Goal: Task Accomplishment & Management: Manage account settings

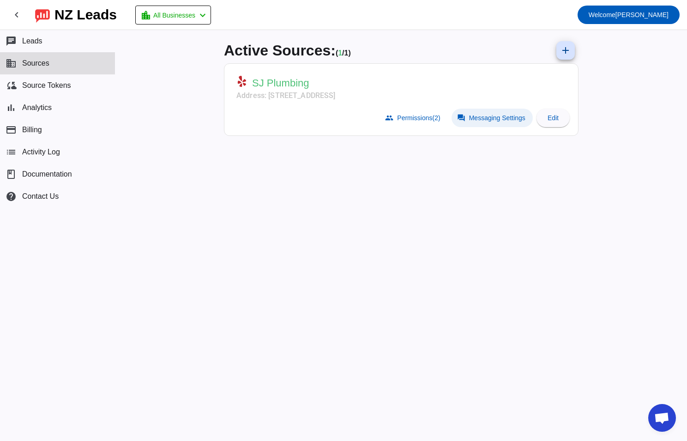
click at [487, 113] on span at bounding box center [492, 118] width 81 height 18
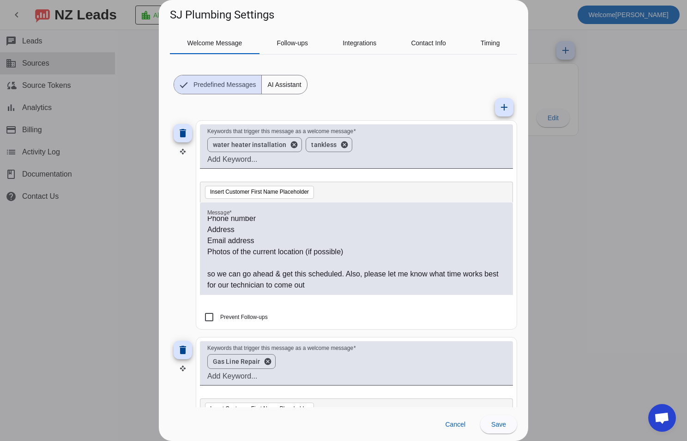
scroll to position [92, 0]
click at [358, 247] on p "Photos of the current location (if possible)" at bounding box center [356, 251] width 298 height 11
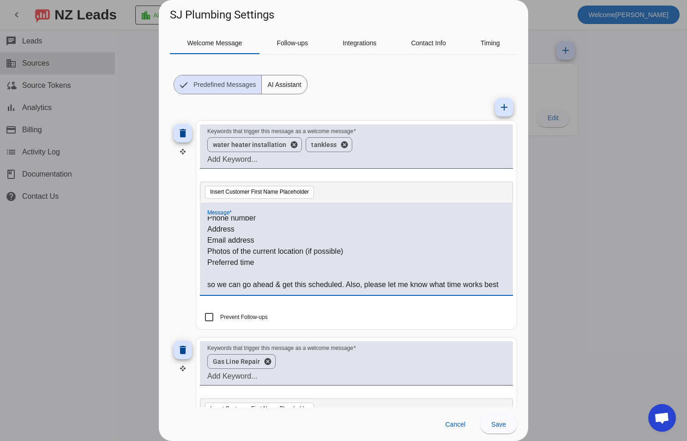
click at [247, 241] on p "Email address" at bounding box center [356, 240] width 298 height 11
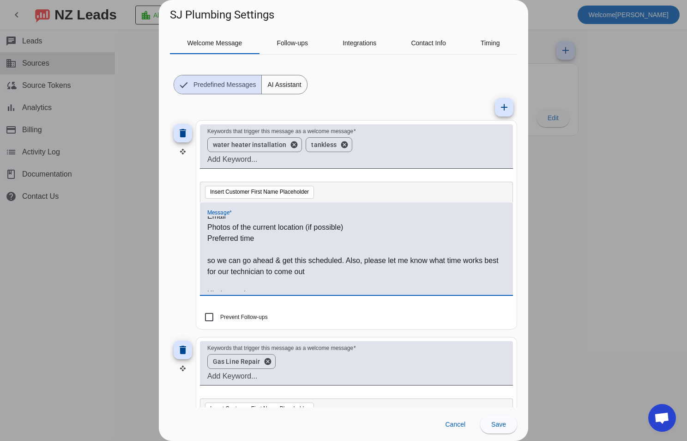
scroll to position [136, 0]
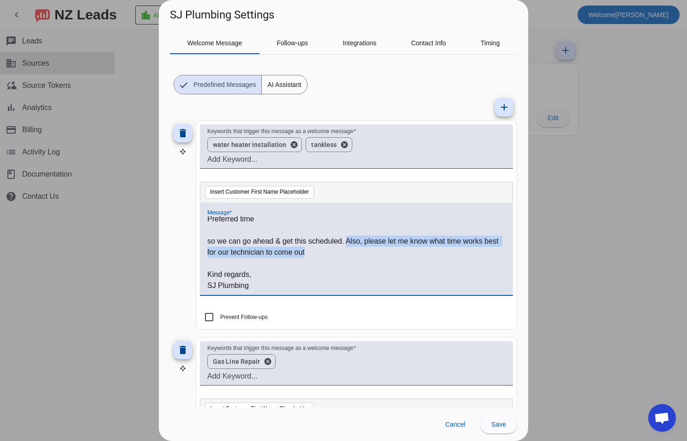
drag, startPoint x: 351, startPoint y: 255, endPoint x: 348, endPoint y: 238, distance: 16.9
click at [348, 238] on p "so we can go ahead & get this scheduled. Also, please let me know what time wor…" at bounding box center [356, 247] width 298 height 22
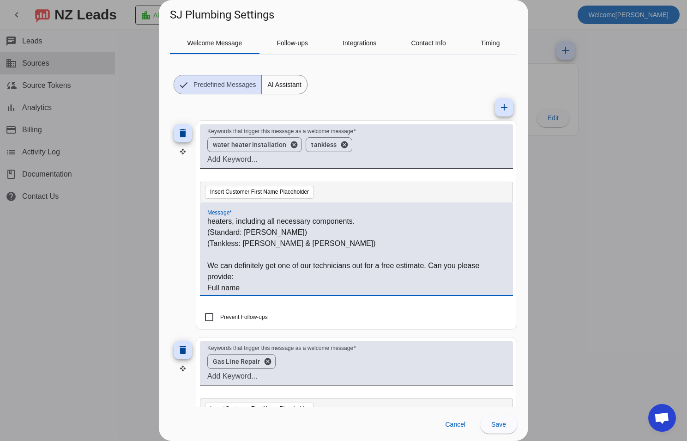
scroll to position [0, 0]
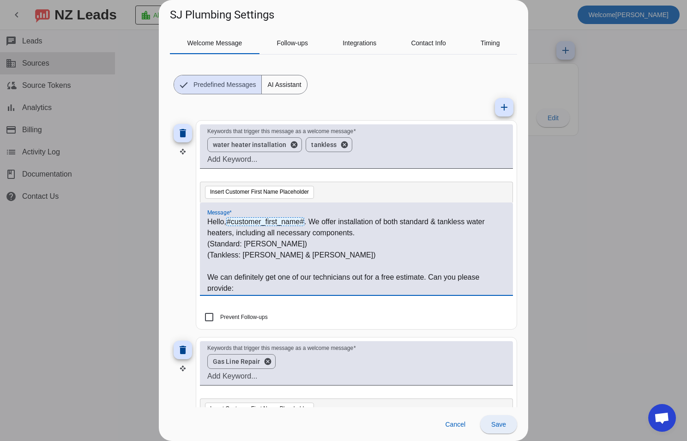
click at [493, 430] on span at bounding box center [498, 424] width 37 height 22
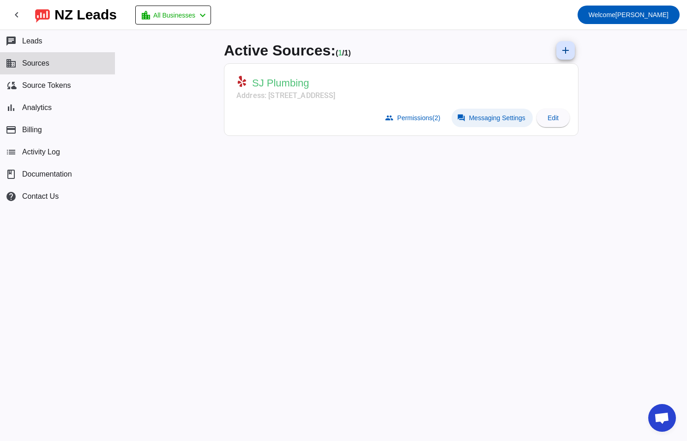
click at [490, 115] on span "Messaging Settings" at bounding box center [497, 117] width 56 height 7
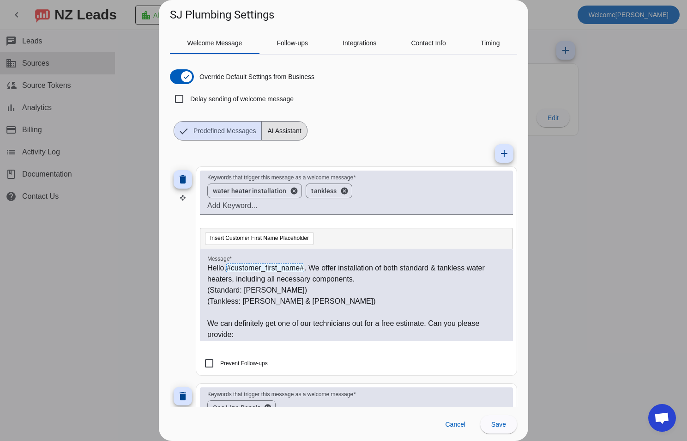
click at [278, 138] on span "AI Assistant" at bounding box center [284, 130] width 45 height 18
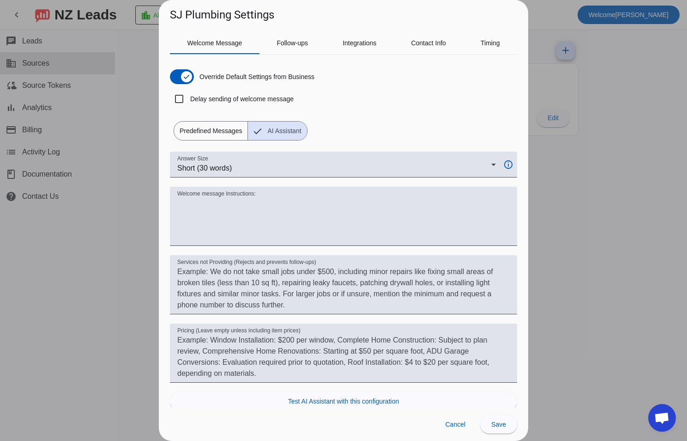
click at [218, 123] on span "Predefined Messages" at bounding box center [210, 130] width 73 height 18
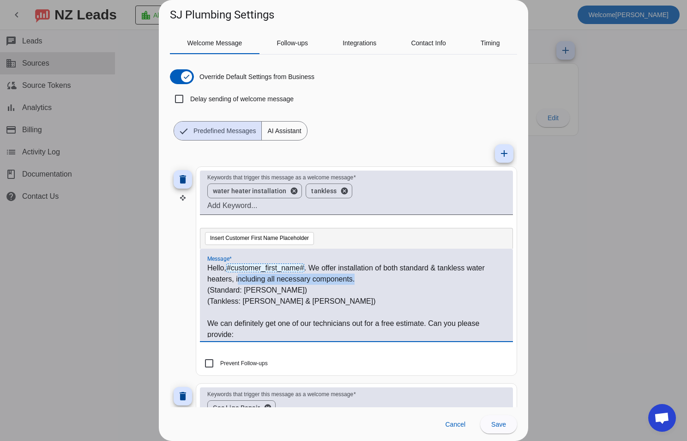
drag, startPoint x: 365, startPoint y: 280, endPoint x: 238, endPoint y: 283, distance: 126.6
click at [238, 283] on p "Hello, #customer_first_name# . We offer installation of both standard & tankles…" at bounding box center [356, 273] width 298 height 22
drag, startPoint x: 306, startPoint y: 303, endPoint x: 205, endPoint y: 292, distance: 101.7
click at [205, 292] on div "Hello, #customer_first_name# . We offer installation of both standard & tankles…" at bounding box center [356, 294] width 313 height 92
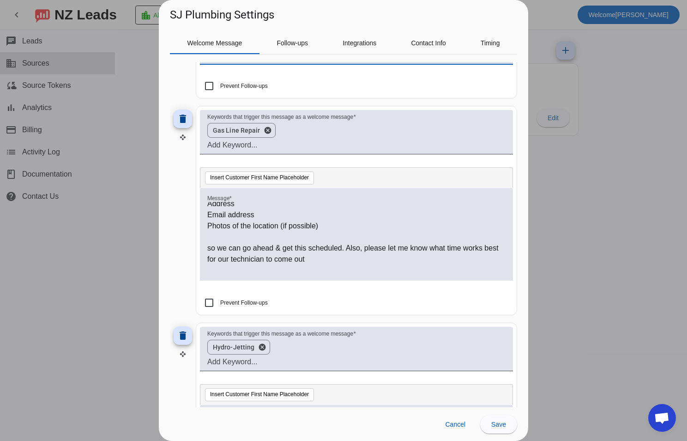
scroll to position [46, 0]
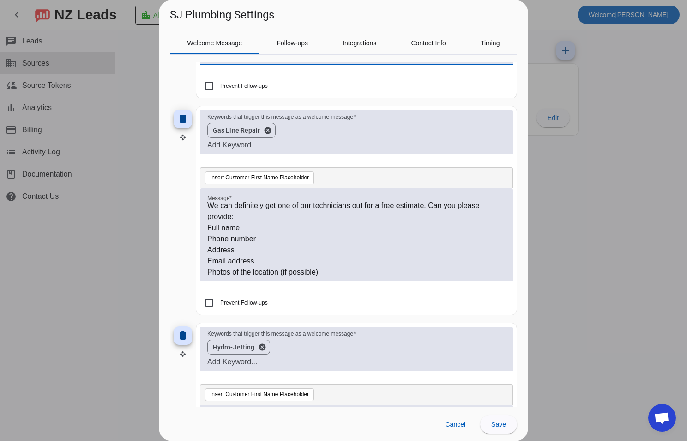
click at [244, 260] on p "Email address" at bounding box center [356, 260] width 298 height 11
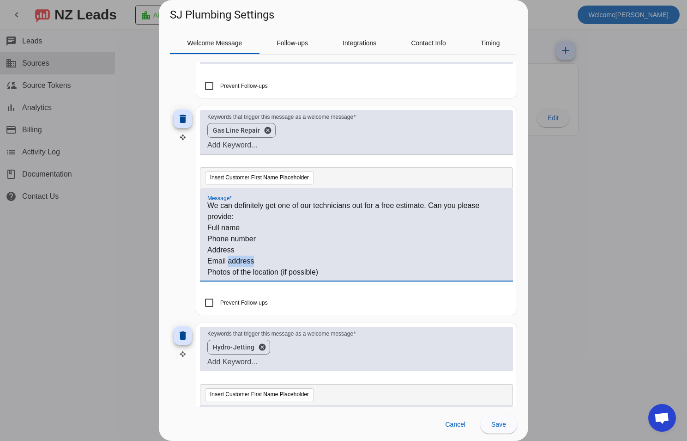
click at [244, 260] on p "Email address" at bounding box center [356, 260] width 298 height 11
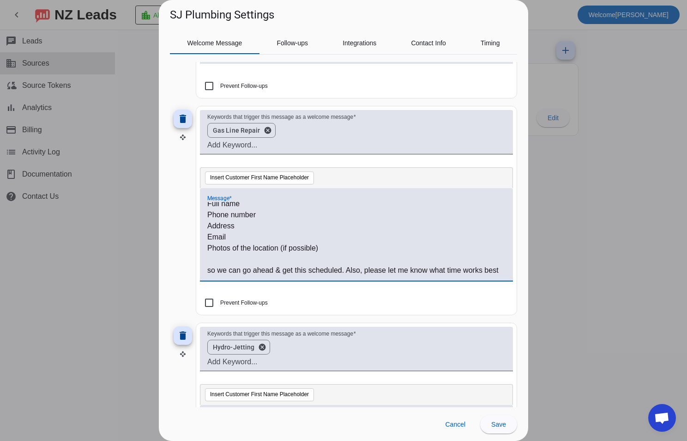
scroll to position [92, 0]
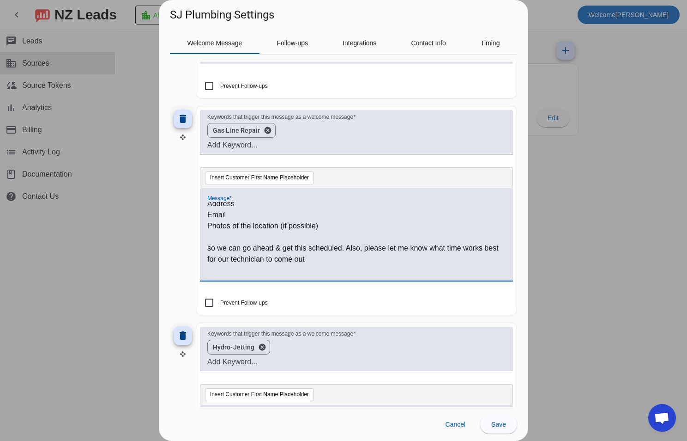
click at [344, 224] on p "Photos of the location (if possible)" at bounding box center [356, 225] width 298 height 11
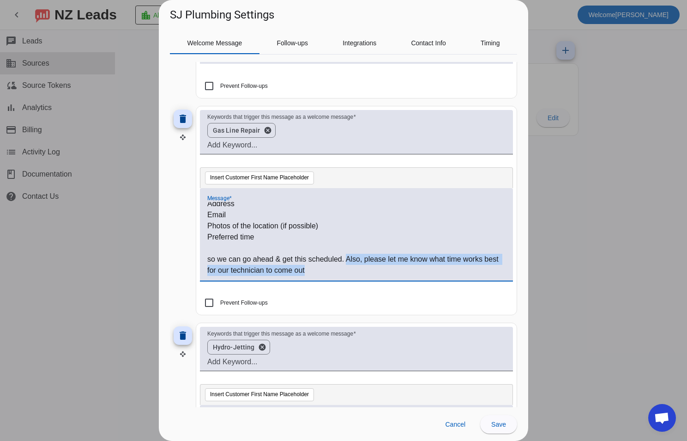
drag, startPoint x: 338, startPoint y: 270, endPoint x: 347, endPoint y: 255, distance: 17.4
click at [347, 255] on p "so we can go ahead & get this scheduled. Also, please let me know what time wor…" at bounding box center [356, 265] width 298 height 22
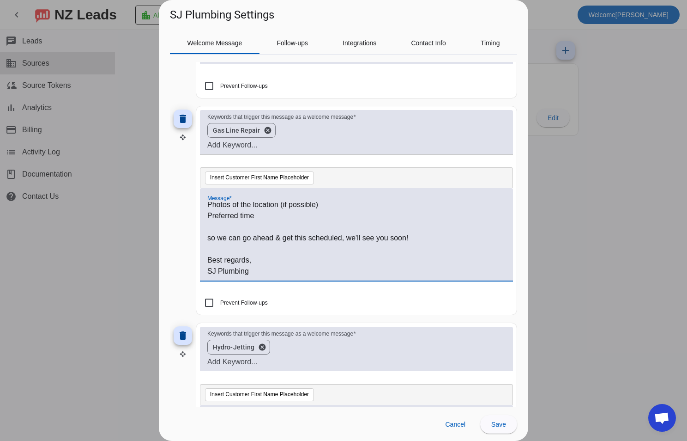
scroll to position [369, 0]
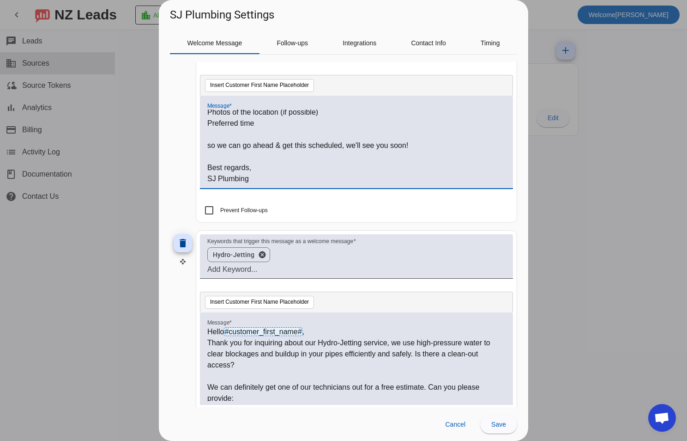
click at [263, 179] on p "SJ Plumbing" at bounding box center [356, 178] width 298 height 11
drag, startPoint x: 226, startPoint y: 183, endPoint x: 269, endPoint y: 179, distance: 43.2
click at [227, 183] on p "SJ Plumbing" at bounding box center [356, 178] width 298 height 11
click at [269, 179] on p "SJ Plumbing" at bounding box center [356, 178] width 298 height 11
drag, startPoint x: 269, startPoint y: 179, endPoint x: 199, endPoint y: 162, distance: 72.3
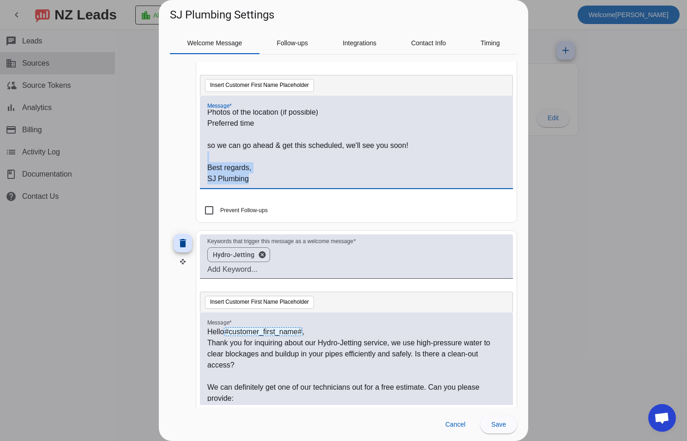
click at [199, 162] on mat-card "Keywords that trigger this message as a welcome message Gas Line Repair cancel …" at bounding box center [356, 117] width 321 height 209
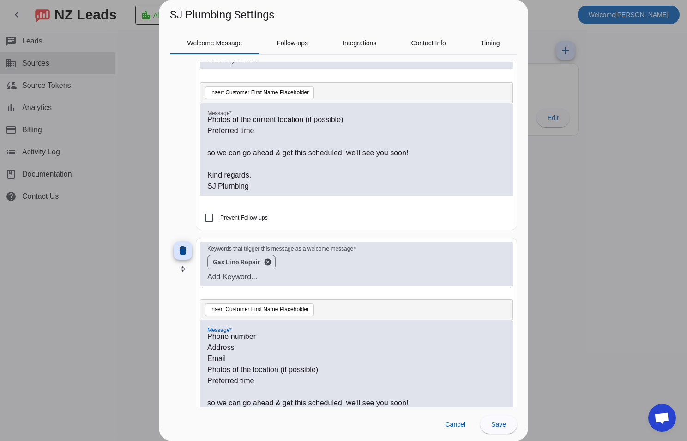
scroll to position [139, 0]
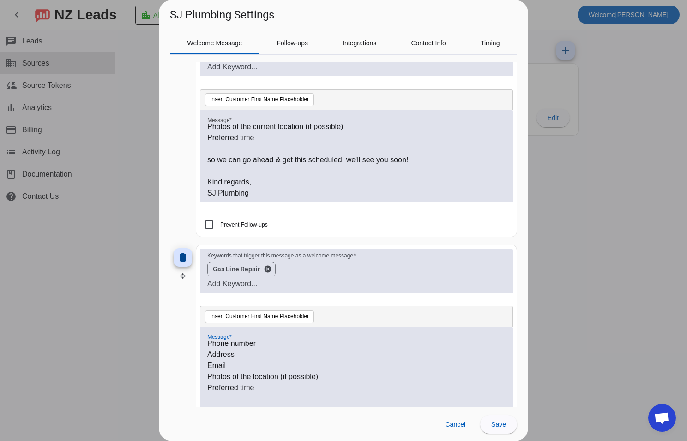
click at [267, 185] on p "Kind regards," at bounding box center [356, 181] width 298 height 11
drag, startPoint x: 264, startPoint y: 194, endPoint x: 191, endPoint y: 180, distance: 74.3
click at [191, 180] on div "delete Keywords that trigger this message as a welcome message water heater ins…" at bounding box center [343, 132] width 347 height 209
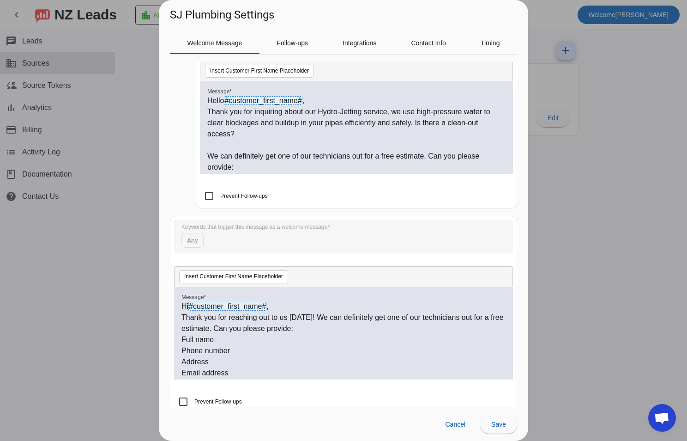
scroll to position [554, 0]
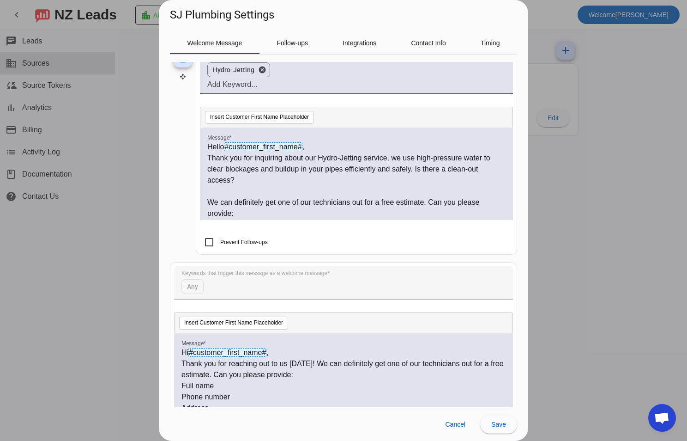
click at [339, 185] on p "Thank you for inquiring about our Hydro-Jetting service, we use high-pressure w…" at bounding box center [356, 168] width 298 height 33
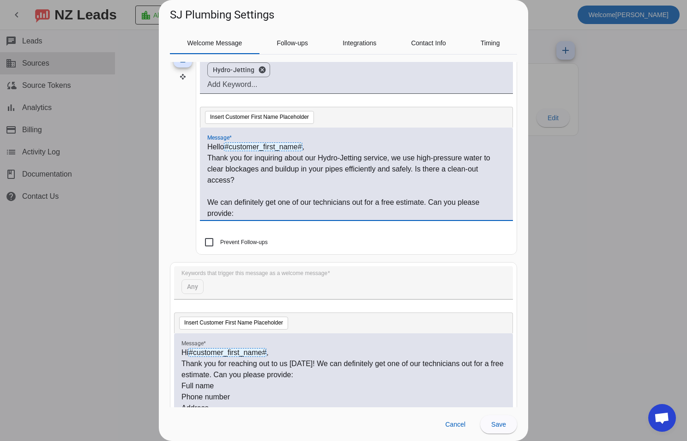
click at [401, 170] on p "Thank you for inquiring about our Hydro-Jetting service, we use high-pressure w…" at bounding box center [356, 168] width 298 height 33
drag, startPoint x: 393, startPoint y: 157, endPoint x: 413, endPoint y: 165, distance: 21.5
click at [413, 165] on p "Thank you for inquiring about our Hydro-Jetting service, we use high-pressure w…" at bounding box center [356, 168] width 298 height 33
click at [385, 182] on p "Thank you for inquiring about our Hydro-Jetting service, we use high-pressure w…" at bounding box center [356, 168] width 298 height 33
click at [424, 157] on p "Thank you for inquiring about our Hydro-Jetting service, we use high-pressure w…" at bounding box center [356, 168] width 298 height 33
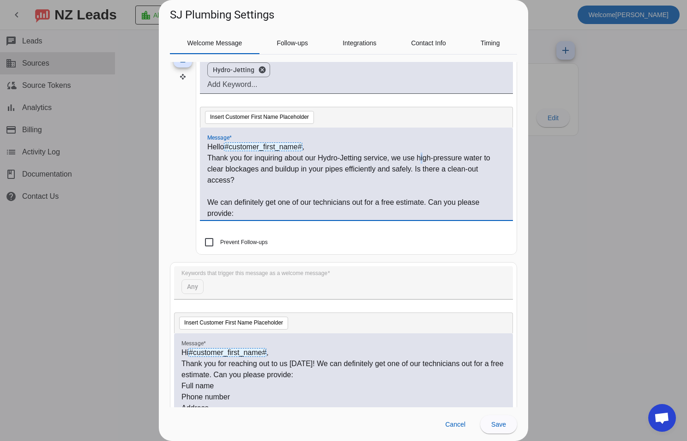
click at [424, 159] on p "Thank you for inquiring about our Hydro-Jetting service, we use high-pressure w…" at bounding box center [356, 168] width 298 height 33
click at [420, 158] on p "Thank you for inquiring about our Hydro-Jetting service, we use high-pressure w…" at bounding box center [356, 168] width 298 height 33
drag, startPoint x: 404, startPoint y: 157, endPoint x: 411, endPoint y: 170, distance: 14.3
click at [411, 170] on p "Thank you for inquiring about our Hydro-Jetting service, we use high-pressure w…" at bounding box center [356, 168] width 298 height 33
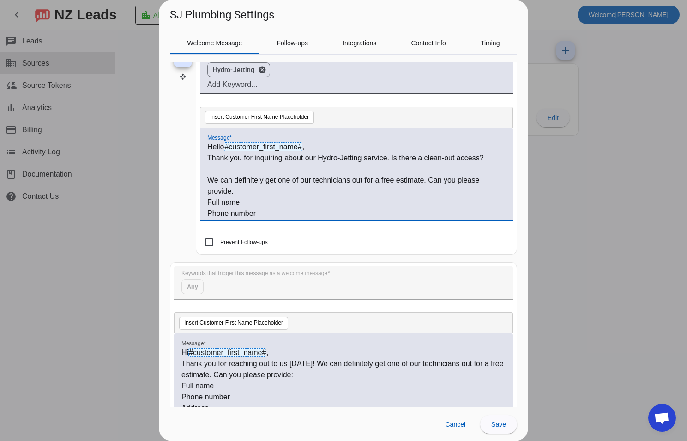
click at [272, 182] on p "We can definitely get one of our technicians out for a free estimate. Can you p…" at bounding box center [356, 186] width 298 height 22
click at [317, 194] on p "We can definitely get one of our technicians out for a free estimate. Can you p…" at bounding box center [356, 186] width 298 height 22
click at [322, 180] on p "We can definitely get one of our technicians out for a free estimate. Can you p…" at bounding box center [356, 186] width 298 height 22
click at [313, 181] on p "We can definitely get one of our technicians out for a free estimate. Can you p…" at bounding box center [356, 186] width 298 height 22
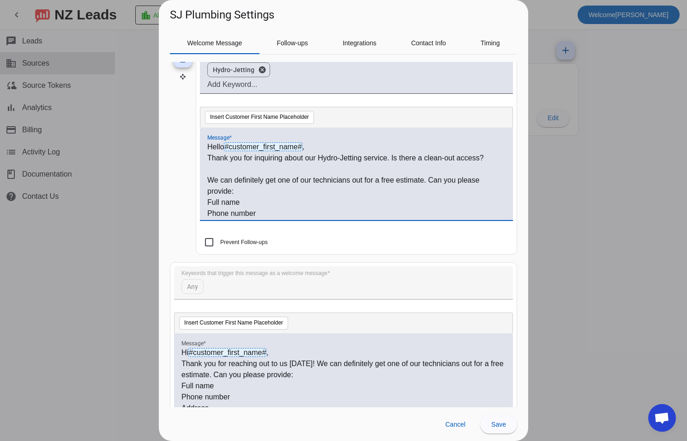
click at [354, 182] on p "We can definitely get one of our technicians out for a free estimate. Can you p…" at bounding box center [356, 186] width 298 height 22
click at [312, 180] on p "We can definitely get one of our technicians out for a free estimate. Can you p…" at bounding box center [356, 186] width 298 height 22
drag, startPoint x: 487, startPoint y: 156, endPoint x: 392, endPoint y: 156, distance: 95.1
click at [392, 156] on p "Thank you for inquiring about our Hydro-Jetting service. Is there a clean-out a…" at bounding box center [356, 157] width 298 height 11
click at [404, 156] on p "Thank you for inquiring about our Hydro-Jetting service." at bounding box center [356, 157] width 298 height 11
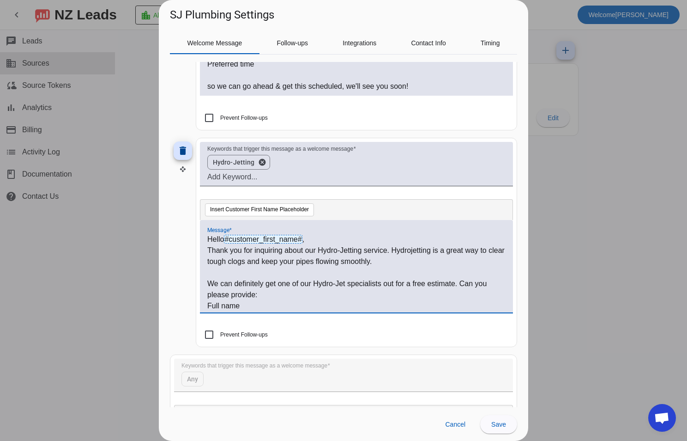
scroll to position [46, 0]
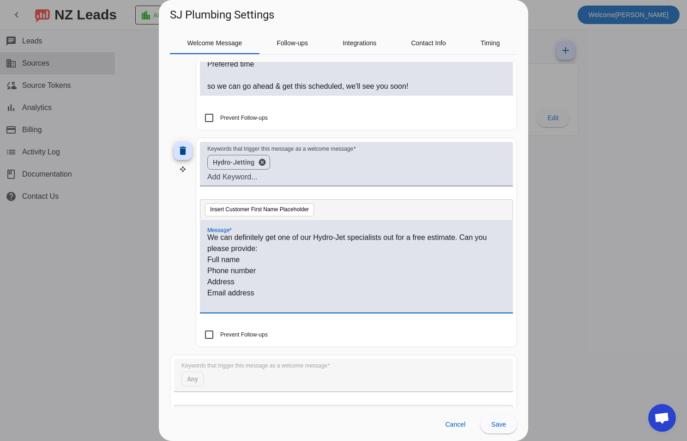
click at [246, 295] on p "Email address" at bounding box center [356, 292] width 298 height 11
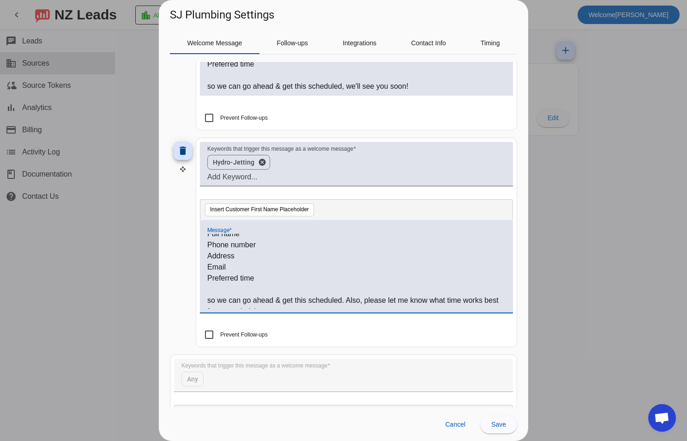
scroll to position [92, 0]
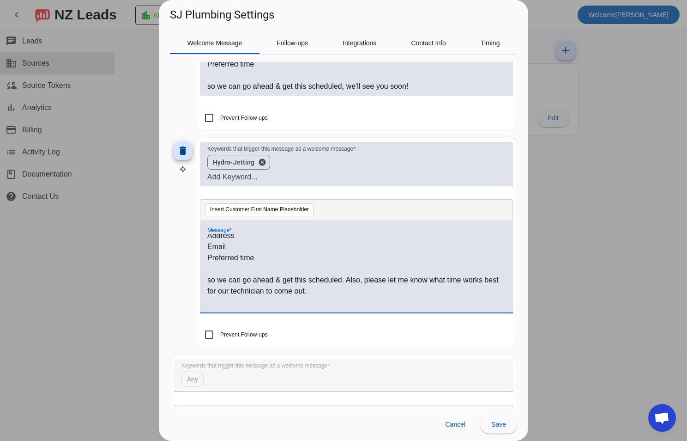
click at [258, 245] on p "Email" at bounding box center [356, 246] width 298 height 11
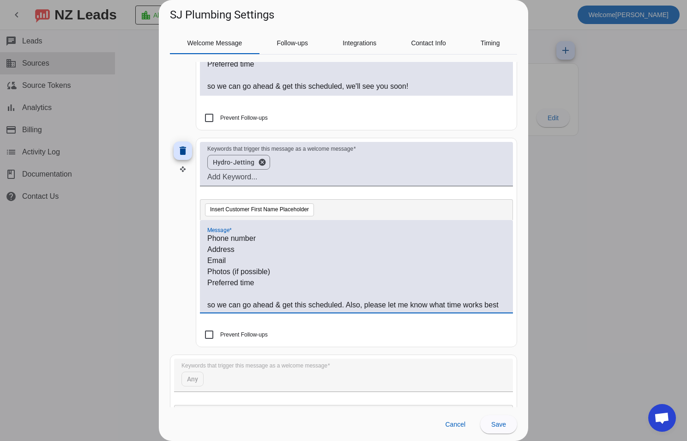
scroll to position [125, 0]
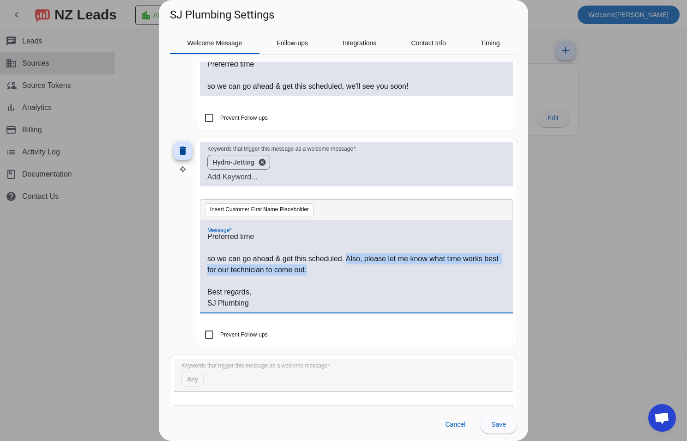
drag, startPoint x: 357, startPoint y: 267, endPoint x: 347, endPoint y: 260, distance: 11.9
click at [347, 260] on p "so we can go ahead & get this scheduled. Also, please let me know what time wor…" at bounding box center [356, 264] width 298 height 22
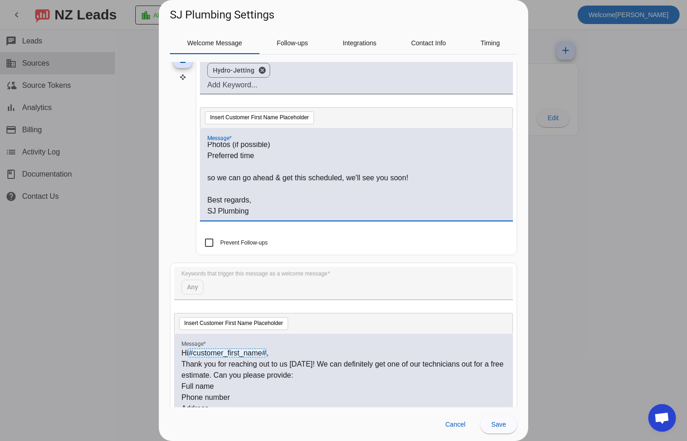
scroll to position [554, 0]
drag, startPoint x: 210, startPoint y: 198, endPoint x: 268, endPoint y: 211, distance: 59.6
click at [268, 211] on div "Hello #customer_first_name# , Thank you for inquiring about our Hydro-Jetting s…" at bounding box center [356, 178] width 298 height 75
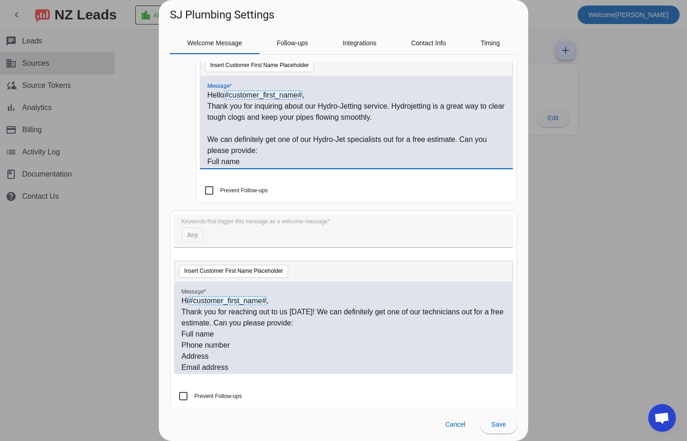
scroll to position [615, 0]
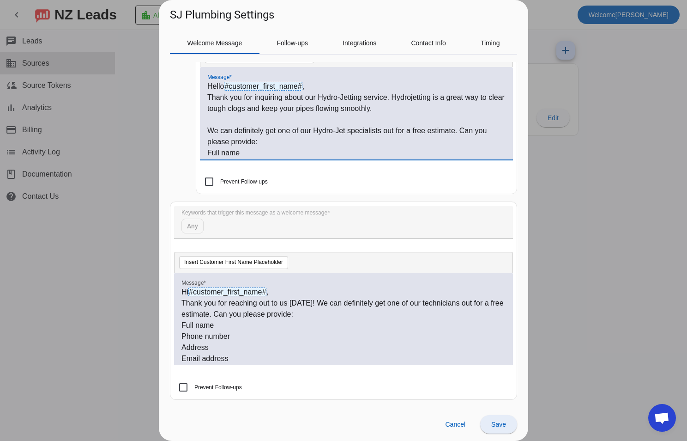
click at [499, 425] on span "Save" at bounding box center [498, 423] width 15 height 7
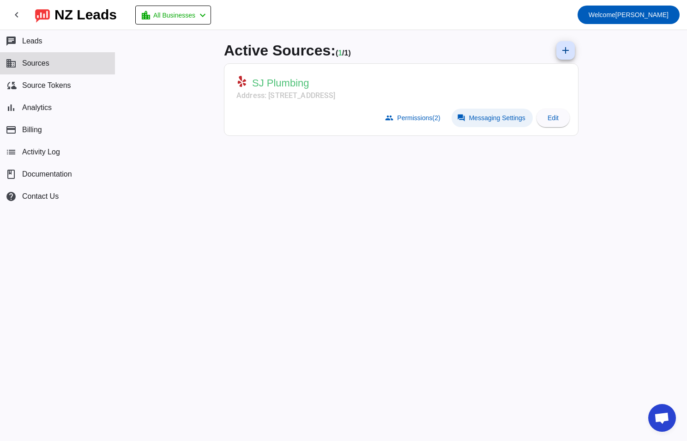
click at [502, 115] on span "Messaging Settings" at bounding box center [497, 117] width 56 height 7
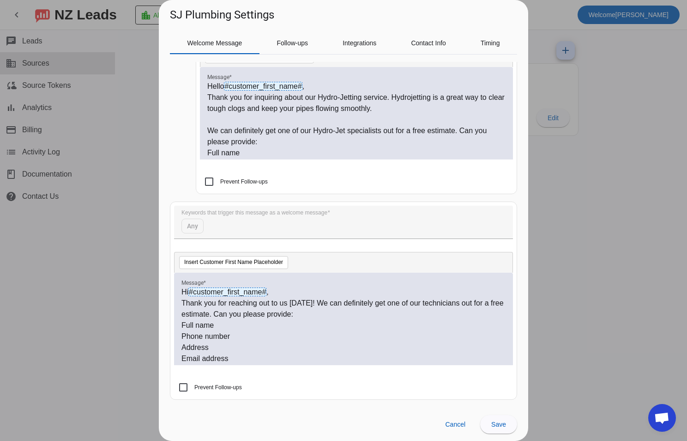
click at [216, 225] on mat-form-field "Keywords that trigger this message as a welcome message Any" at bounding box center [343, 227] width 339 height 42
click at [190, 224] on mat-form-field "Keywords that trigger this message as a welcome message Any" at bounding box center [343, 227] width 339 height 42
click at [316, 219] on mat-form-field "Keywords that trigger this message as a welcome message Any" at bounding box center [343, 227] width 339 height 42
click at [353, 220] on mat-form-field "Keywords that trigger this message as a welcome message Any" at bounding box center [343, 227] width 339 height 42
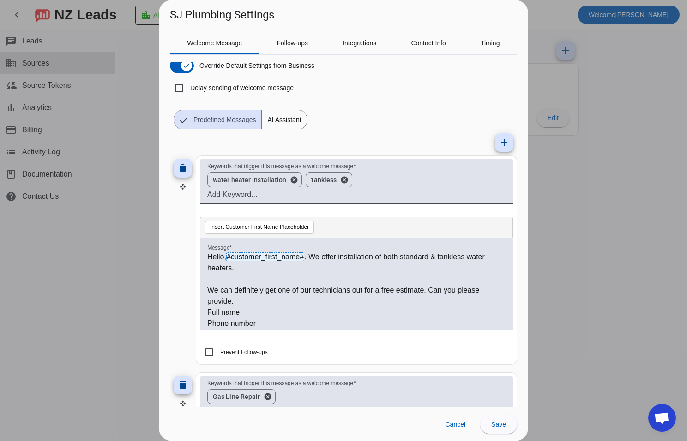
scroll to position [0, 0]
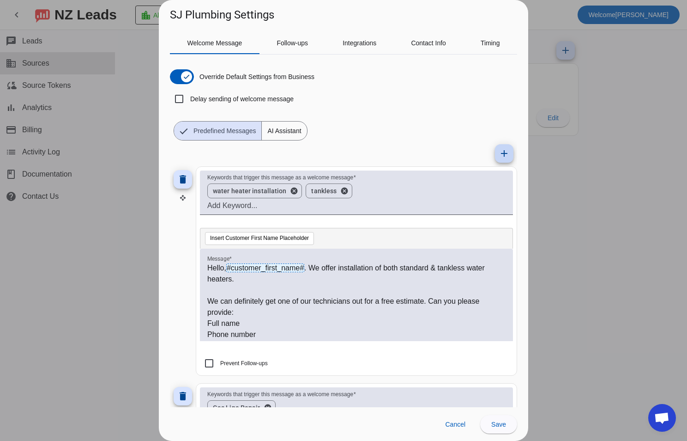
click at [505, 155] on span at bounding box center [504, 153] width 22 height 22
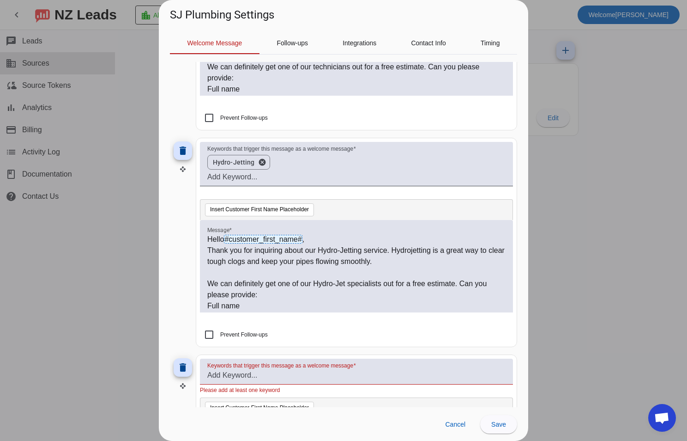
scroll to position [647, 0]
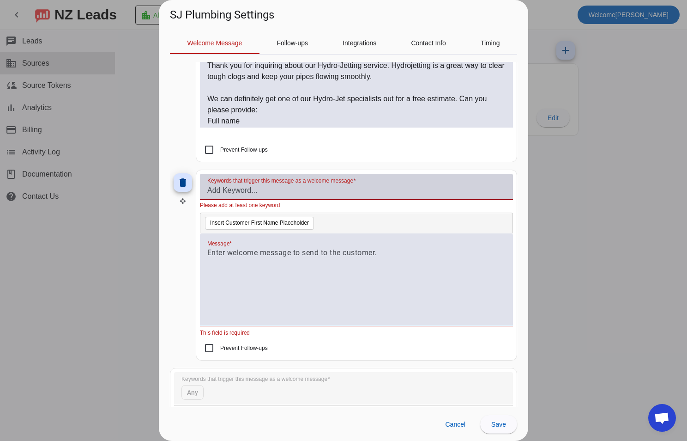
click at [264, 194] on input "Keywords that trigger this message as a welcome message" at bounding box center [356, 190] width 298 height 11
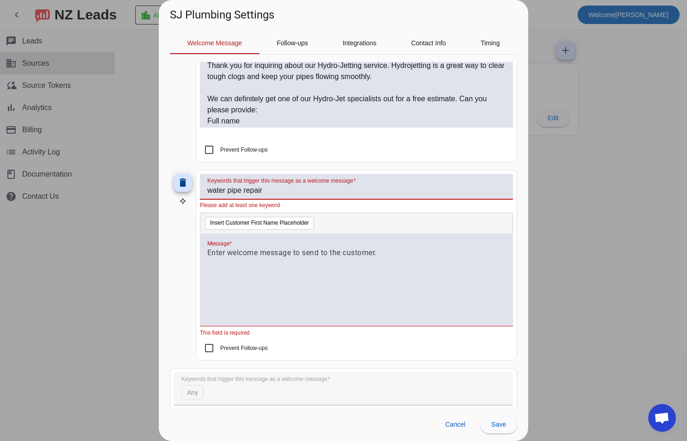
type input "water pipe repair"
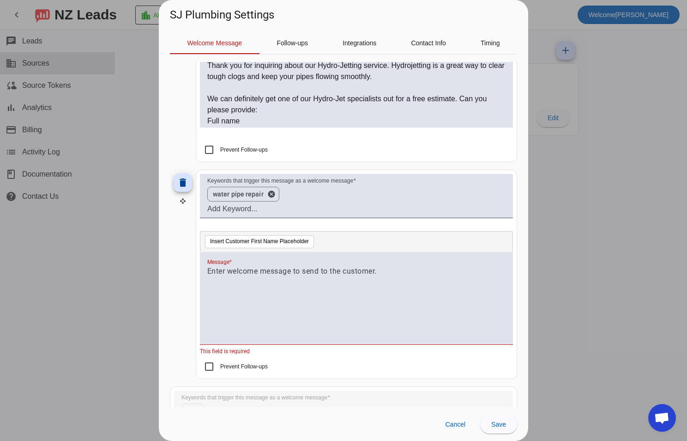
click at [264, 263] on div at bounding box center [356, 298] width 313 height 92
click at [264, 273] on p at bounding box center [356, 271] width 298 height 11
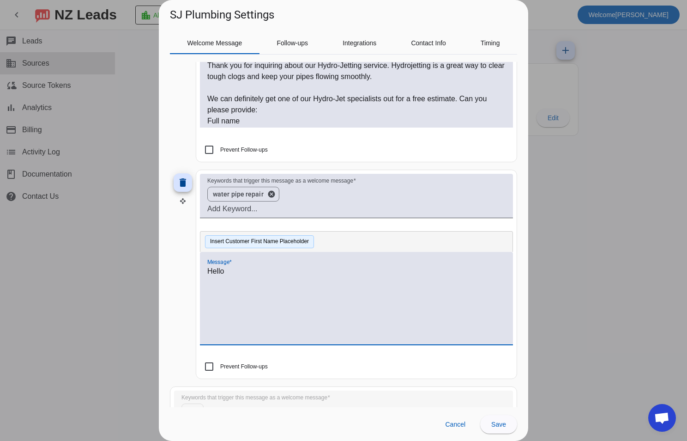
click at [260, 242] on button "Insert Customer First Name Placeholder" at bounding box center [259, 241] width 109 height 13
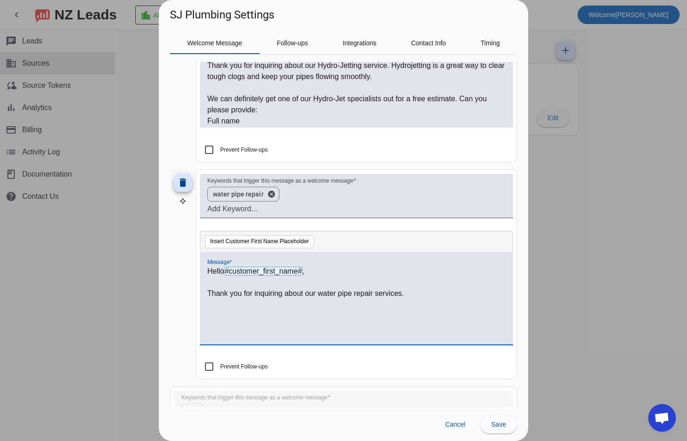
click at [451, 297] on p "Thank you for inquiring about our water pipe repair services." at bounding box center [356, 293] width 298 height 11
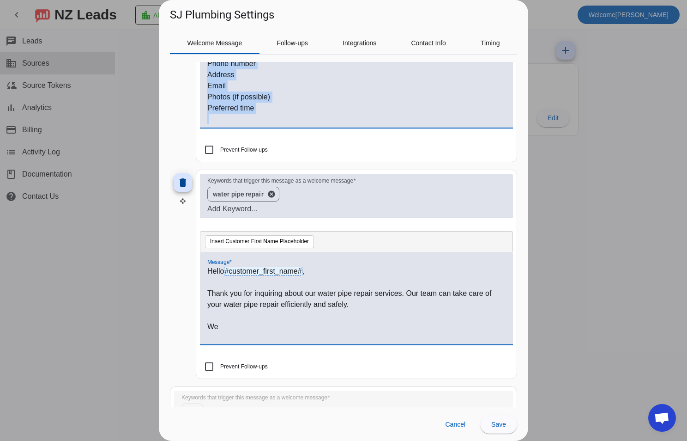
scroll to position [80, 0]
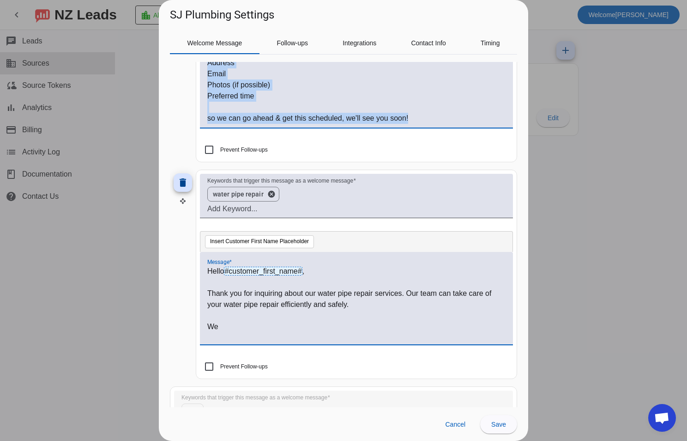
drag, startPoint x: 211, startPoint y: 97, endPoint x: 430, endPoint y: 125, distance: 221.6
click at [430, 125] on div "Hello #customer_first_name# , Thank you for inquiring about our Hydro-Jetting s…" at bounding box center [356, 81] width 313 height 92
copy div "We can definitely get one of our Hydro-Jet specialists out for a free estimate.…"
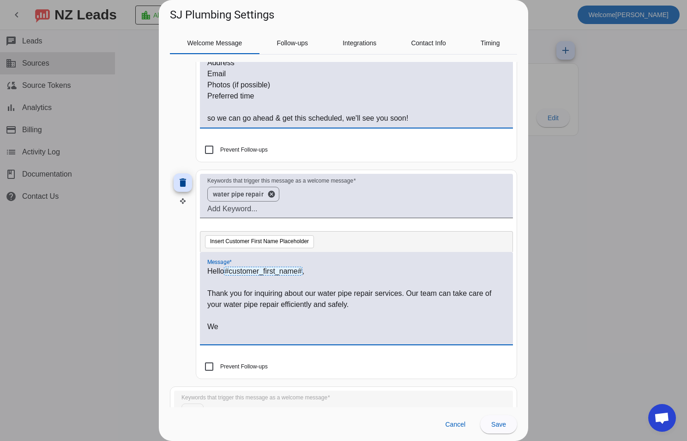
click at [240, 333] on div "Hello #customer_first_name# , Thank you for inquiring about our water pipe repa…" at bounding box center [356, 303] width 298 height 75
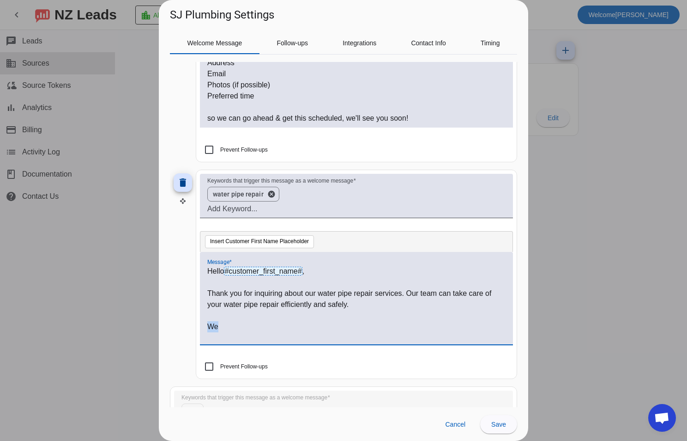
drag, startPoint x: 211, startPoint y: 323, endPoint x: 254, endPoint y: 344, distance: 48.3
click at [254, 344] on div "Message * Hello #customer_first_name# , Thank you for inquiring about our water…" at bounding box center [356, 303] width 313 height 102
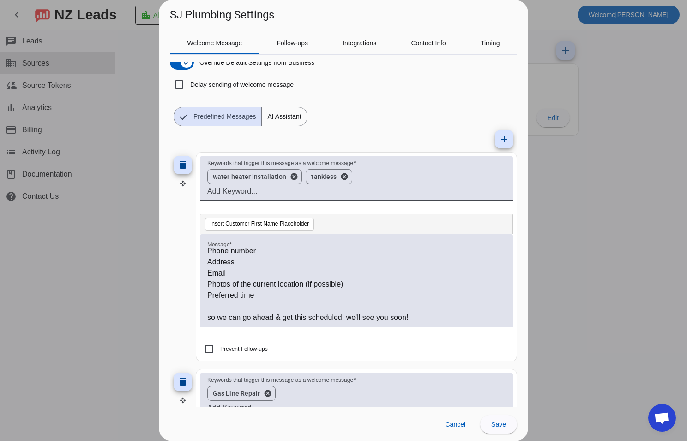
scroll to position [0, 0]
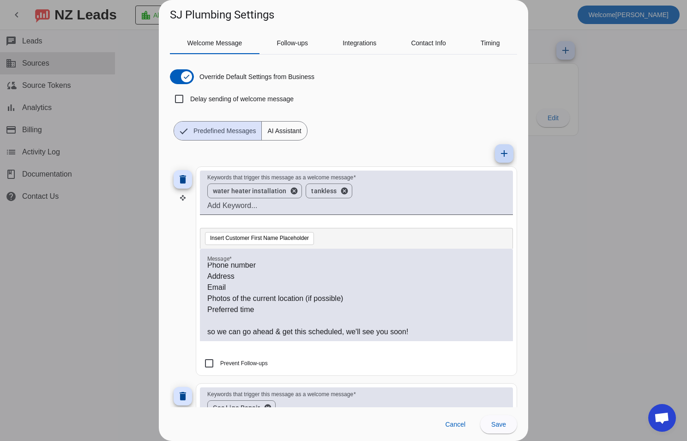
click at [499, 157] on mat-icon "add" at bounding box center [504, 153] width 11 height 11
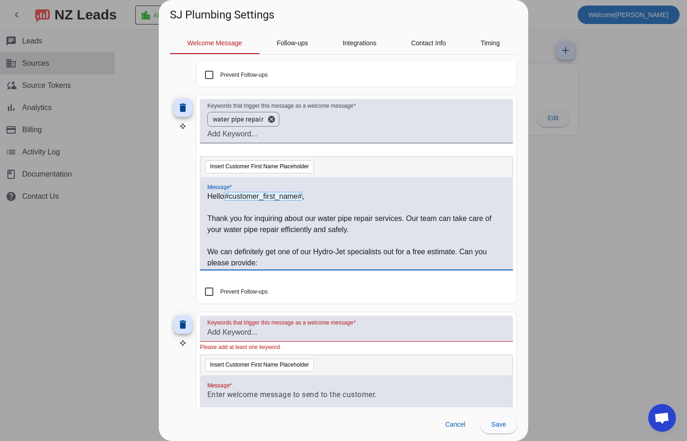
scroll to position [785, 0]
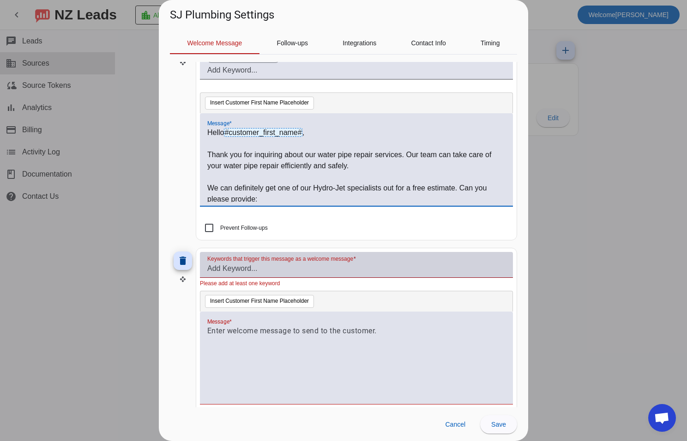
click at [272, 272] on input "Keywords that trigger this message as a welcome message" at bounding box center [356, 268] width 298 height 11
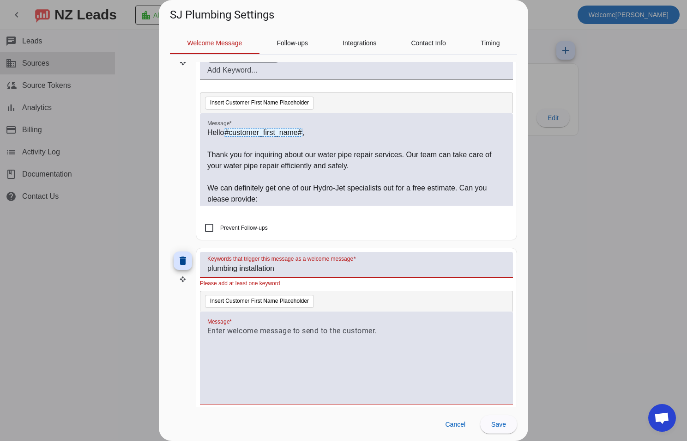
type input "plumbing installation"
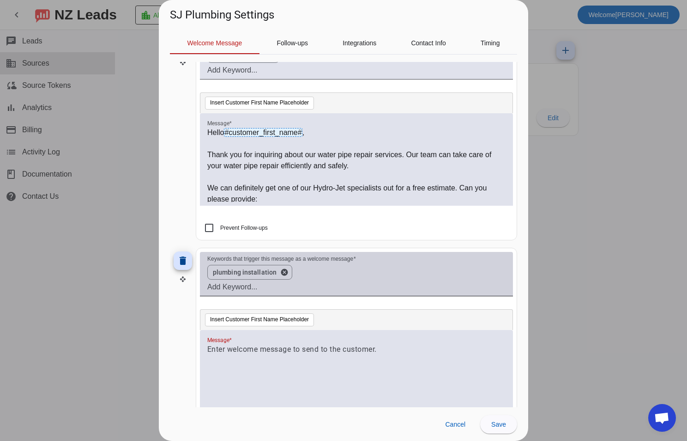
click at [275, 289] on input "Keywords that trigger this message as a welcome message" at bounding box center [356, 286] width 298 height 11
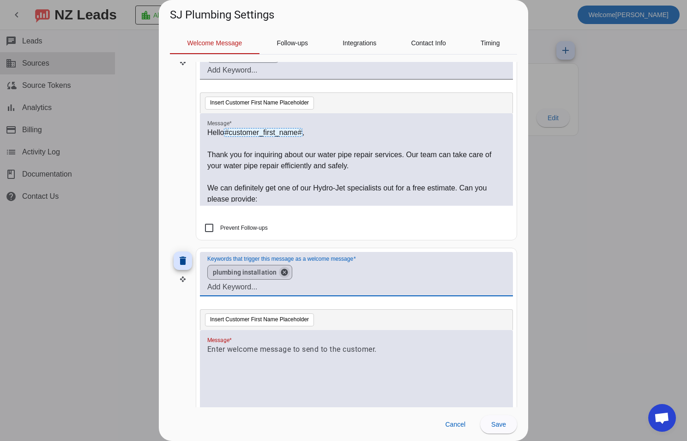
click at [282, 272] on button "cancel" at bounding box center [285, 272] width 16 height 8
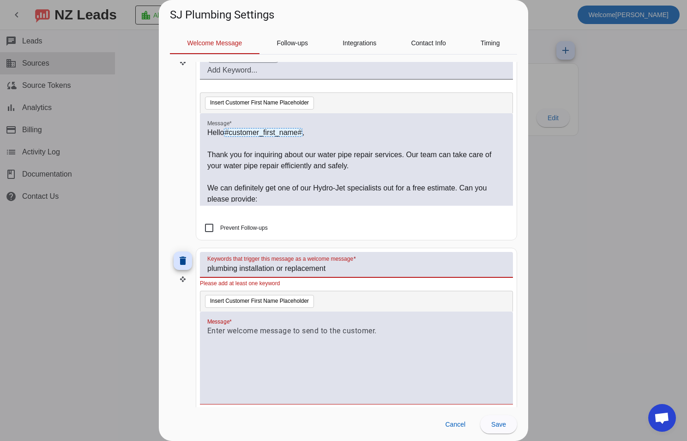
type input "plumbing installation or replacement"
click at [352, 350] on div at bounding box center [356, 362] width 298 height 75
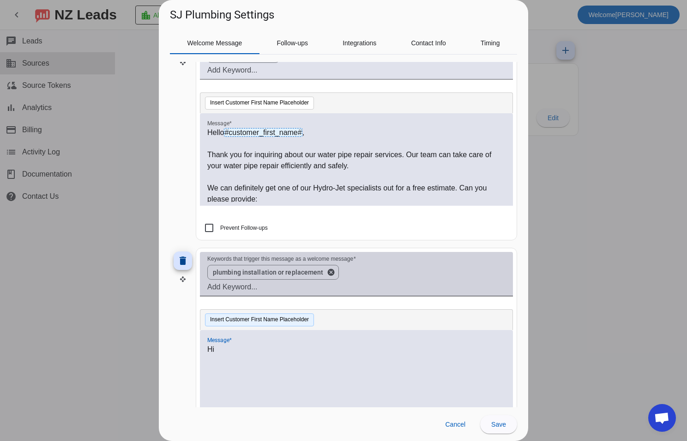
click at [271, 318] on button "Insert Customer First Name Placeholder" at bounding box center [259, 319] width 109 height 13
click at [327, 375] on p "Thank you" at bounding box center [356, 371] width 298 height 11
click at [291, 375] on p "Thank you" at bounding box center [356, 371] width 298 height 11
drag, startPoint x: 324, startPoint y: 374, endPoint x: 205, endPoint y: 374, distance: 119.2
click at [205, 374] on div "Hi #customer_first_name# , Thank you" at bounding box center [356, 376] width 313 height 92
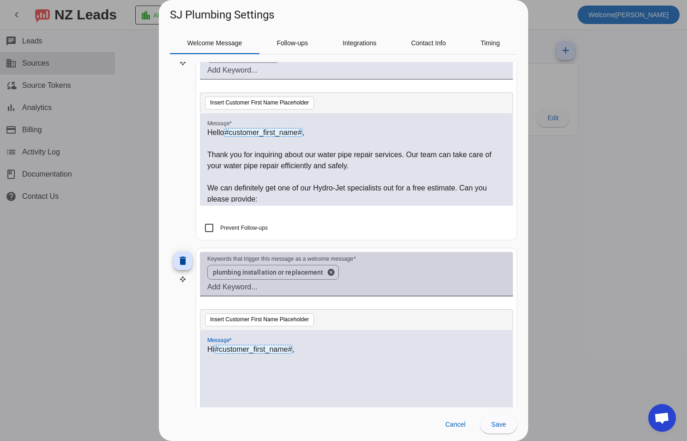
click at [419, 383] on div "Hi #customer_first_name# ," at bounding box center [356, 381] width 298 height 75
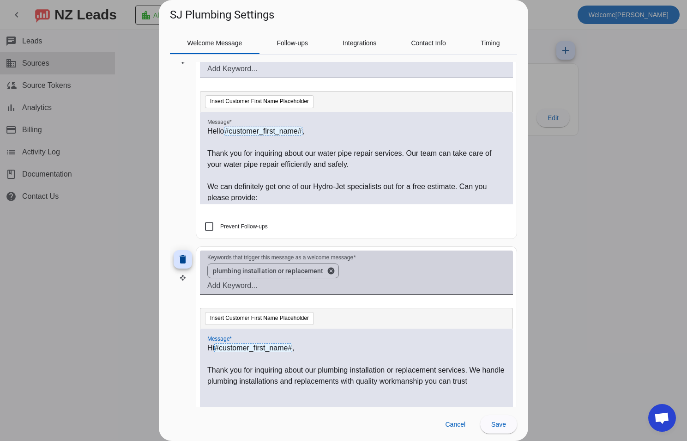
click at [265, 192] on p "We can definitely get one of our Hydro-Jet specialists out for a free estimate.…" at bounding box center [356, 192] width 298 height 22
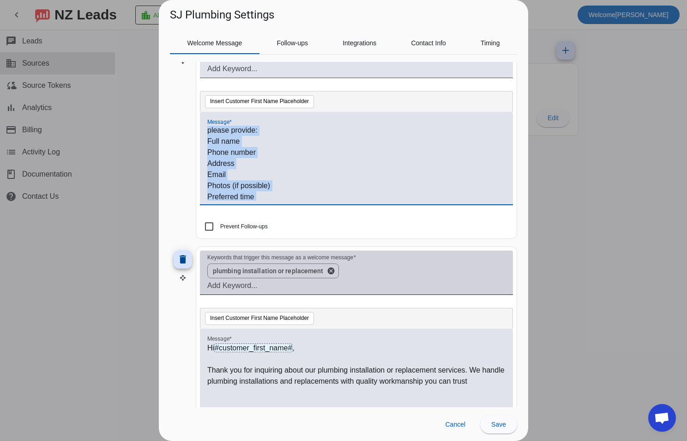
scroll to position [91, 0]
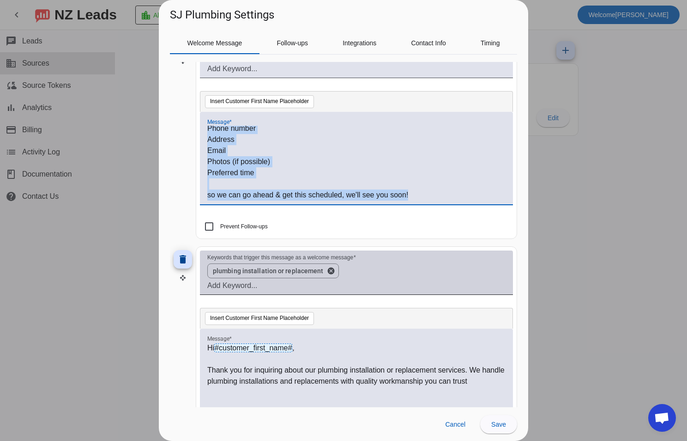
drag, startPoint x: 210, startPoint y: 183, endPoint x: 461, endPoint y: 210, distance: 252.7
click at [461, 210] on div "Message * Hello #customer_first_name# , Thank you for inquiring about our water…" at bounding box center [356, 163] width 313 height 102
copy div "We can definitely get one of our Hydro-Jet specialists out for a free estimate.…"
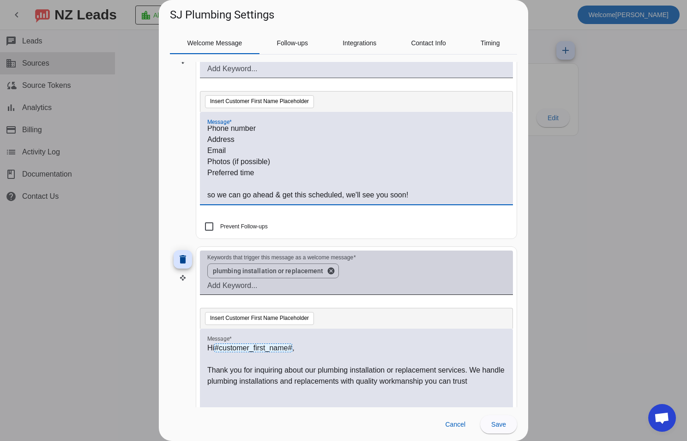
click at [228, 403] on div "Hi #customer_first_name# , Thank you for inquiring about our plumbing installat…" at bounding box center [356, 379] width 298 height 75
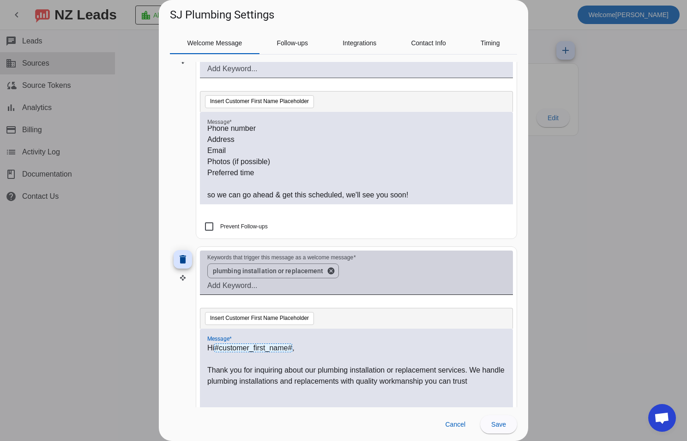
click at [498, 385] on p "Thank you for inquiring about our plumbing installation or replacement services…" at bounding box center [356, 375] width 298 height 22
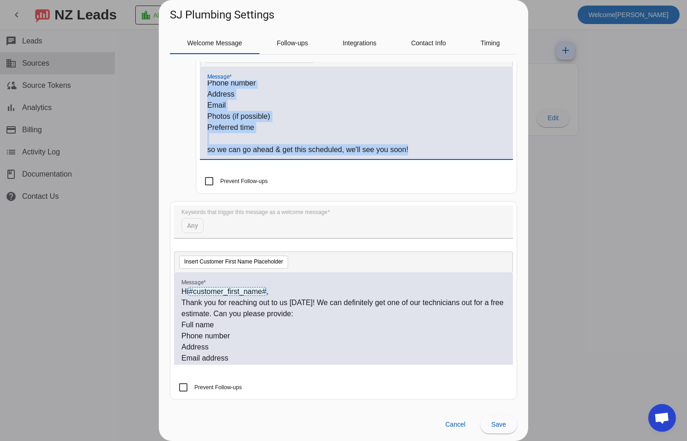
drag, startPoint x: 208, startPoint y: 140, endPoint x: 490, endPoint y: 160, distance: 282.4
click at [490, 160] on div "Message * Hi #customer_first_name# , Thank you for inquiring about our plumbing…" at bounding box center [356, 118] width 313 height 102
copy div "We can definitely get one of our Hydro-Jet specialists out for a free estimate.…"
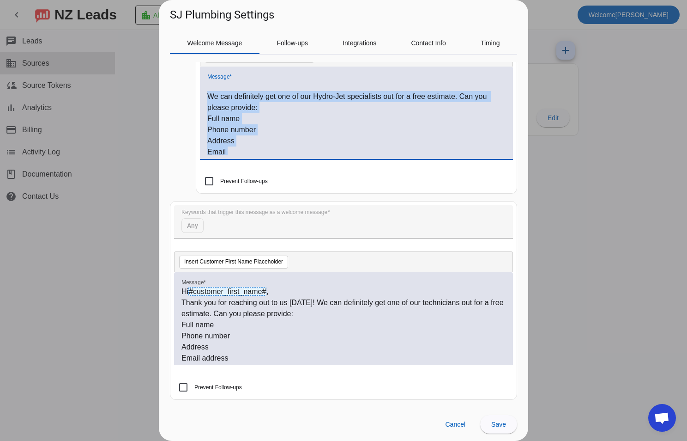
scroll to position [0, 0]
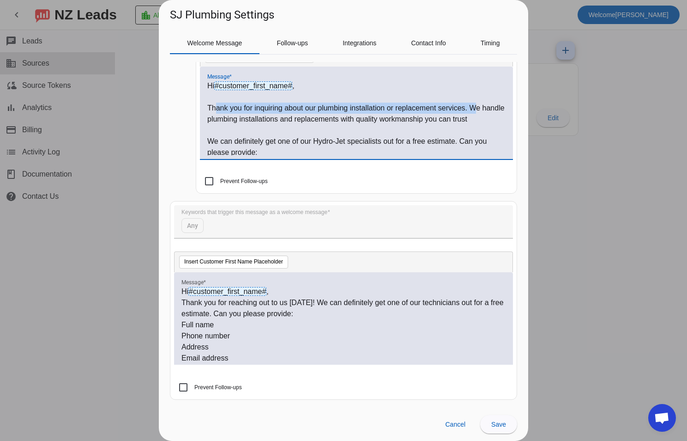
drag, startPoint x: 218, startPoint y: 104, endPoint x: 478, endPoint y: 111, distance: 260.1
click at [478, 111] on p "Thank you for inquiring about our plumbing installation or replacement services…" at bounding box center [356, 114] width 298 height 22
click at [331, 155] on p "We can definitely get one of our Hydro-Jet specialists out for a free estimate.…" at bounding box center [356, 147] width 298 height 22
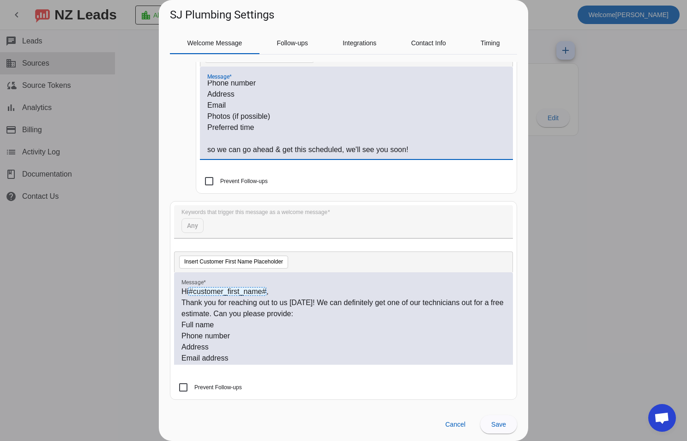
click at [454, 155] on p "so we can go ahead & get this scheduled, we'll see you soon!" at bounding box center [356, 149] width 298 height 11
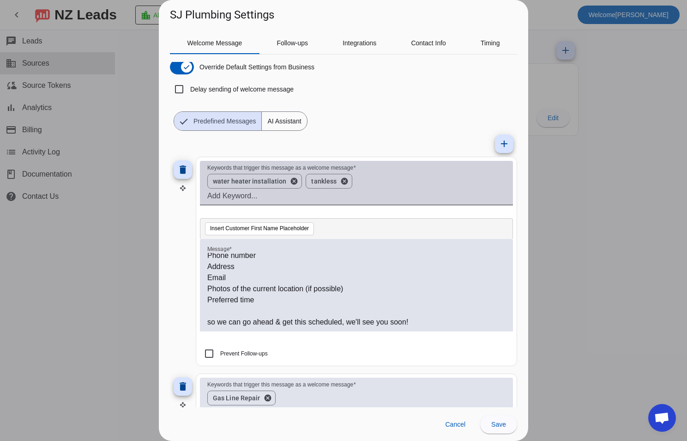
scroll to position [0, 0]
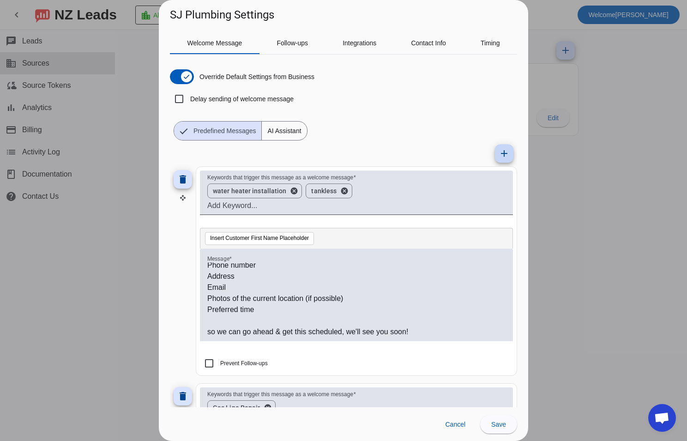
click at [505, 156] on span at bounding box center [504, 153] width 22 height 22
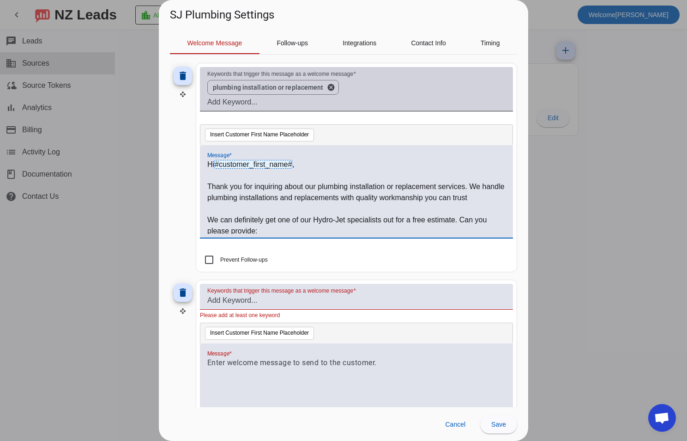
scroll to position [1062, 0]
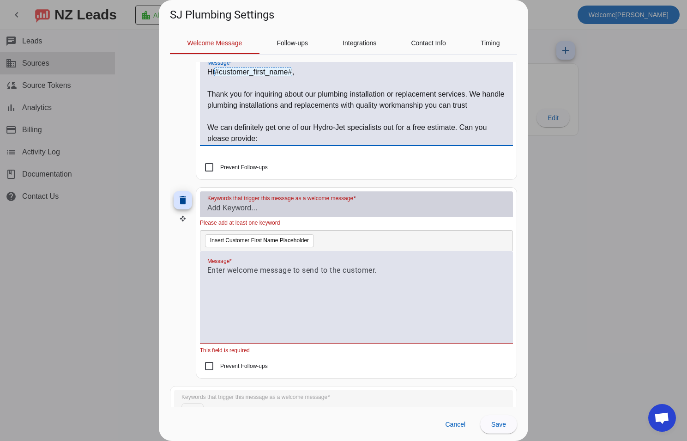
click at [337, 208] on input "Keywords that trigger this message as a welcome message" at bounding box center [356, 207] width 298 height 11
click at [295, 210] on input "Keywords that trigger this message as a welcome message" at bounding box center [356, 207] width 298 height 11
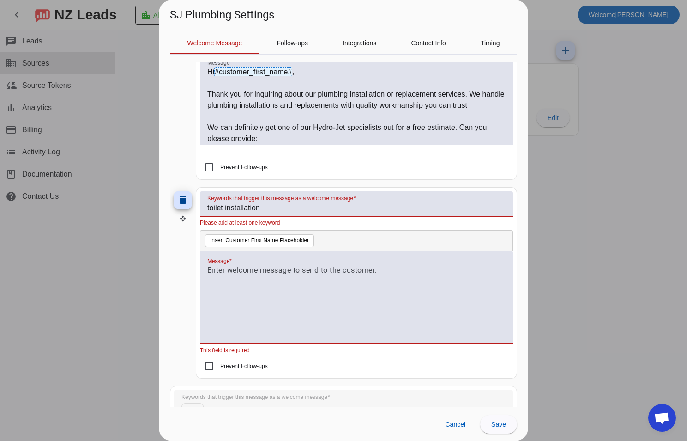
type input "toilet installation"
click at [264, 284] on div at bounding box center [356, 302] width 298 height 75
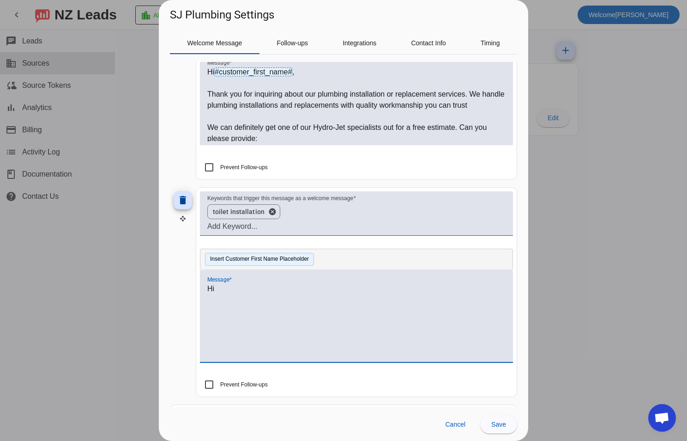
click at [278, 262] on button "Insert Customer First Name Placeholder" at bounding box center [259, 259] width 109 height 13
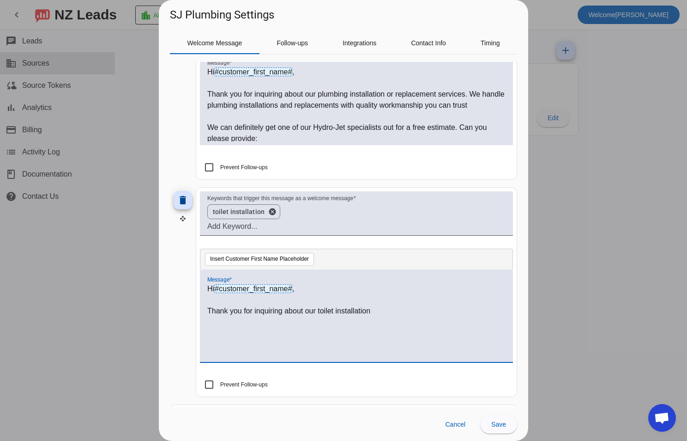
drag, startPoint x: 417, startPoint y: 313, endPoint x: 410, endPoint y: 316, distance: 7.6
click at [417, 313] on p "Thank you for inquiring about our toilet installation" at bounding box center [356, 310] width 298 height 11
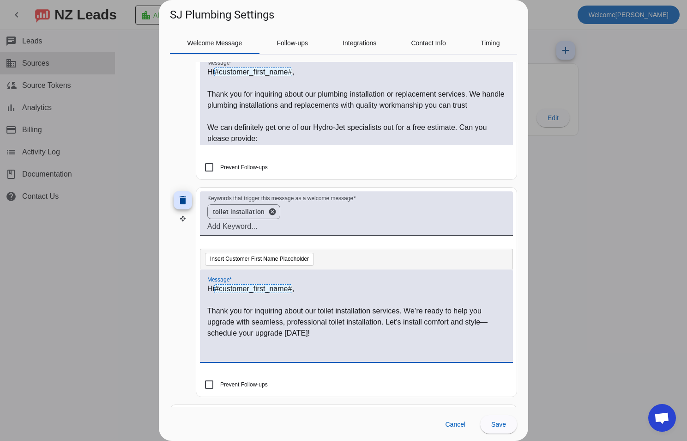
click at [337, 336] on p "Thank you for inquiring about our toilet installation services. We’re ready to …" at bounding box center [356, 321] width 298 height 33
click at [316, 352] on div "Hi #customer_first_name# , Thank you for inquiring about our toilet installatio…" at bounding box center [356, 320] width 298 height 75
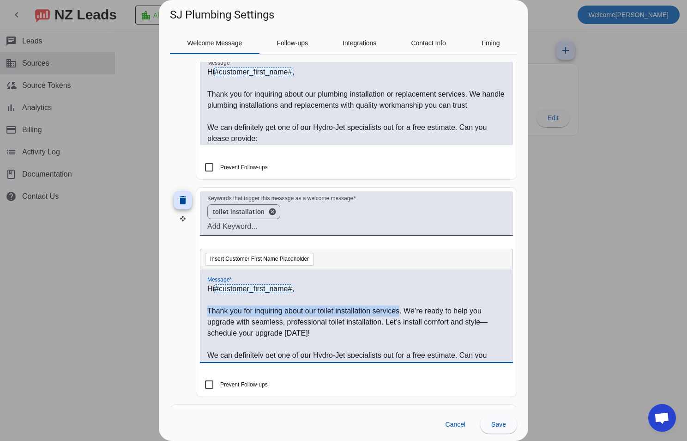
drag, startPoint x: 400, startPoint y: 312, endPoint x: 206, endPoint y: 313, distance: 194.0
click at [206, 313] on div "Hi #customer_first_name# , Thank you for inquiring about our toilet installatio…" at bounding box center [356, 315] width 313 height 92
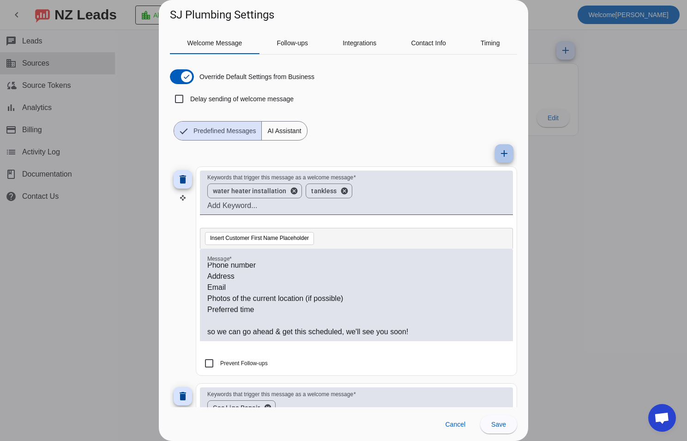
click at [500, 156] on mat-icon "add" at bounding box center [504, 153] width 11 height 11
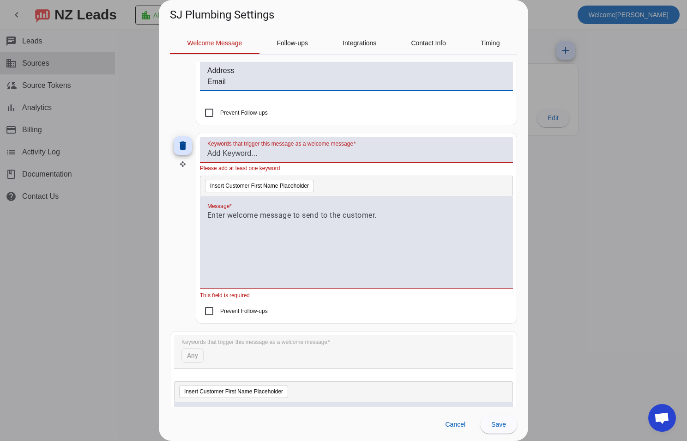
scroll to position [1201, 0]
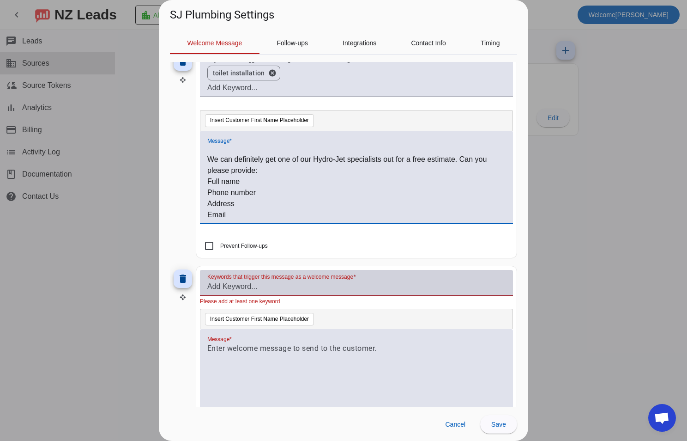
click at [286, 287] on input "Keywords that trigger this message as a welcome message" at bounding box center [356, 286] width 298 height 11
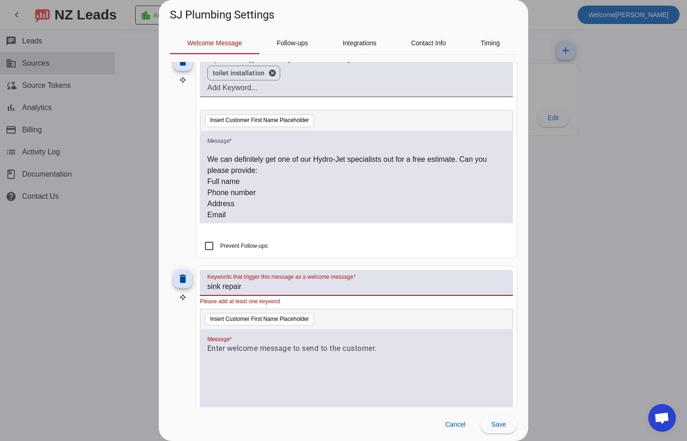
type input "sink repair"
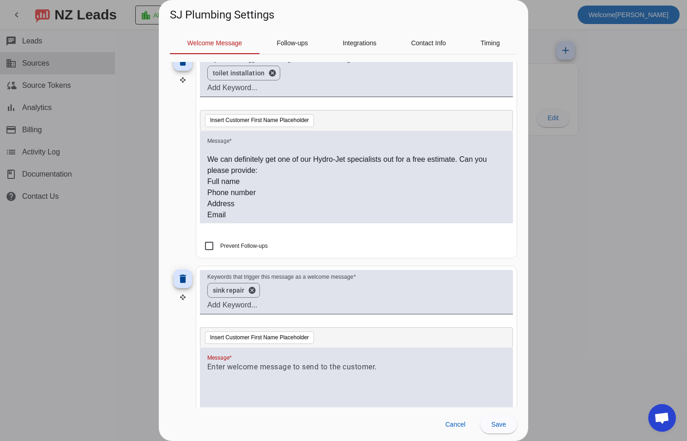
click at [291, 352] on div at bounding box center [356, 393] width 313 height 92
click at [302, 375] on div at bounding box center [356, 398] width 298 height 75
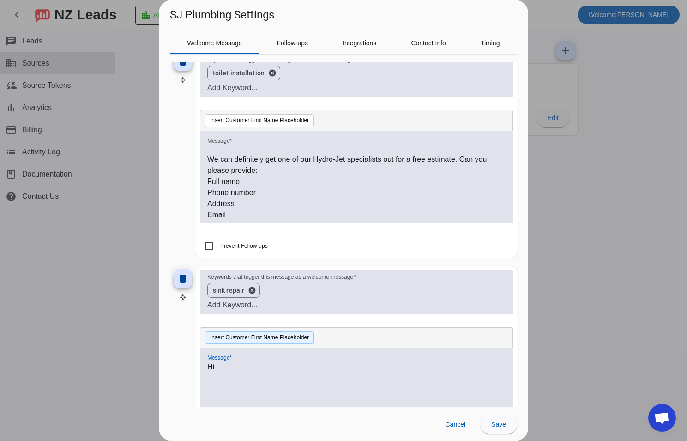
click at [251, 342] on button "Insert Customer First Name Placeholder" at bounding box center [259, 337] width 109 height 13
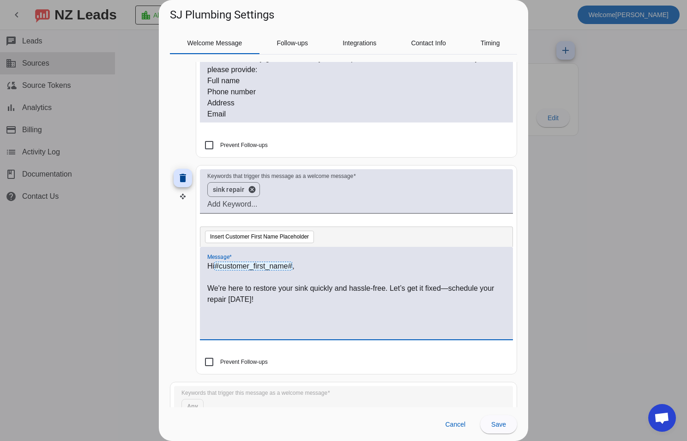
scroll to position [1394, 0]
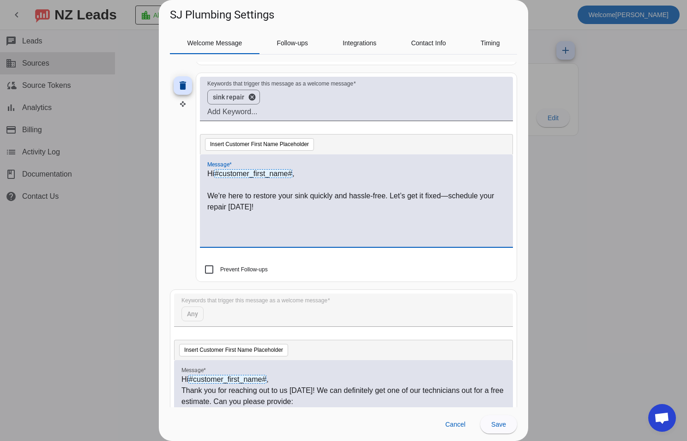
click at [252, 236] on div "Hi #customer_first_name# , We're here to restore your sink quickly and hassle-f…" at bounding box center [356, 205] width 298 height 75
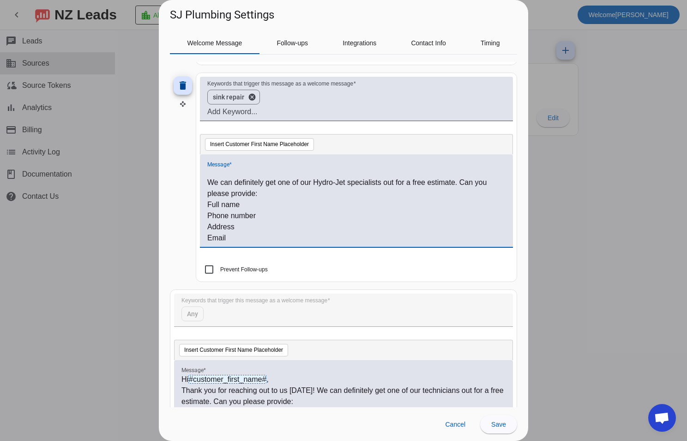
scroll to position [91, 0]
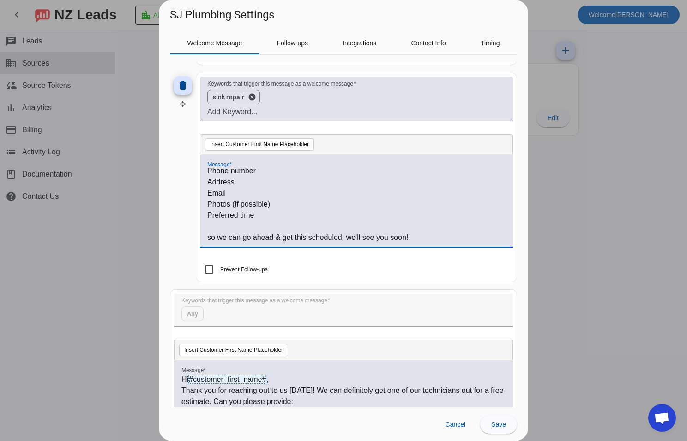
click at [233, 206] on p "Photos (if possible)" at bounding box center [356, 204] width 298 height 11
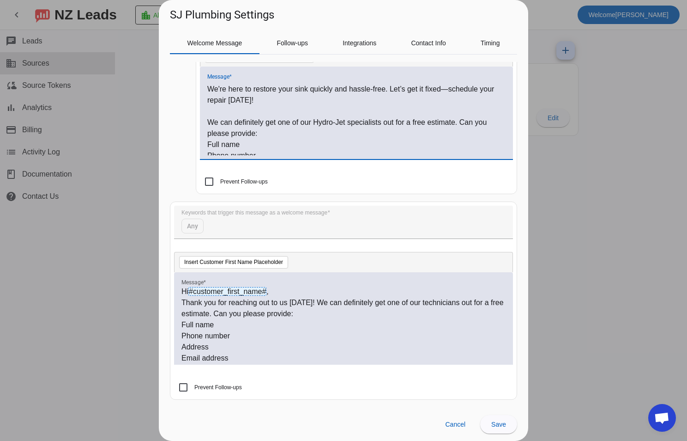
scroll to position [0, 0]
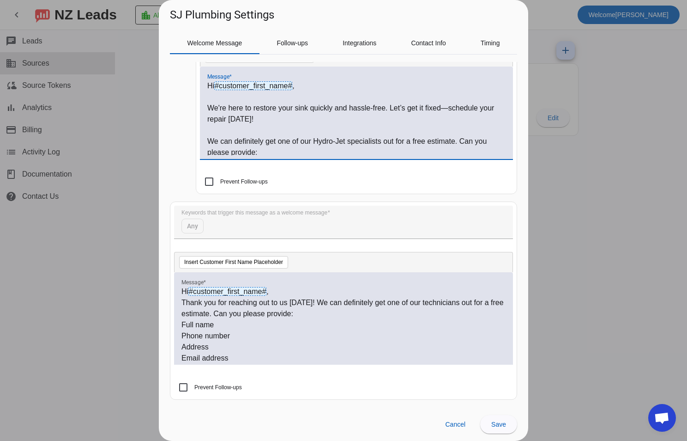
click at [327, 145] on p "We can definitely get one of our Hydro-Jet specialists out for a free estimate.…" at bounding box center [356, 147] width 298 height 22
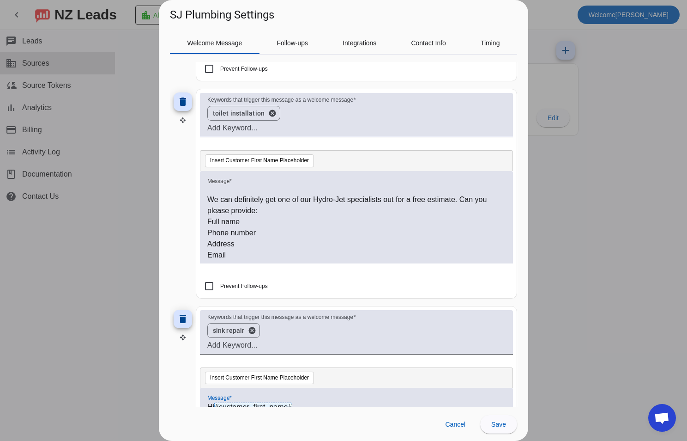
scroll to position [1158, 0]
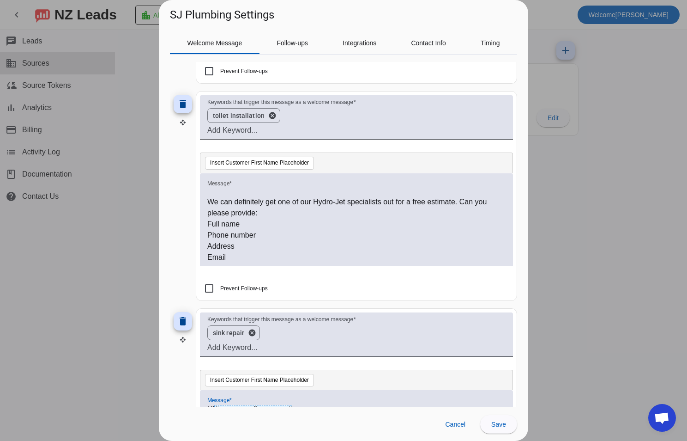
click at [344, 227] on p "Full name" at bounding box center [356, 223] width 298 height 11
drag, startPoint x: 318, startPoint y: 201, endPoint x: 381, endPoint y: 201, distance: 62.3
click at [381, 201] on p "We can definitely get one of our Hydro-Jet specialists out for a free estimate.…" at bounding box center [356, 207] width 298 height 22
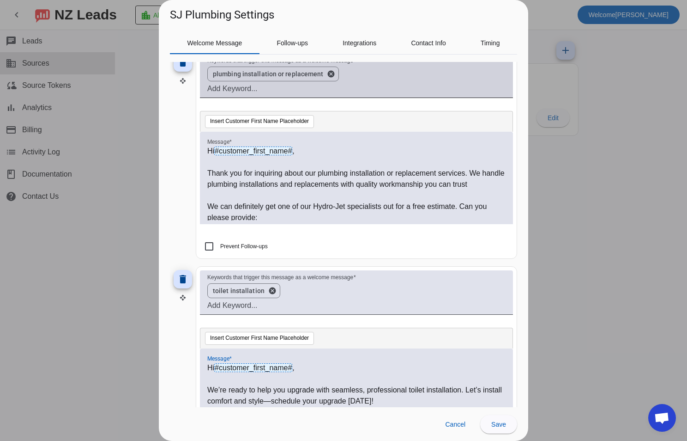
scroll to position [927, 0]
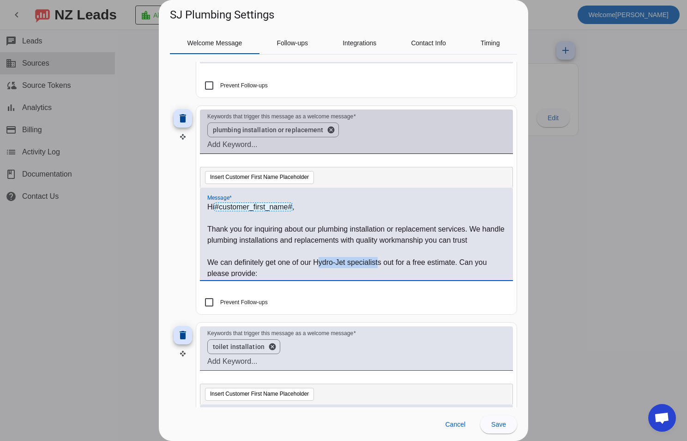
drag, startPoint x: 318, startPoint y: 261, endPoint x: 379, endPoint y: 264, distance: 61.5
click at [379, 264] on p "We can definitely get one of our Hydro-Jet specialists out for a free estimate.…" at bounding box center [356, 268] width 298 height 22
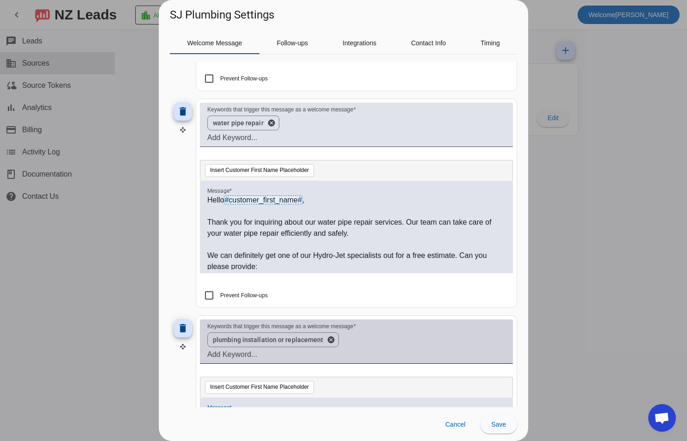
scroll to position [696, 0]
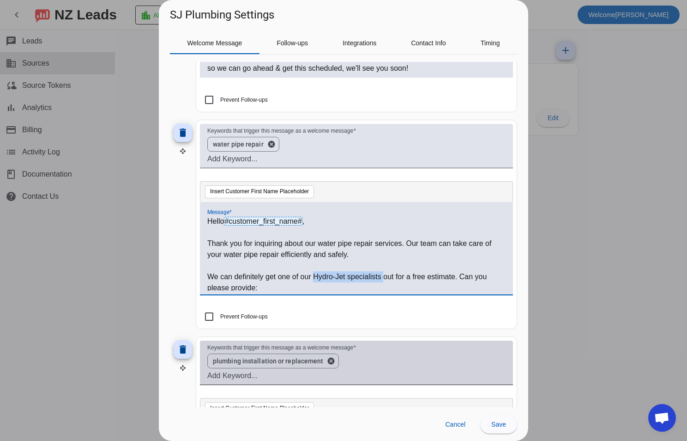
drag, startPoint x: 321, startPoint y: 277, endPoint x: 384, endPoint y: 277, distance: 63.7
click at [384, 277] on p "We can definitely get one of our Hydro-Jet specialists out for a free estimate.…" at bounding box center [356, 282] width 298 height 22
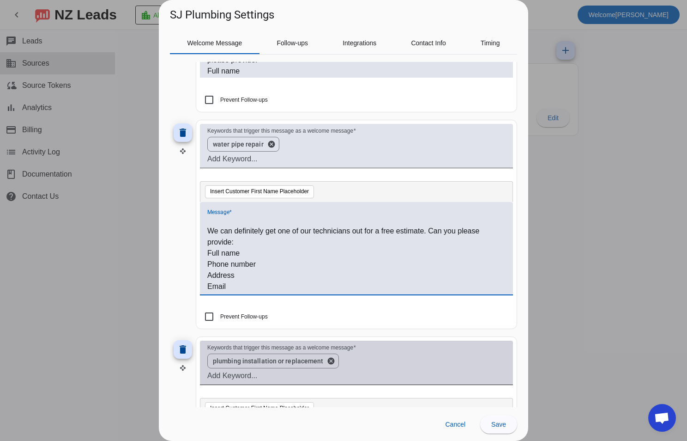
scroll to position [46, 0]
click at [253, 231] on p "We can definitely get one of our technicians out for a free estimate. Can you p…" at bounding box center [356, 236] width 298 height 22
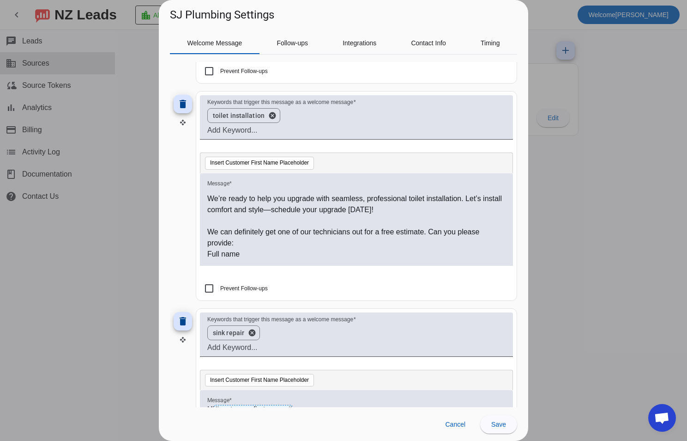
scroll to position [0, 0]
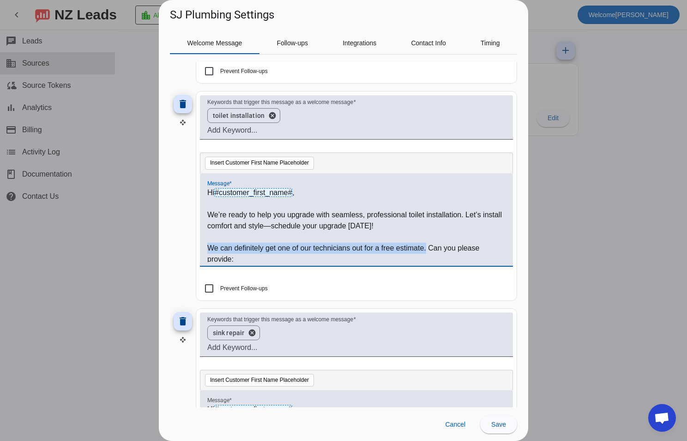
drag, startPoint x: 426, startPoint y: 247, endPoint x: 199, endPoint y: 247, distance: 226.8
click at [199, 247] on mat-card "Keywords that trigger this message as a welcome message toilet installation can…" at bounding box center [356, 195] width 321 height 209
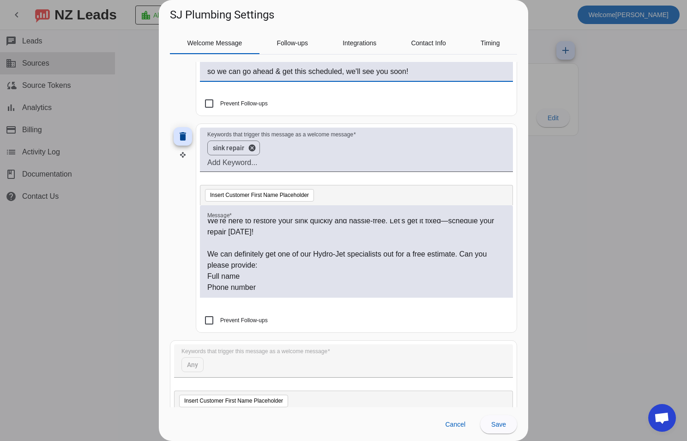
scroll to position [46, 0]
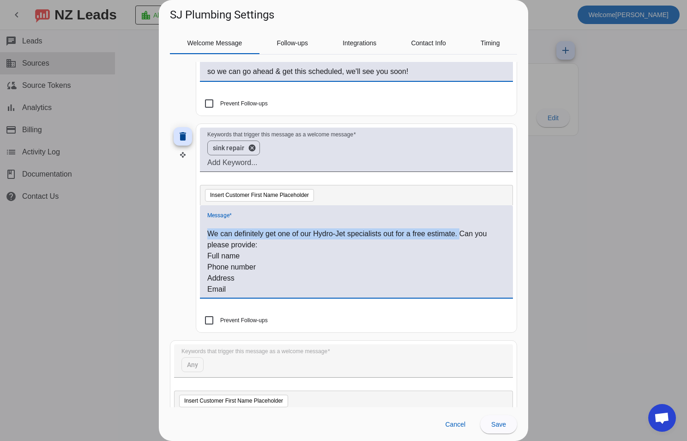
drag, startPoint x: 460, startPoint y: 234, endPoint x: 207, endPoint y: 236, distance: 252.2
click at [207, 236] on p "We can definitely get one of our Hydro-Jet specialists out for a free estimate.…" at bounding box center [356, 239] width 298 height 22
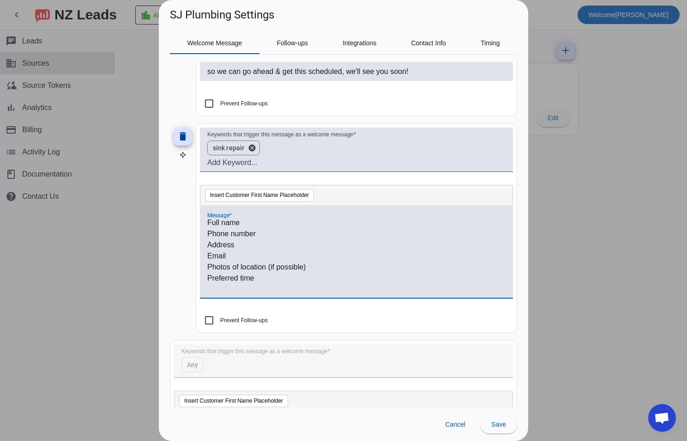
scroll to position [80, 0]
click at [441, 288] on p "so we can go ahead & get this scheduled, we'll see you soon!" at bounding box center [356, 288] width 298 height 11
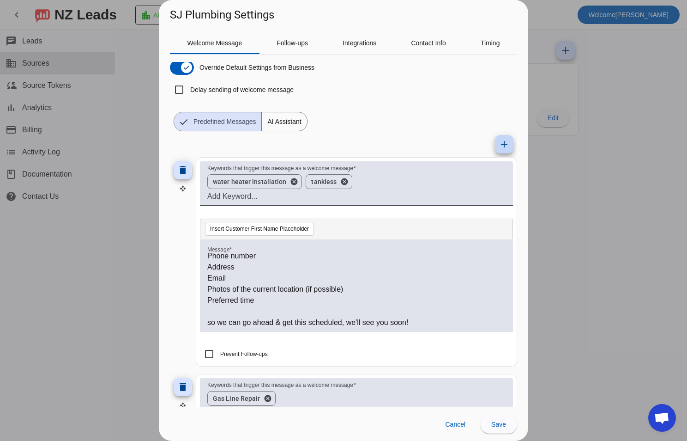
scroll to position [0, 0]
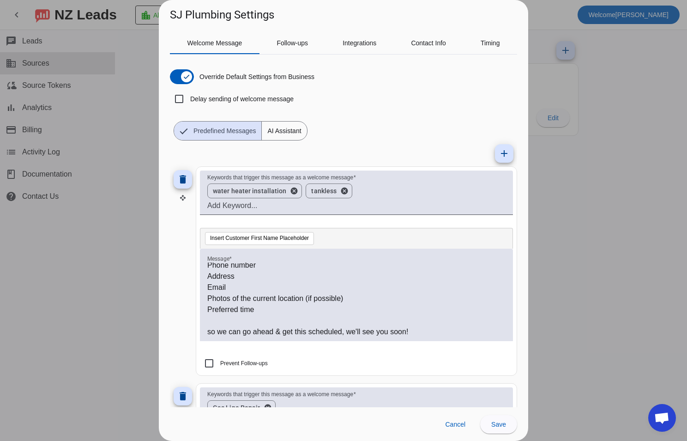
drag, startPoint x: 499, startPoint y: 156, endPoint x: 478, endPoint y: 151, distance: 21.5
click at [499, 156] on mat-icon "add" at bounding box center [504, 153] width 11 height 11
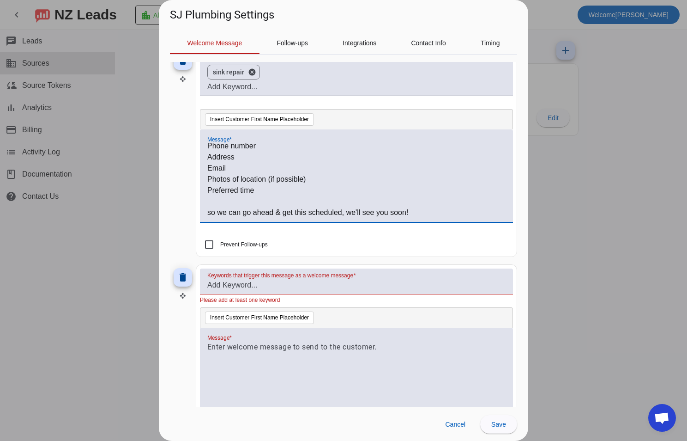
scroll to position [1432, 0]
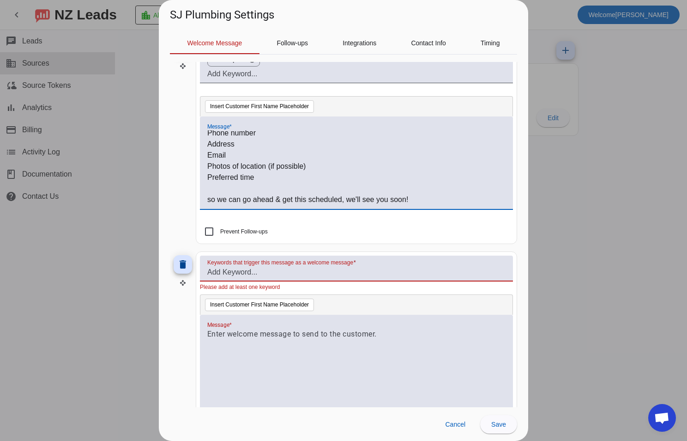
click at [275, 271] on input "Keywords that trigger this message as a welcome message" at bounding box center [356, 271] width 298 height 11
type input "shower repair"
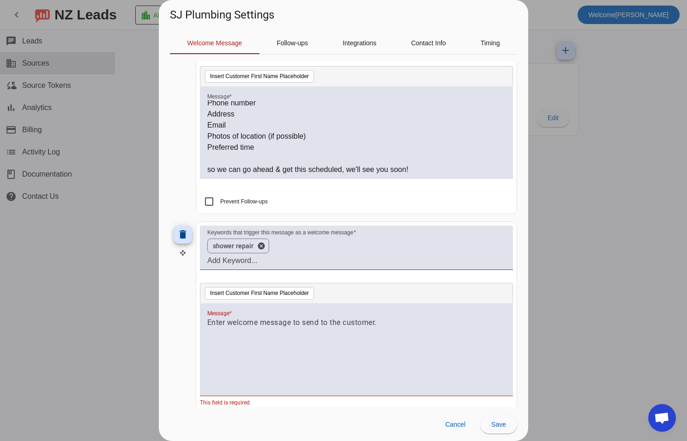
scroll to position [1478, 0]
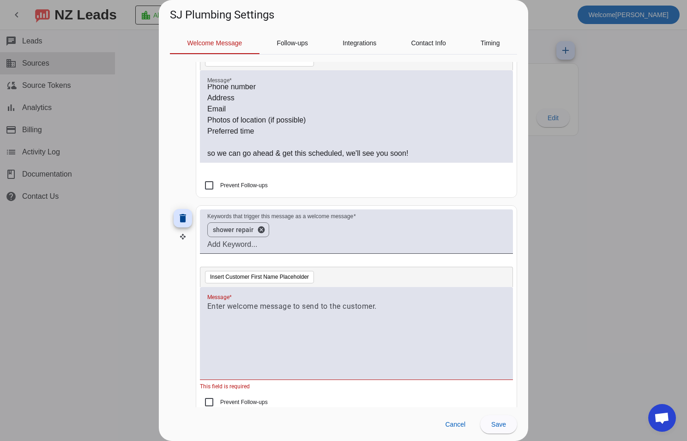
click at [427, 317] on div at bounding box center [356, 338] width 298 height 75
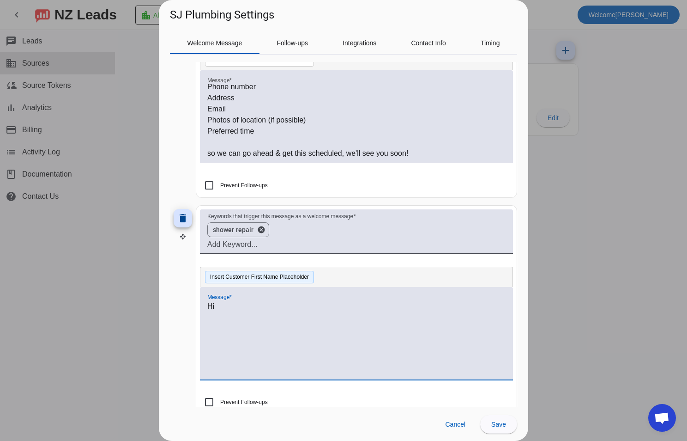
click at [255, 278] on button "Insert Customer First Name Placeholder" at bounding box center [259, 277] width 109 height 13
click at [224, 325] on p at bounding box center [356, 328] width 298 height 11
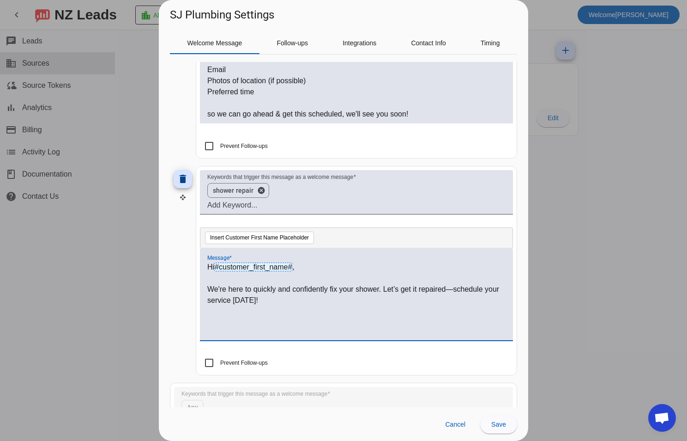
scroll to position [1570, 0]
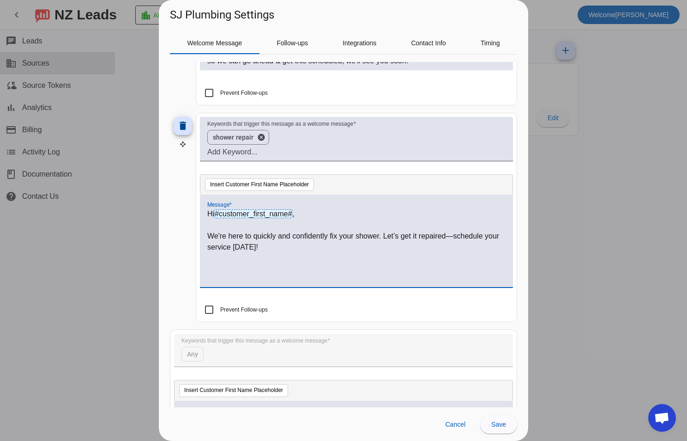
click at [276, 261] on div "Hi #customer_first_name# , We're here to quickly and confidently fix your showe…" at bounding box center [356, 245] width 298 height 75
click at [322, 261] on div "Hi #customer_first_name# , We're here to quickly and confidently fix your showe…" at bounding box center [356, 245] width 298 height 75
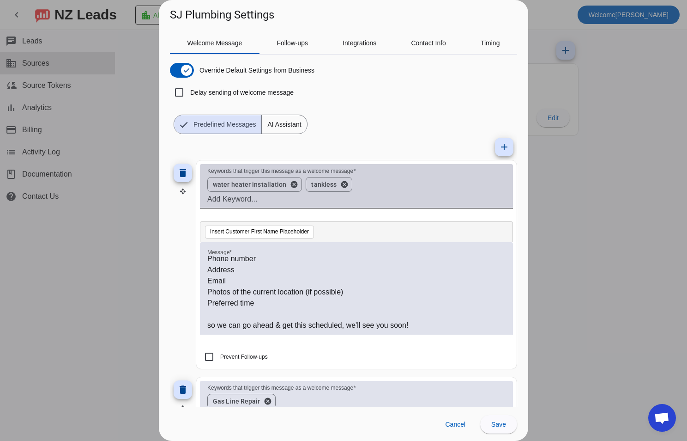
scroll to position [0, 0]
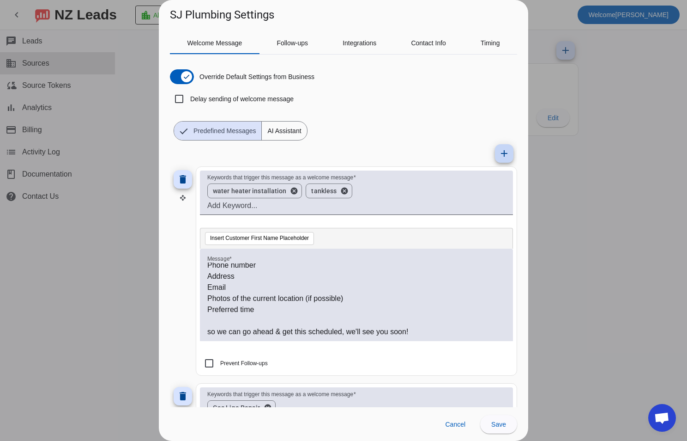
click at [502, 152] on mat-icon "add" at bounding box center [504, 153] width 11 height 11
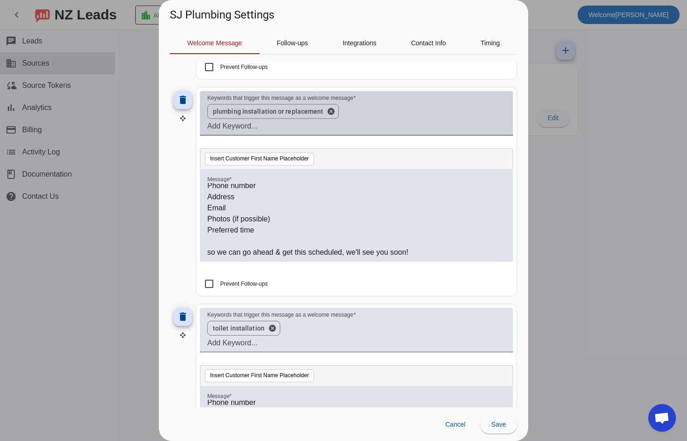
scroll to position [924, 0]
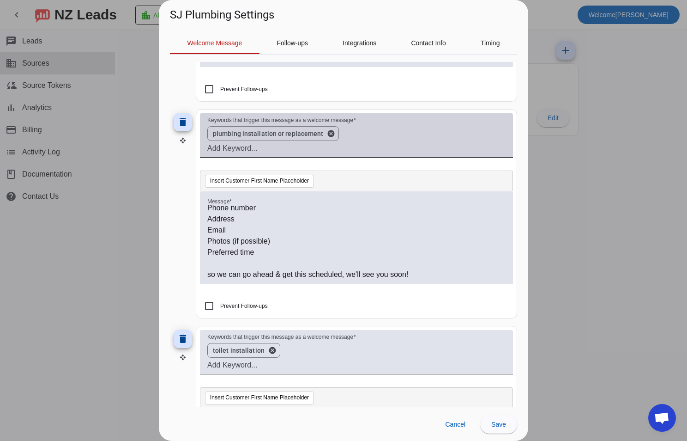
click at [392, 133] on div "plumbing installation or replacement cancel" at bounding box center [353, 133] width 298 height 18
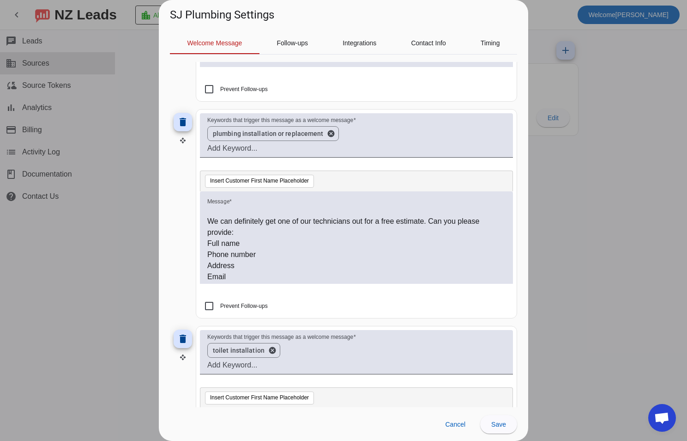
scroll to position [0, 0]
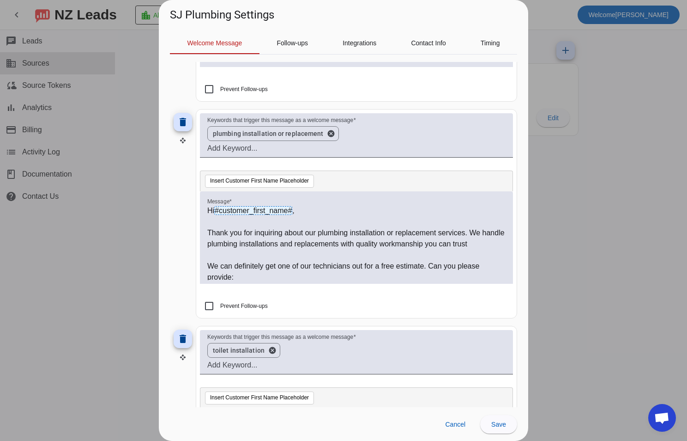
click at [393, 232] on p "Thank you for inquiring about our plumbing installation or replacement services…" at bounding box center [356, 238] width 298 height 22
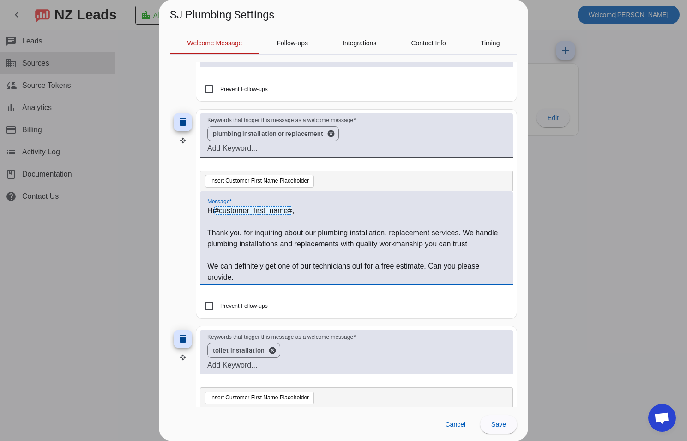
click at [429, 233] on p "Thank you for inquiring about our plumbing installation, replacement services. …" at bounding box center [356, 238] width 298 height 22
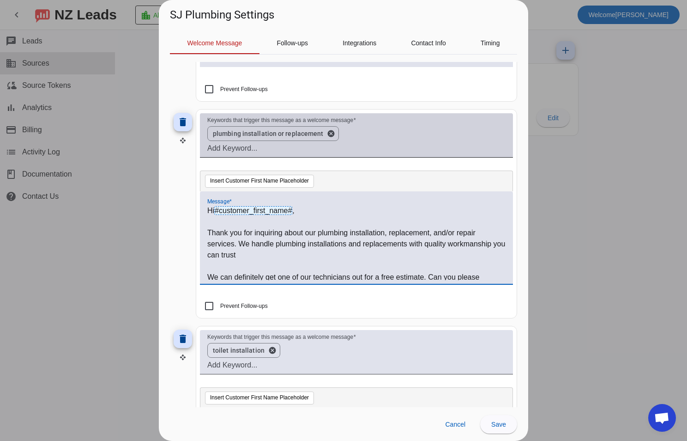
click at [310, 154] on input "Keywords that trigger this message as a welcome message" at bounding box center [356, 148] width 298 height 11
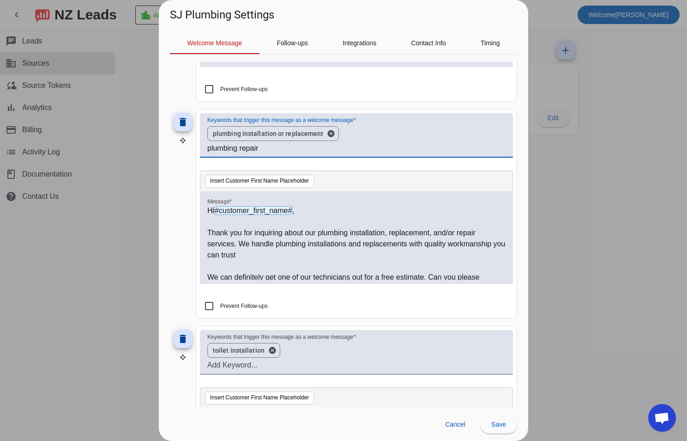
type input "plumbing repair"
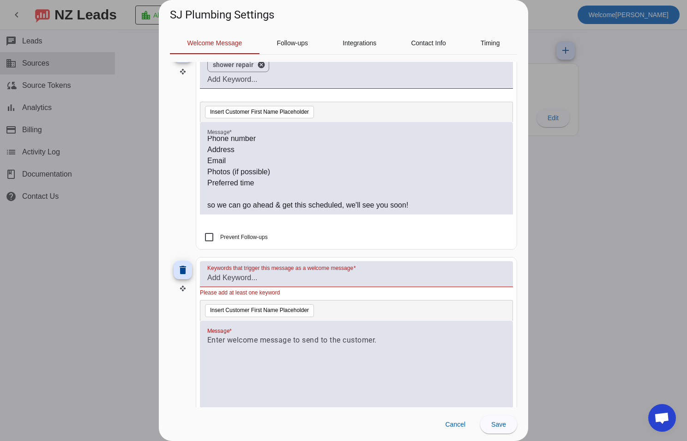
scroll to position [1663, 0]
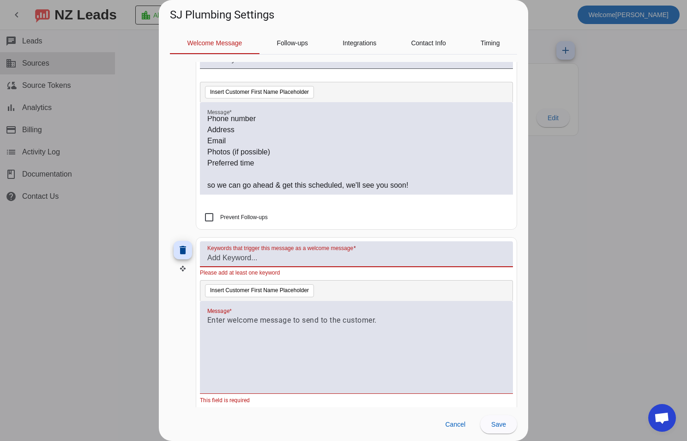
click at [271, 256] on input "Keywords that trigger this message as a welcome message" at bounding box center [356, 257] width 298 height 11
click at [291, 260] on input "Keywords that trigger this message as a welcome message" at bounding box center [356, 257] width 298 height 11
type input "sewer installation"
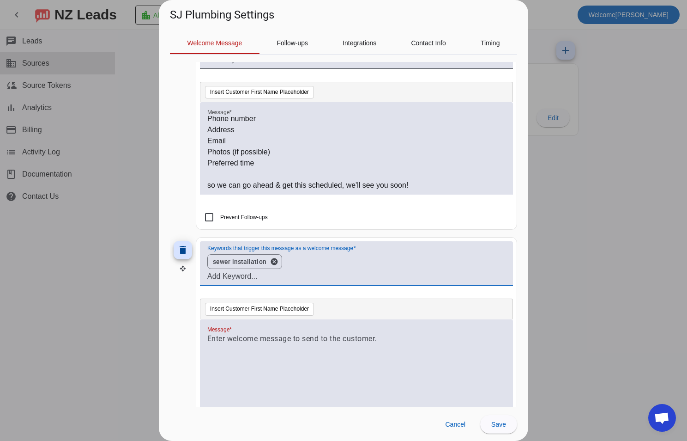
click at [286, 274] on input "Keywords that trigger this message as a welcome message" at bounding box center [356, 276] width 298 height 11
type input "sewer repair"
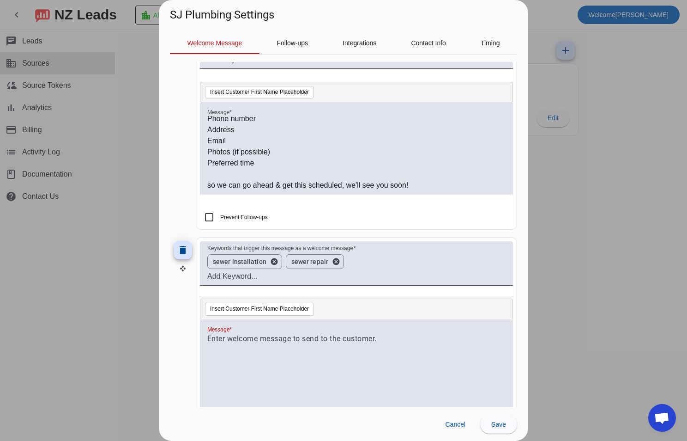
click at [256, 333] on p at bounding box center [356, 338] width 298 height 11
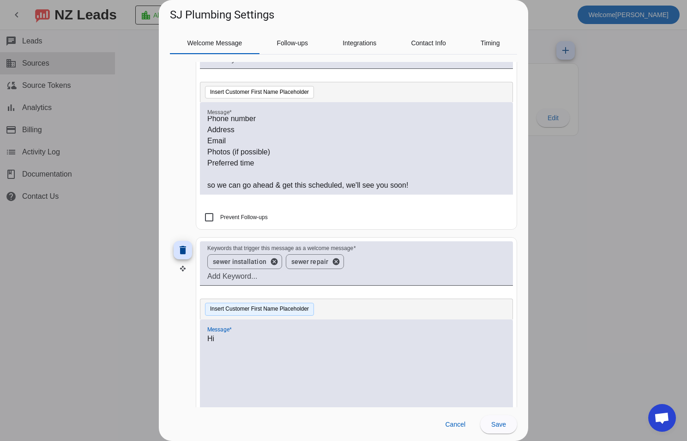
click at [254, 308] on button "Insert Customer First Name Placeholder" at bounding box center [259, 309] width 109 height 13
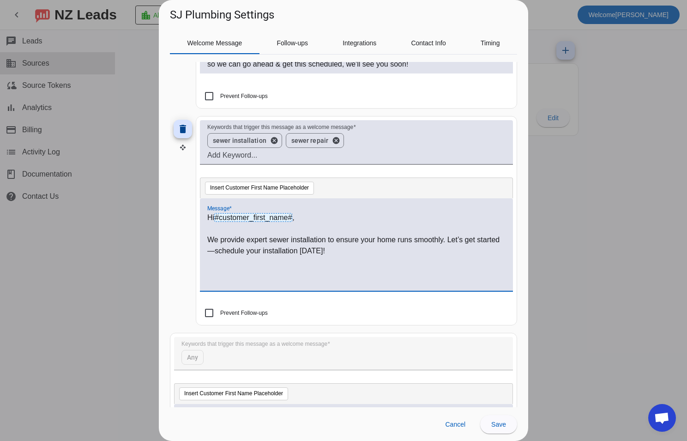
scroll to position [1801, 0]
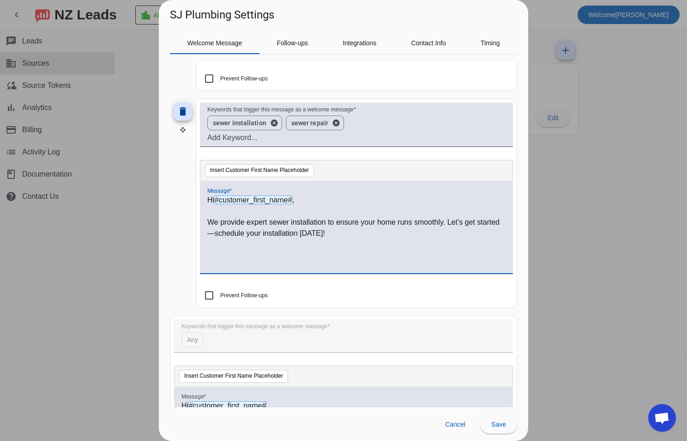
click at [325, 223] on p "We provide expert sewer installation to ensure your home runs smoothly. Let’s g…" at bounding box center [356, 228] width 298 height 22
click at [333, 123] on button "cancel" at bounding box center [336, 123] width 16 height 8
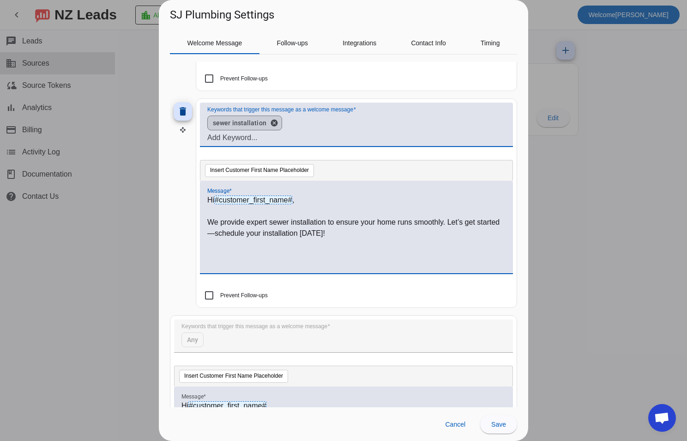
click at [357, 246] on div "Hi #customer_first_name# , We provide expert sewer installation to ensure your …" at bounding box center [356, 231] width 298 height 75
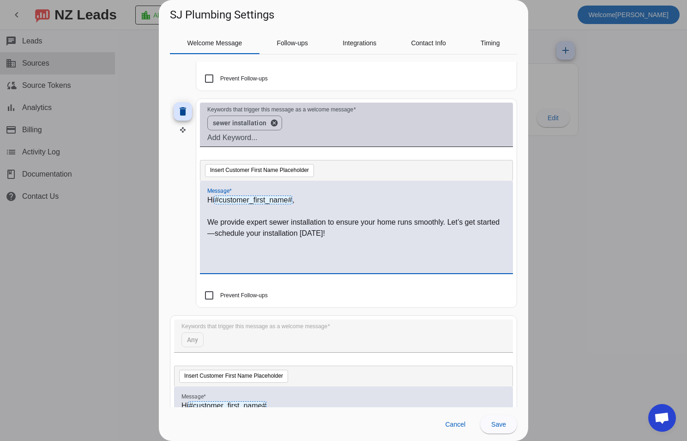
click at [224, 249] on div "Hi #customer_first_name# , We provide expert sewer installation to ensure your …" at bounding box center [356, 231] width 298 height 75
click at [392, 253] on div "Hi #customer_first_name# , We provide expert sewer installation to ensure your …" at bounding box center [356, 231] width 298 height 75
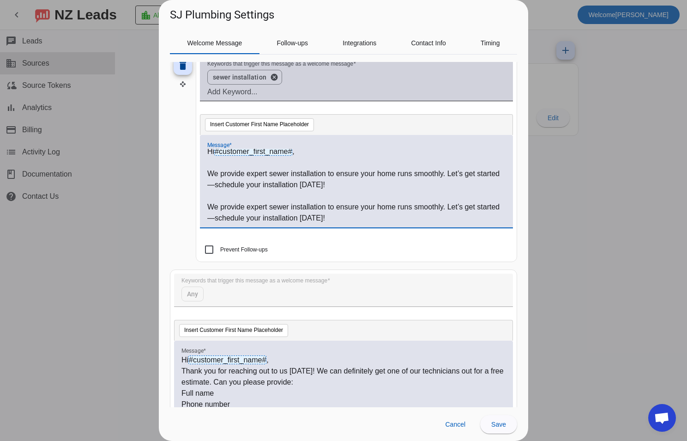
scroll to position [1915, 0]
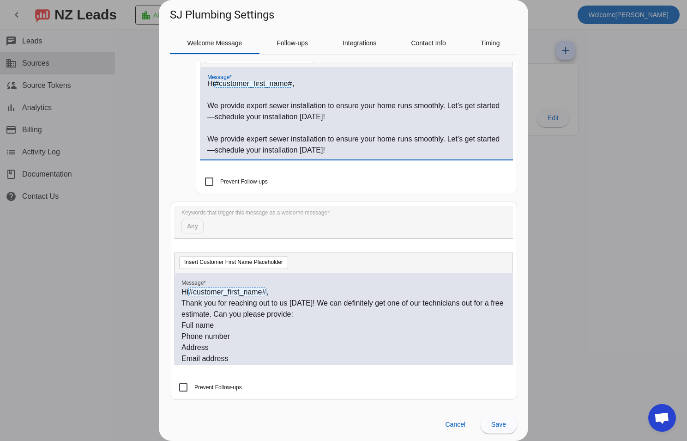
click at [337, 134] on p "We provide expert sewer installation to ensure your home runs smoothly. Let’s g…" at bounding box center [356, 144] width 298 height 22
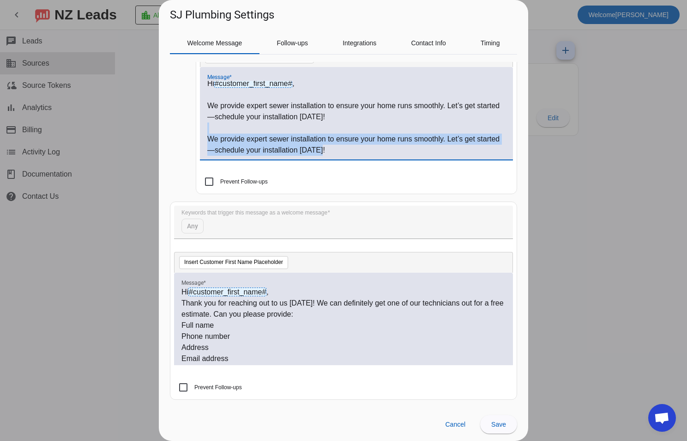
drag, startPoint x: 361, startPoint y: 151, endPoint x: 210, endPoint y: 128, distance: 152.7
click at [210, 128] on div "Hi #customer_first_name# , We provide expert sewer installation to ensure your …" at bounding box center [356, 118] width 298 height 75
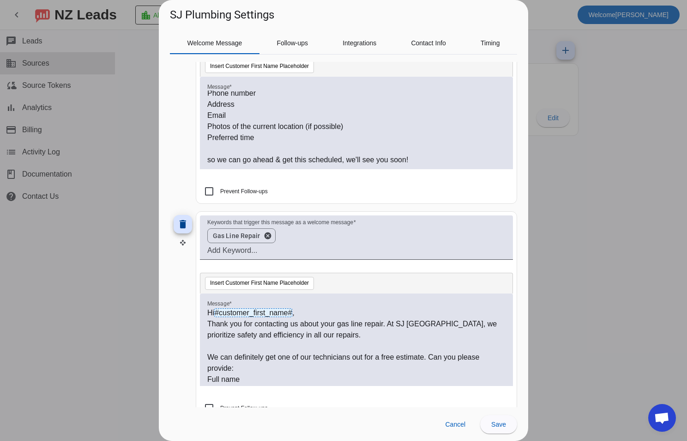
scroll to position [0, 0]
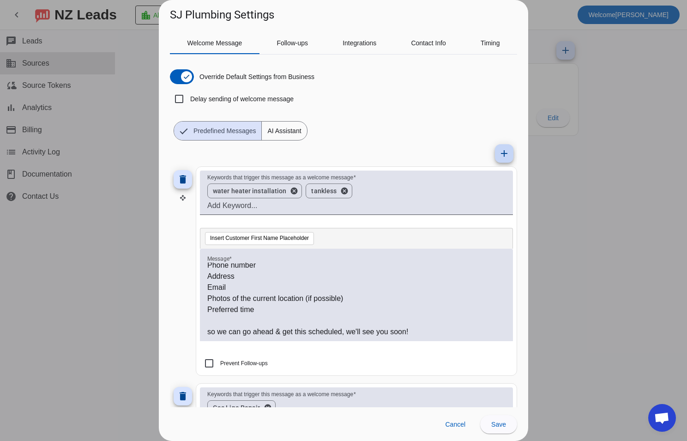
click at [499, 156] on mat-icon "add" at bounding box center [504, 153] width 11 height 11
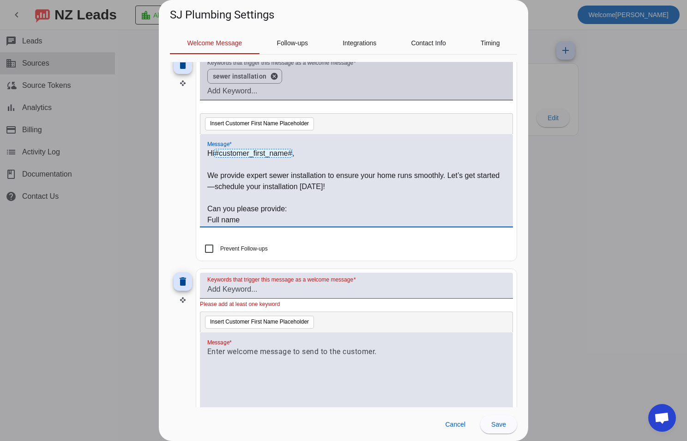
scroll to position [1847, 0]
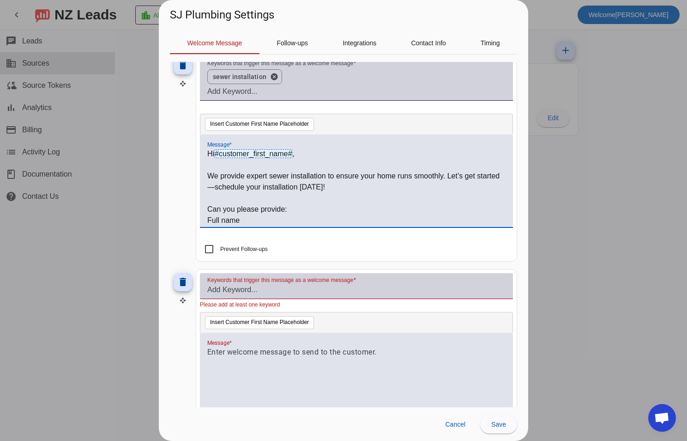
click at [268, 286] on input "Keywords that trigger this message as a welcome message" at bounding box center [356, 289] width 298 height 11
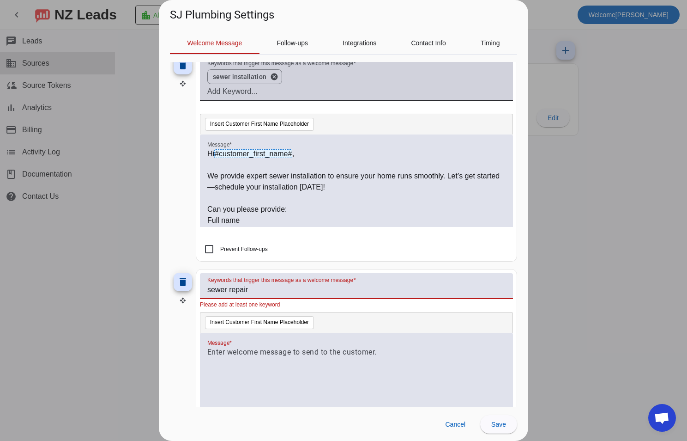
type input "sewer repair"
click at [241, 365] on div at bounding box center [356, 383] width 298 height 75
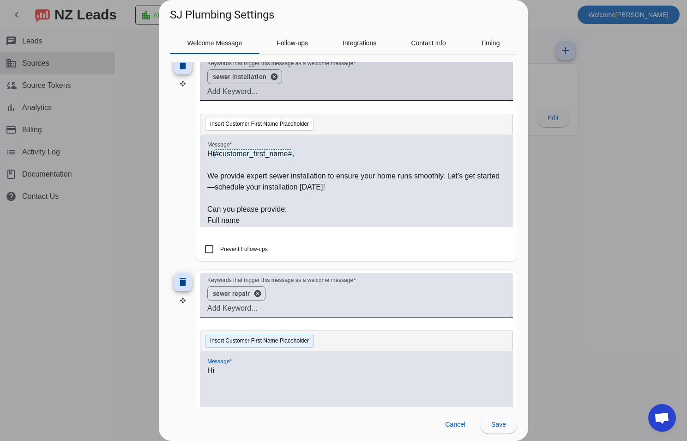
click at [215, 340] on button "Insert Customer First Name Placeholder" at bounding box center [259, 340] width 109 height 13
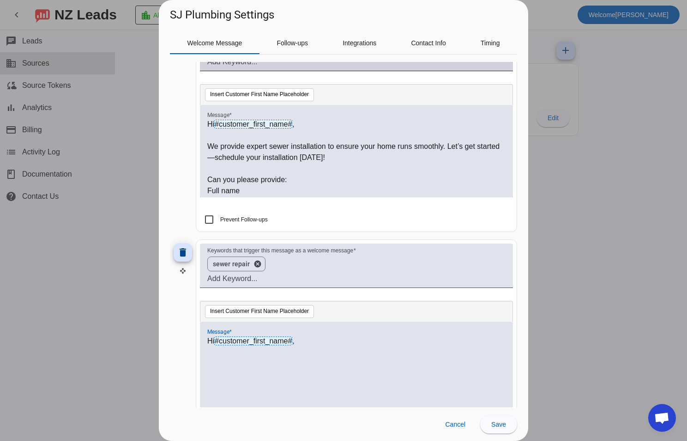
scroll to position [1986, 0]
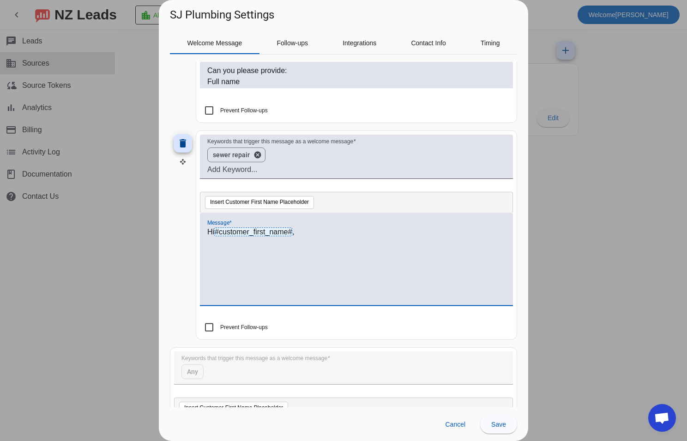
click at [374, 261] on div "Hi #customer_first_name# ," at bounding box center [356, 263] width 298 height 75
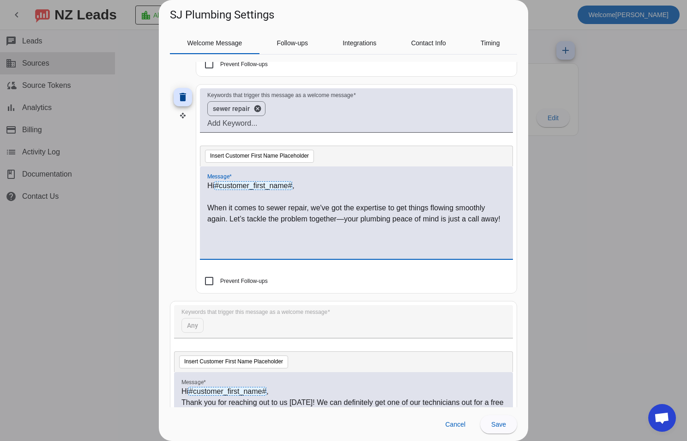
scroll to position [3, 0]
click at [308, 224] on p "When it comes to sewer repair, we've got the expertise to get things flowing sm…" at bounding box center [356, 213] width 298 height 22
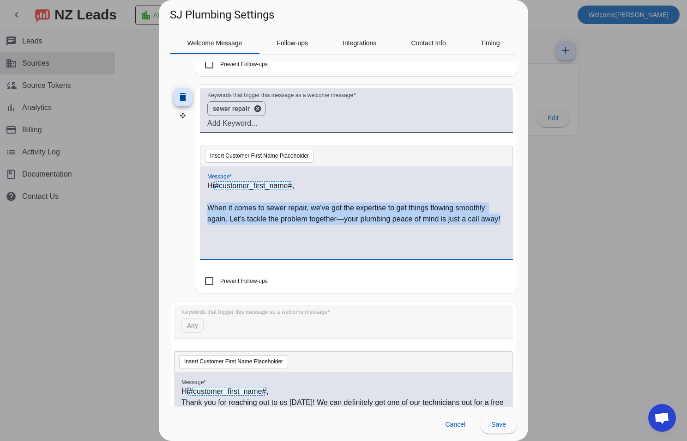
drag, startPoint x: 245, startPoint y: 224, endPoint x: 203, endPoint y: 206, distance: 46.1
click at [203, 206] on div "Hi #customer_first_name# , When it comes to sewer repair, we've got the experti…" at bounding box center [356, 212] width 313 height 92
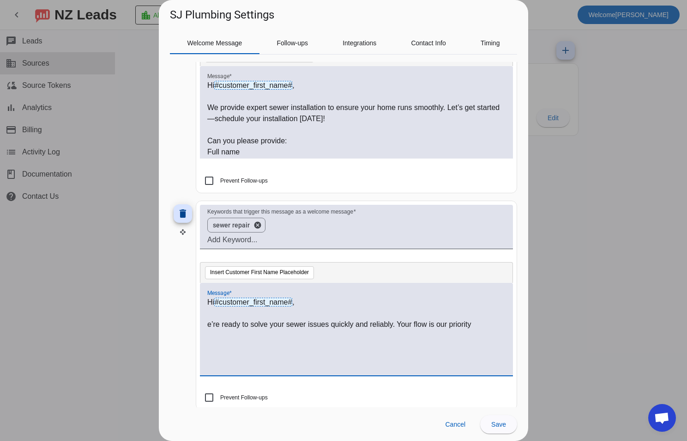
scroll to position [1894, 0]
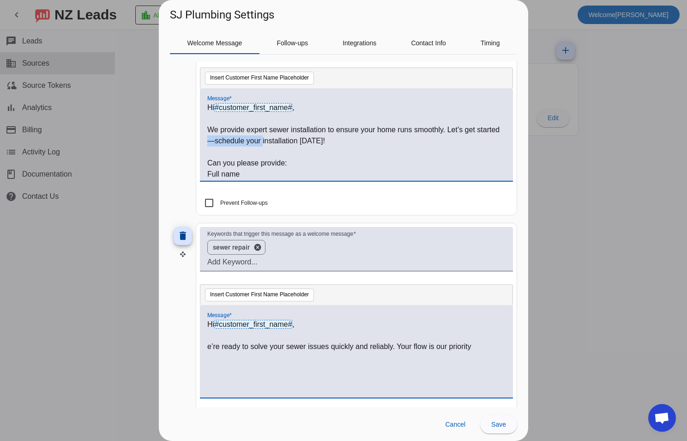
drag, startPoint x: 244, startPoint y: 140, endPoint x: 286, endPoint y: 144, distance: 41.7
click at [286, 144] on p "We provide expert sewer installation to ensure your home runs smoothly. Let’s g…" at bounding box center [356, 135] width 298 height 22
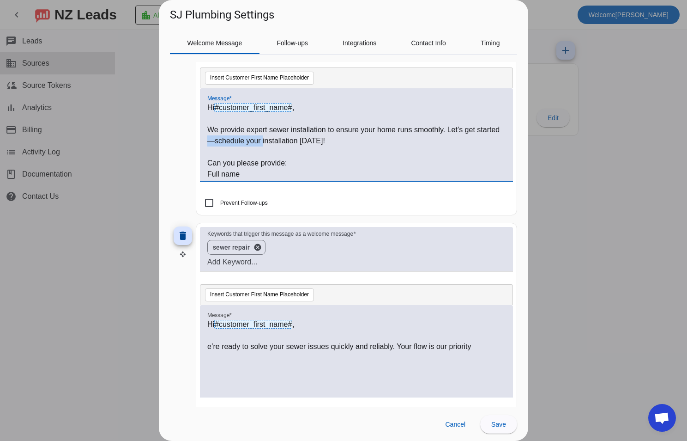
copy p "—schedule your"
click at [482, 343] on p "e’re ready to solve your sewer issues quickly and reliably. Your flow is our pr…" at bounding box center [356, 346] width 298 height 11
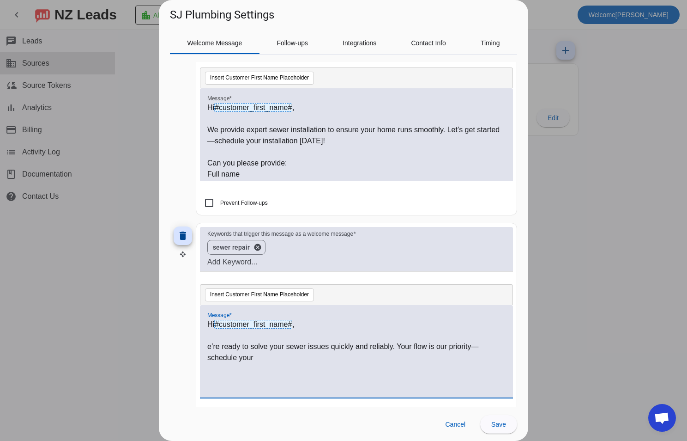
click at [205, 346] on div "Hi #customer_first_name# , e’re ready to solve your sewer issues quickly and re…" at bounding box center [356, 351] width 313 height 92
click at [300, 362] on p "We’re ready to solve your sewer issues quickly and reliably. Your flow is our p…" at bounding box center [356, 352] width 298 height 22
drag, startPoint x: 257, startPoint y: 379, endPoint x: 262, endPoint y: 381, distance: 4.8
click at [257, 379] on p at bounding box center [356, 379] width 298 height 11
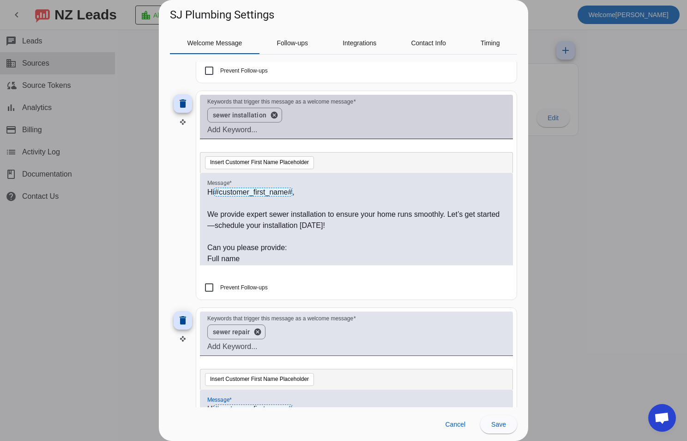
scroll to position [1801, 0]
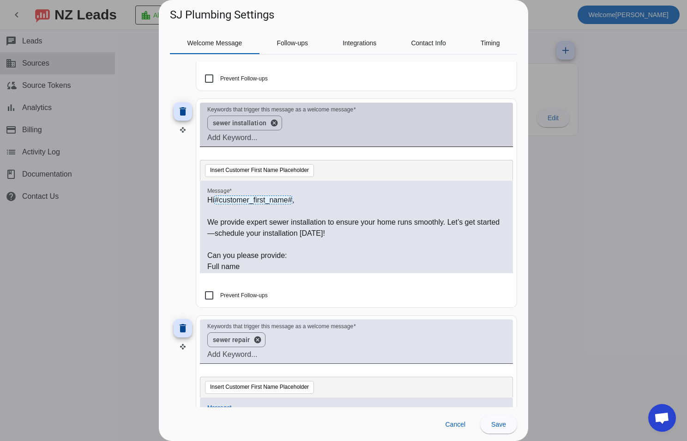
click at [298, 233] on p "We provide expert sewer installation to ensure your home runs smoothly. Let’s g…" at bounding box center [356, 228] width 298 height 22
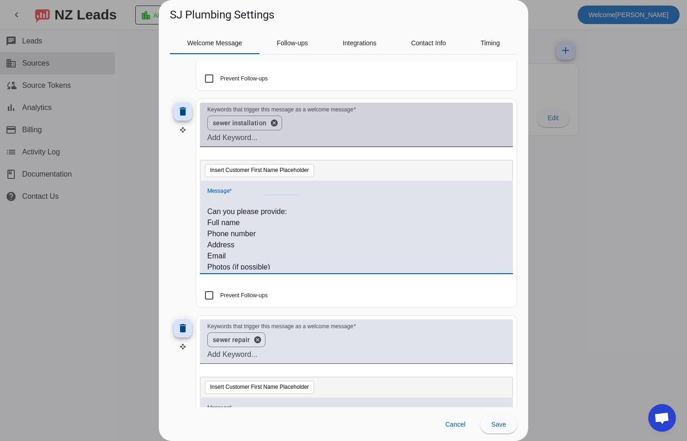
scroll to position [80, 0]
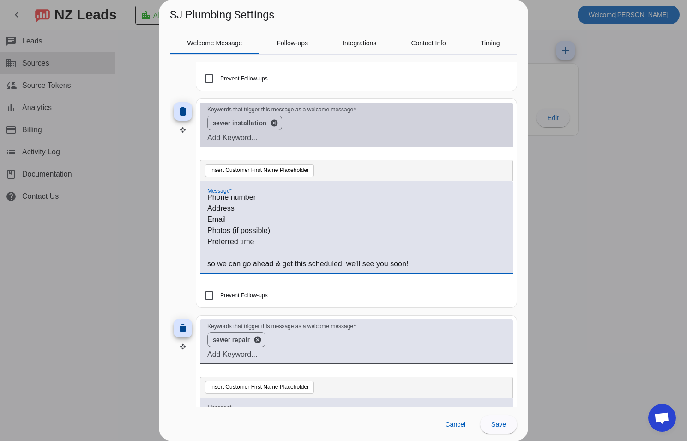
click at [342, 262] on p "so we can go ahead & get this scheduled, we'll see you soon!" at bounding box center [356, 263] width 298 height 11
click at [362, 237] on p "Preferred time" at bounding box center [356, 241] width 298 height 11
click at [297, 214] on p "Email" at bounding box center [356, 219] width 298 height 11
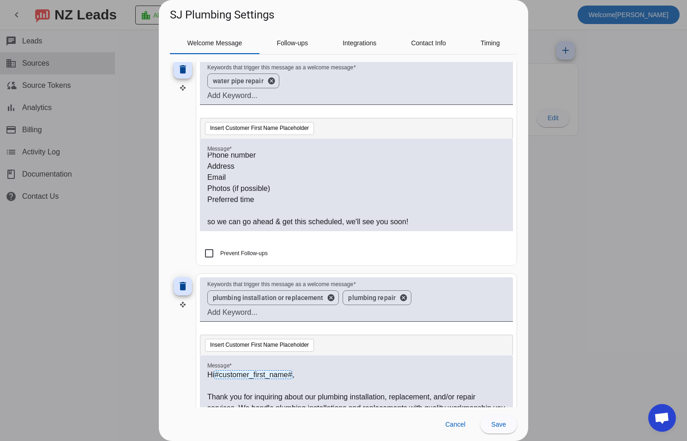
scroll to position [0, 0]
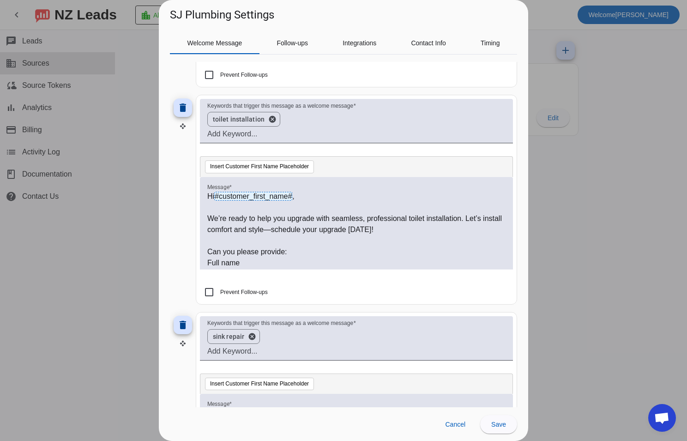
click at [337, 239] on p at bounding box center [356, 240] width 298 height 11
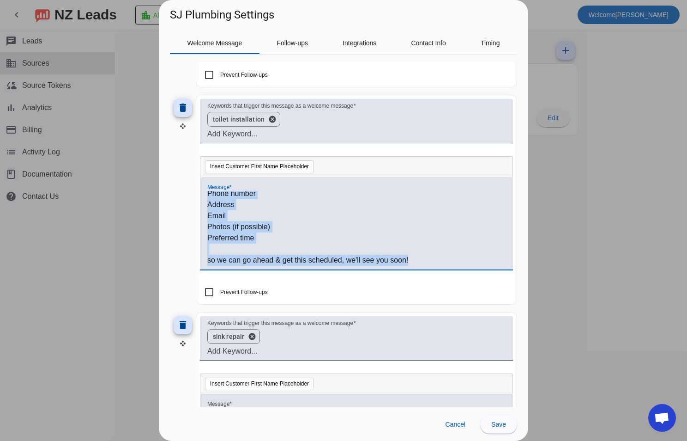
drag, startPoint x: 210, startPoint y: 249, endPoint x: 424, endPoint y: 268, distance: 214.6
click at [424, 268] on div "Hi #customer_first_name# , We’re ready to help you upgrade with seamless, profe…" at bounding box center [356, 223] width 313 height 92
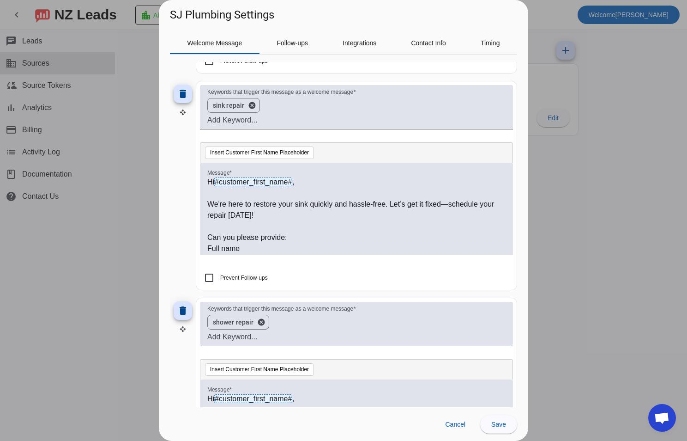
click at [223, 237] on p "Can you please provide:" at bounding box center [356, 237] width 298 height 11
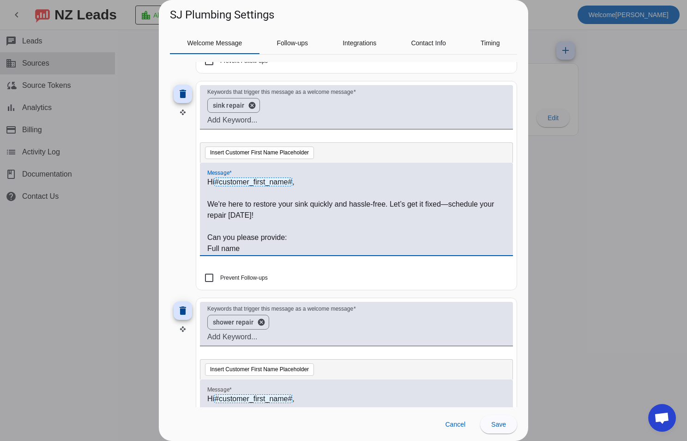
click at [210, 239] on p "Can you please provide:" at bounding box center [356, 237] width 298 height 11
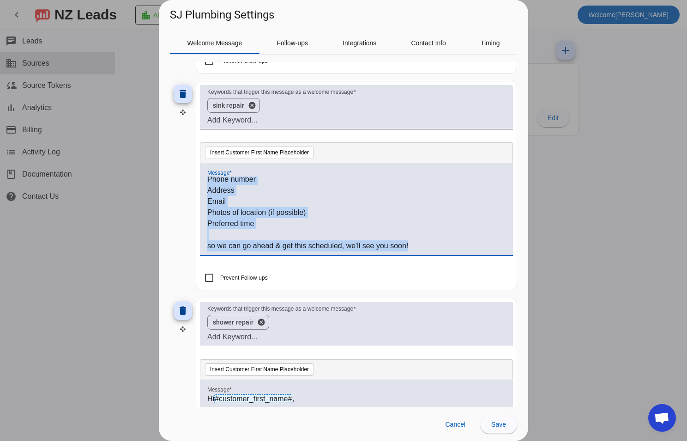
drag, startPoint x: 209, startPoint y: 238, endPoint x: 481, endPoint y: 265, distance: 273.8
click at [481, 265] on div "Message * Hi #customer_first_name# , We're here to restore your sink quickly an…" at bounding box center [356, 214] width 313 height 102
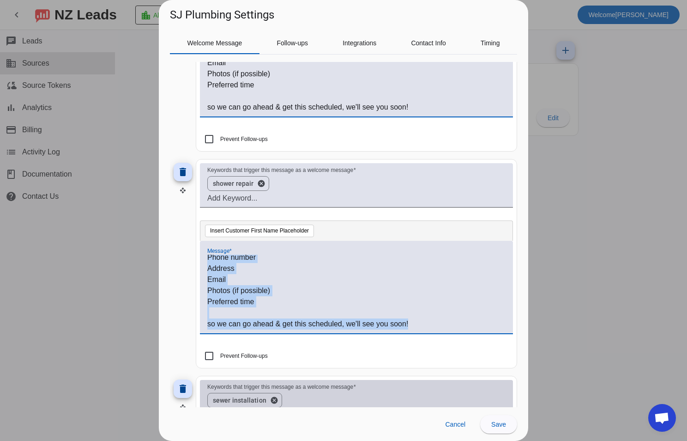
drag, startPoint x: 210, startPoint y: 270, endPoint x: 497, endPoint y: 339, distance: 295.5
click at [497, 339] on div "Message * Hi #customer_first_name# , We're here to quickly and confidently fix …" at bounding box center [356, 292] width 313 height 102
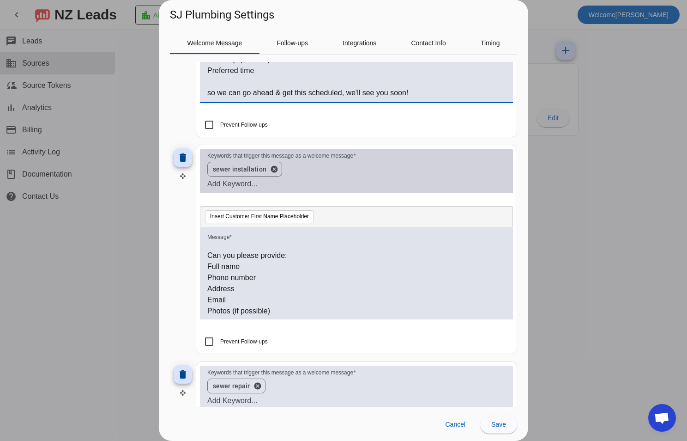
drag, startPoint x: 206, startPoint y: 255, endPoint x: 212, endPoint y: 255, distance: 6.0
click at [212, 255] on div "Hi #customer_first_name# , We provide expert sewer installation to ensure your …" at bounding box center [356, 273] width 313 height 92
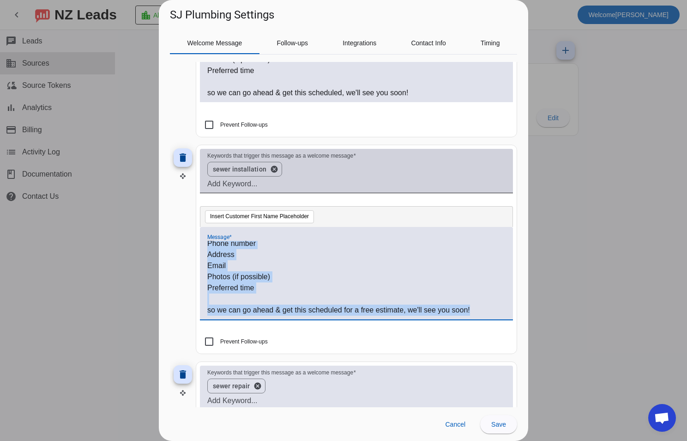
drag, startPoint x: 210, startPoint y: 254, endPoint x: 508, endPoint y: 323, distance: 306.6
click at [508, 323] on mat-card "Keywords that trigger this message as a welcome message sewer installation canc…" at bounding box center [356, 249] width 321 height 209
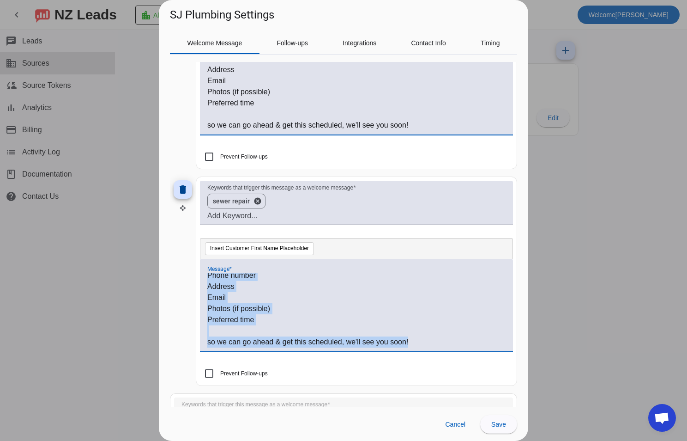
drag, startPoint x: 209, startPoint y: 285, endPoint x: 460, endPoint y: 371, distance: 265.5
click at [460, 371] on mat-card "Keywords that trigger this message as a welcome message sewer repair cancel Ins…" at bounding box center [356, 280] width 321 height 209
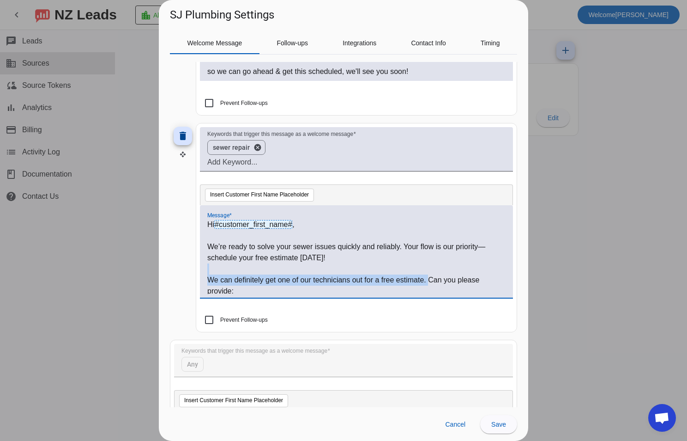
drag, startPoint x: 426, startPoint y: 280, endPoint x: 205, endPoint y: 274, distance: 221.3
click at [205, 274] on div "Hi #customer_first_name# , We’re ready to solve your sewer issues quickly and r…" at bounding box center [356, 251] width 313 height 92
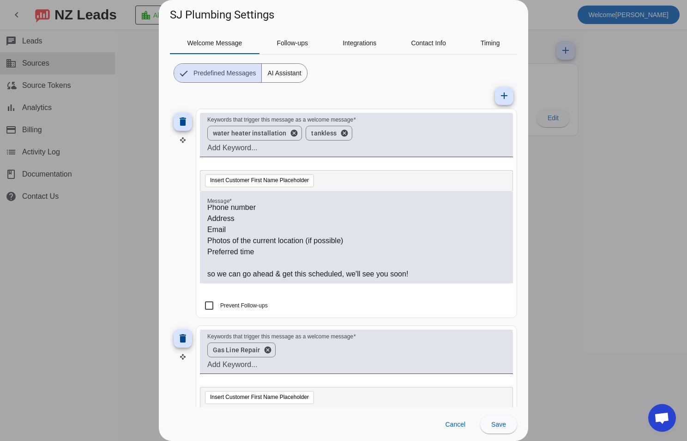
scroll to position [54, 0]
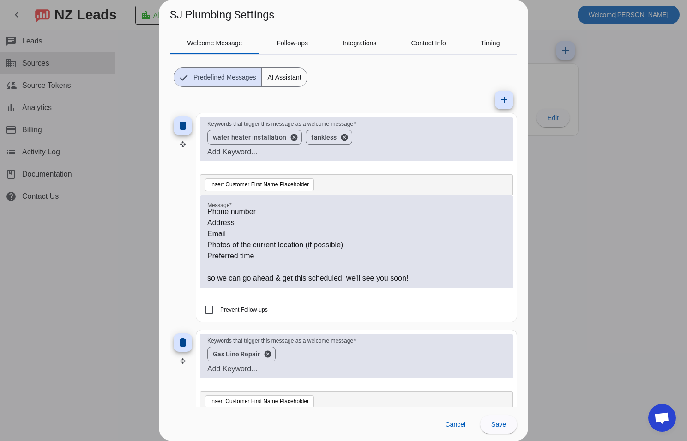
drag, startPoint x: 502, startPoint y: 101, endPoint x: 509, endPoint y: 90, distance: 12.7
click at [502, 101] on mat-icon "add" at bounding box center [504, 99] width 11 height 11
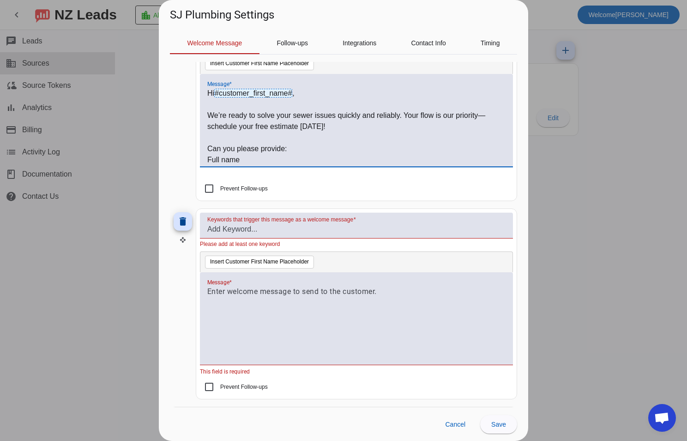
scroll to position [2178, 0]
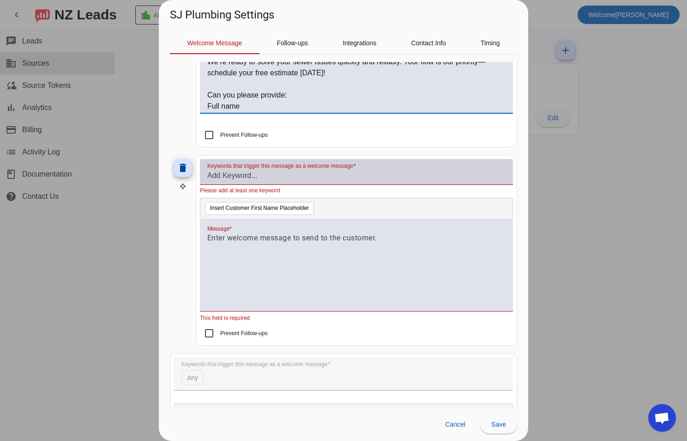
click at [307, 176] on input "Keywords that trigger this message as a welcome message" at bounding box center [356, 175] width 298 height 11
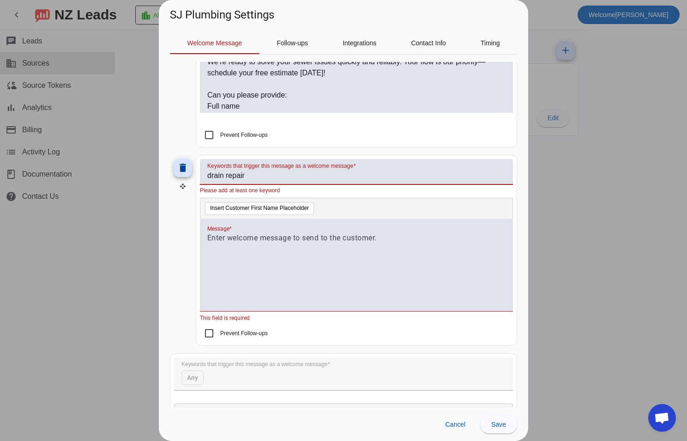
type input "drain repair"
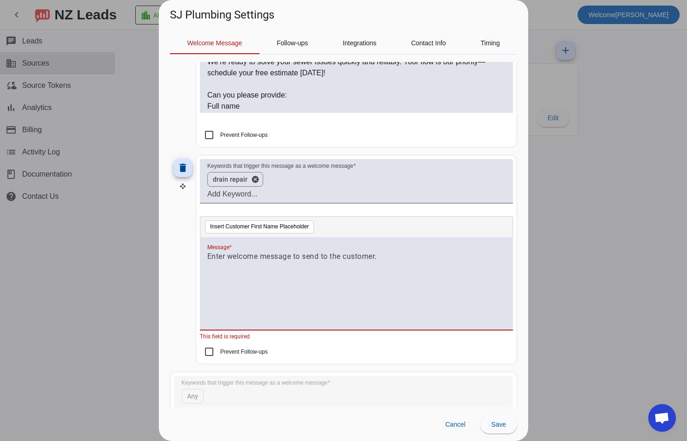
click at [276, 242] on div at bounding box center [356, 283] width 313 height 92
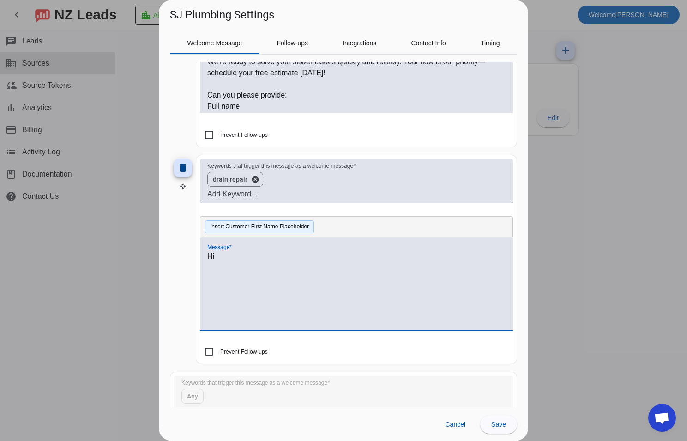
click at [299, 229] on button "Insert Customer First Name Placeholder" at bounding box center [259, 226] width 109 height 13
click at [289, 284] on div "Hi #customer_first_name# ," at bounding box center [356, 288] width 298 height 75
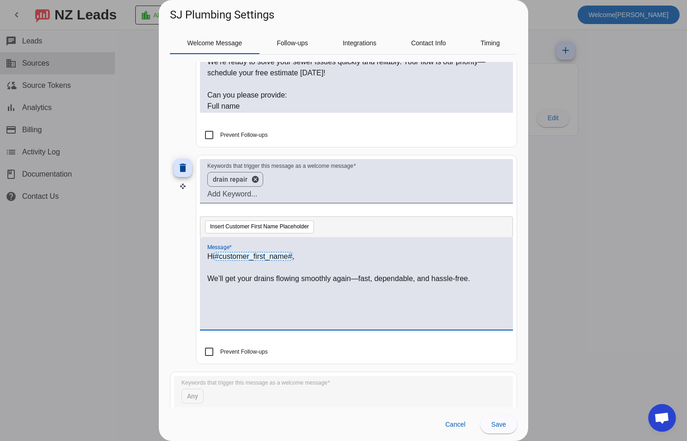
drag, startPoint x: 469, startPoint y: 291, endPoint x: 479, endPoint y: 287, distance: 10.7
click at [470, 290] on div "Hi #customer_first_name# , We’ll get your drains flowing smoothly again—fast, d…" at bounding box center [356, 288] width 298 height 75
click at [480, 287] on div "Hi #customer_first_name# , We’ll get your drains flowing smoothly again—fast, d…" at bounding box center [356, 288] width 298 height 75
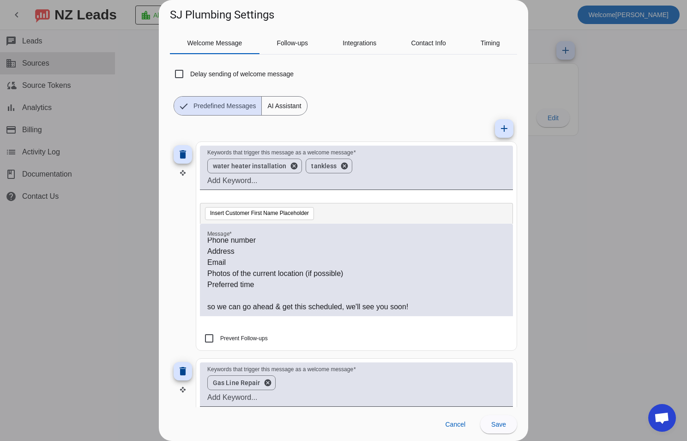
scroll to position [0, 0]
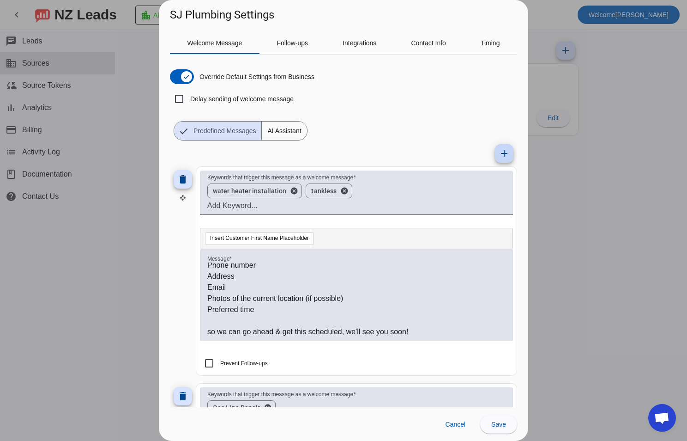
click at [496, 161] on span at bounding box center [504, 153] width 22 height 22
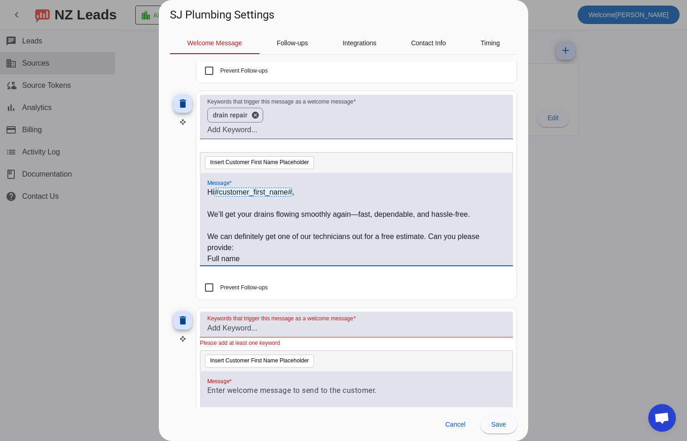
scroll to position [2402, 0]
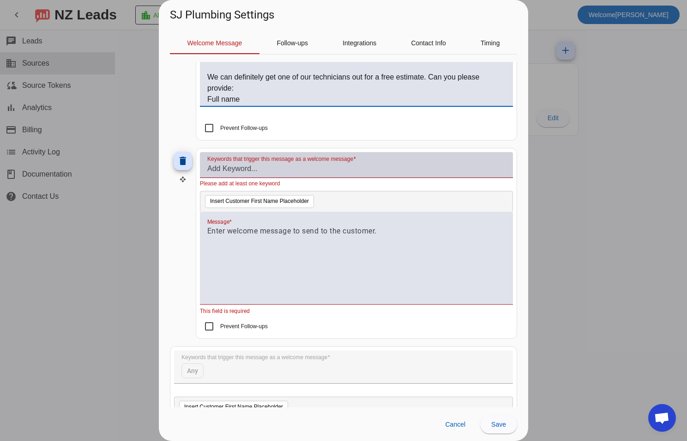
click at [277, 168] on input "Keywords that trigger this message as a welcome message" at bounding box center [356, 168] width 298 height 11
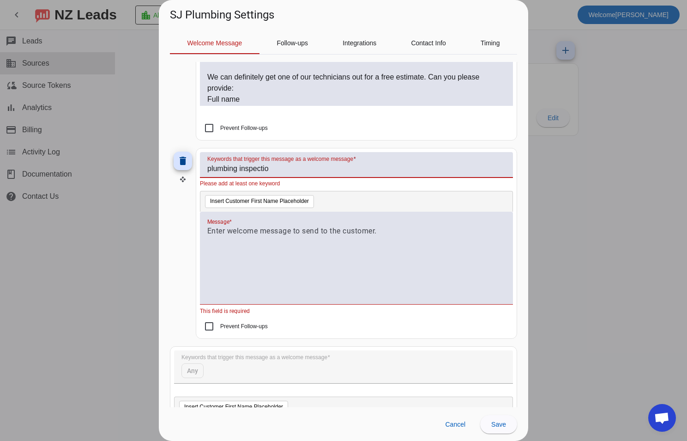
type input "plumbing inspection"
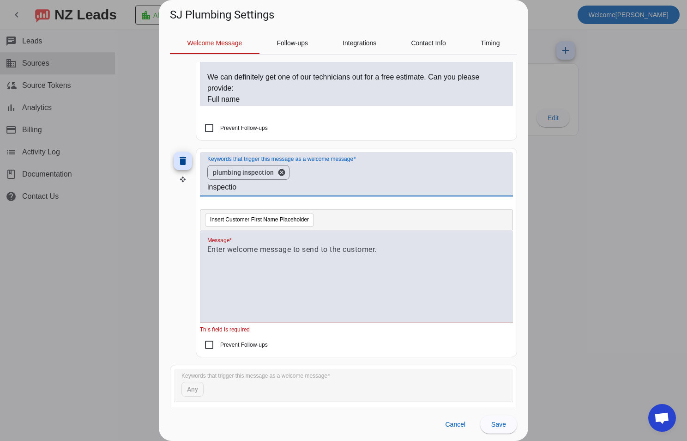
type input "inspection"
click at [278, 290] on div at bounding box center [356, 281] width 298 height 75
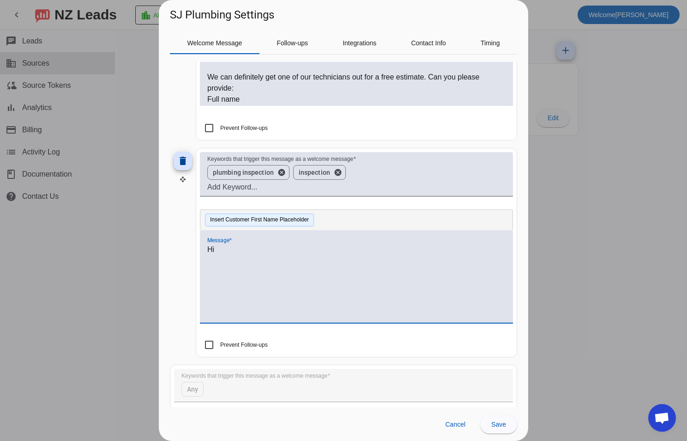
click at [271, 221] on button "Insert Customer First Name Placeholder" at bounding box center [259, 219] width 109 height 13
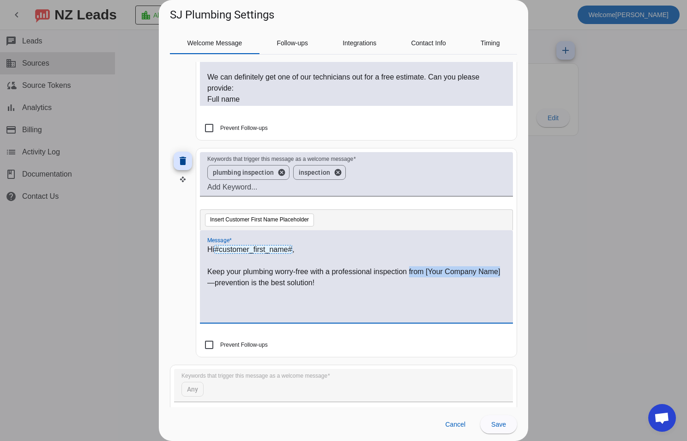
drag, startPoint x: 410, startPoint y: 270, endPoint x: 229, endPoint y: 287, distance: 181.4
click at [229, 287] on p "Keep your plumbing worry-free with a professional inspection from [Your Company…" at bounding box center [356, 277] width 298 height 22
click at [273, 288] on p "Keep your plumbing worry-free with a professional inspection—prevention is the …" at bounding box center [356, 277] width 298 height 22
click at [296, 304] on div "Hi #customer_first_name# , Keep your plumbing worry-free with a professional in…" at bounding box center [356, 281] width 298 height 75
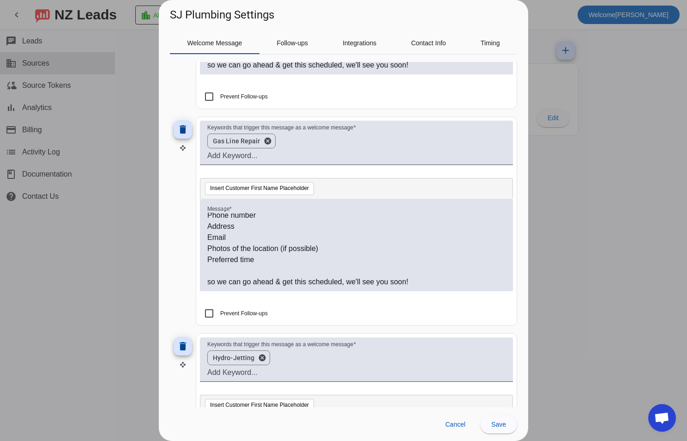
scroll to position [0, 0]
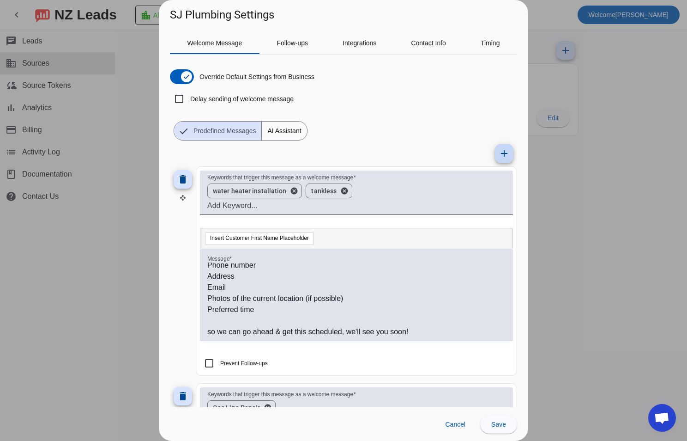
click at [505, 159] on span at bounding box center [504, 153] width 22 height 22
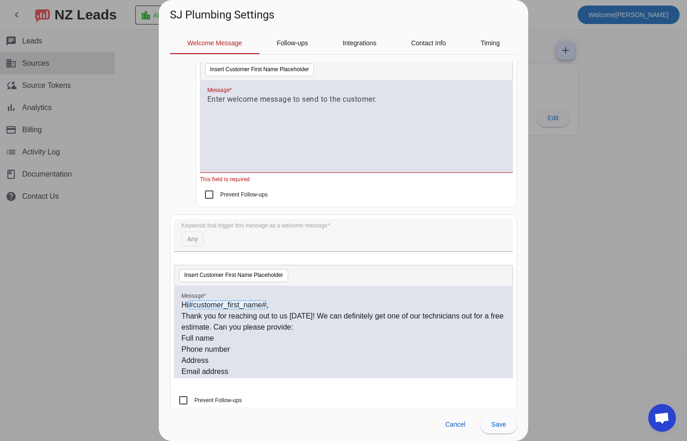
scroll to position [2763, 0]
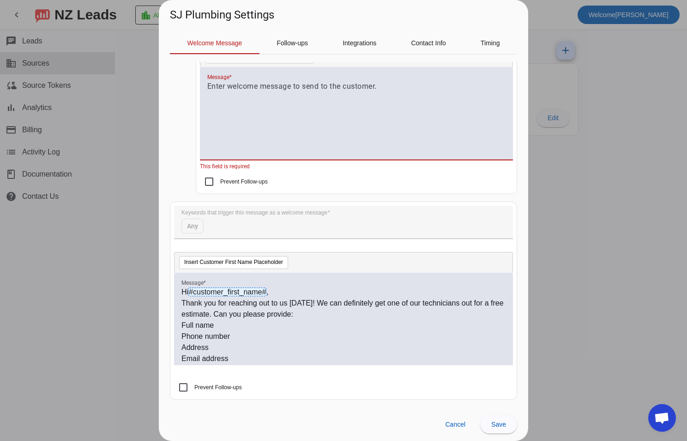
click at [275, 121] on div at bounding box center [356, 118] width 298 height 75
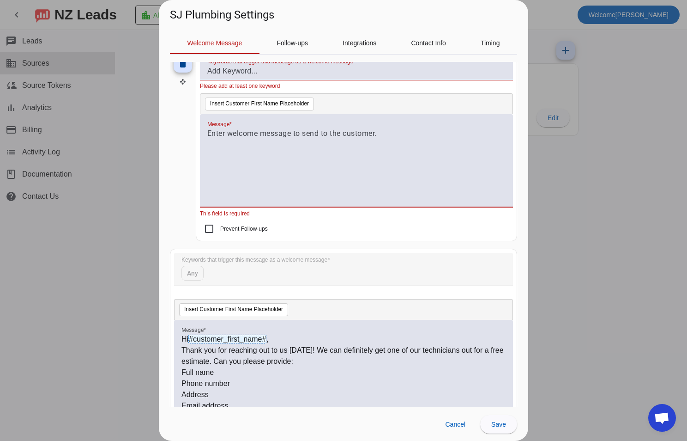
scroll to position [2671, 0]
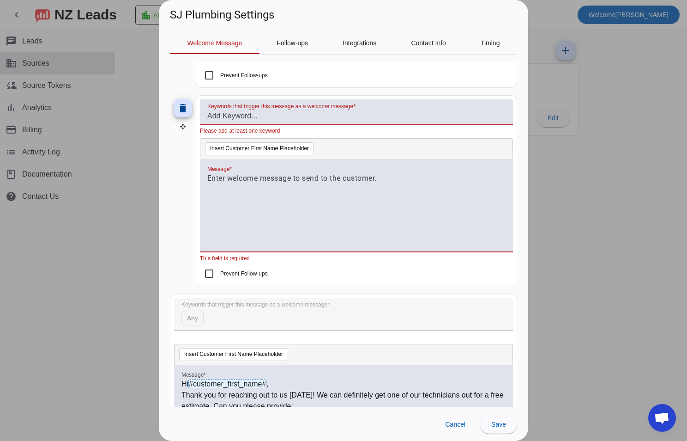
click at [267, 121] on input "Keywords that trigger this message as a welcome message" at bounding box center [356, 115] width 298 height 11
type input "water pipe installation"
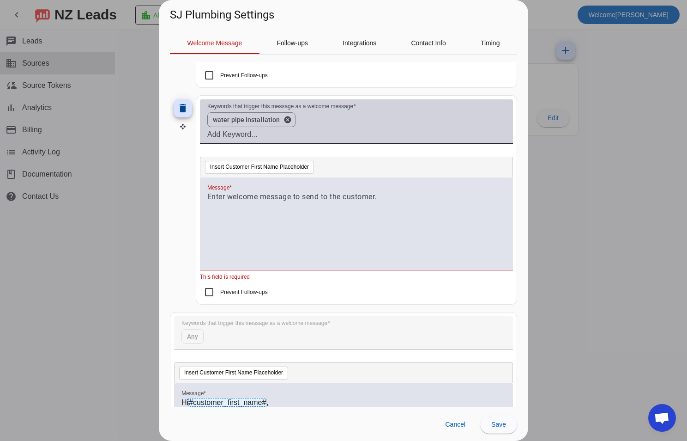
click at [284, 132] on input "Keywords that trigger this message as a welcome message" at bounding box center [356, 134] width 298 height 11
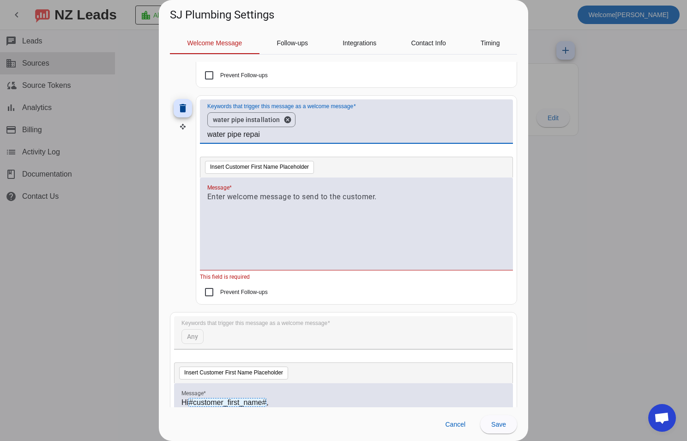
type input "water pipe repair"
click at [259, 221] on div at bounding box center [356, 228] width 298 height 75
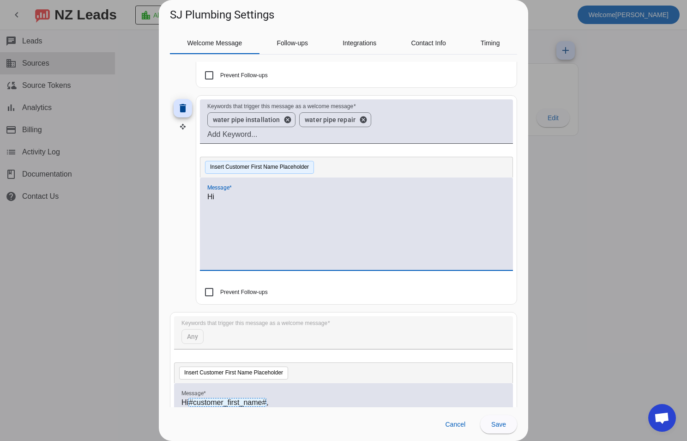
click at [242, 170] on button "Insert Customer First Name Placeholder" at bounding box center [259, 167] width 109 height 13
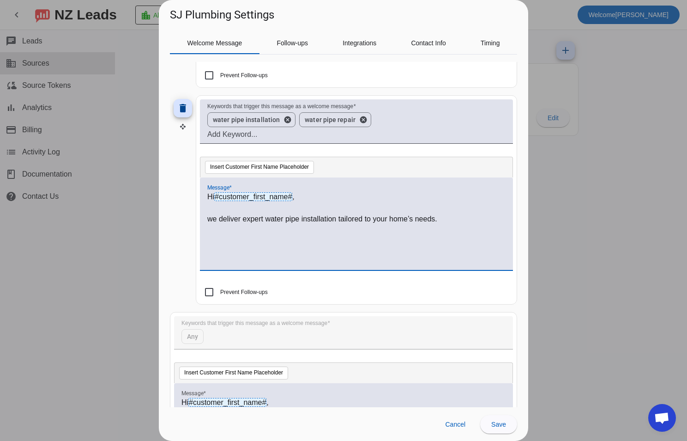
click at [213, 217] on p "we deliver expert water pipe installation tailored to your home’s needs." at bounding box center [356, 218] width 298 height 11
click at [451, 219] on p "We deliver expert water pipe installation tailored to your home’s needs." at bounding box center [356, 218] width 298 height 11
click at [482, 224] on p "We deliver expert water pipe installation tailored to your home’s needs." at bounding box center [356, 218] width 298 height 11
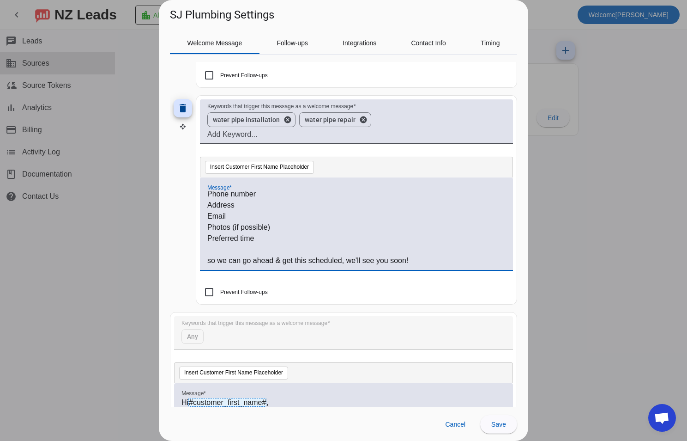
scroll to position [0, 0]
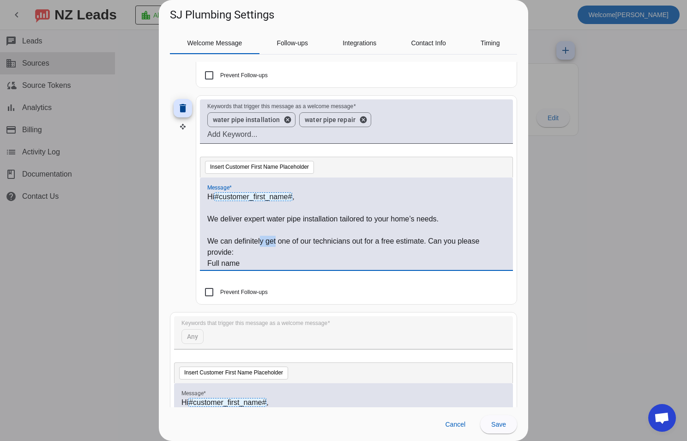
drag, startPoint x: 276, startPoint y: 242, endPoint x: 259, endPoint y: 242, distance: 16.6
click at [259, 242] on p "We can definitely get one of our technicians out for a free estimate. Can you p…" at bounding box center [356, 247] width 298 height 22
click at [263, 242] on p "We can definitely get one of our technicians out for a free estimate. Can you p…" at bounding box center [356, 247] width 298 height 22
drag, startPoint x: 264, startPoint y: 238, endPoint x: 188, endPoint y: 239, distance: 75.3
click at [188, 239] on div "delete Keywords that trigger this message as a welcome message water pipe insta…" at bounding box center [343, 199] width 347 height 209
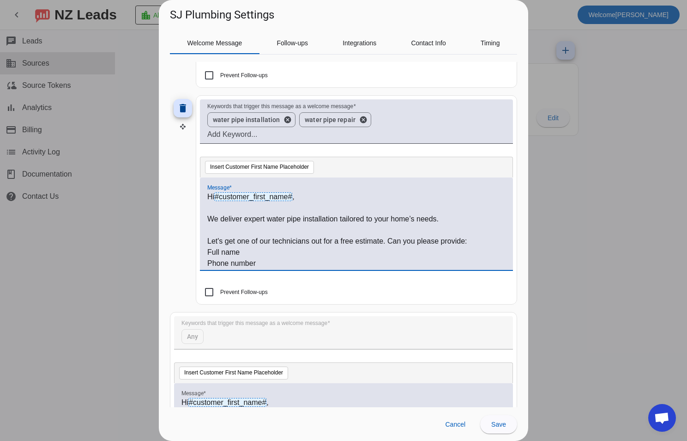
click at [384, 243] on p "Let's get one of our technicians out for a free estimate. Can you please provid…" at bounding box center [356, 241] width 298 height 11
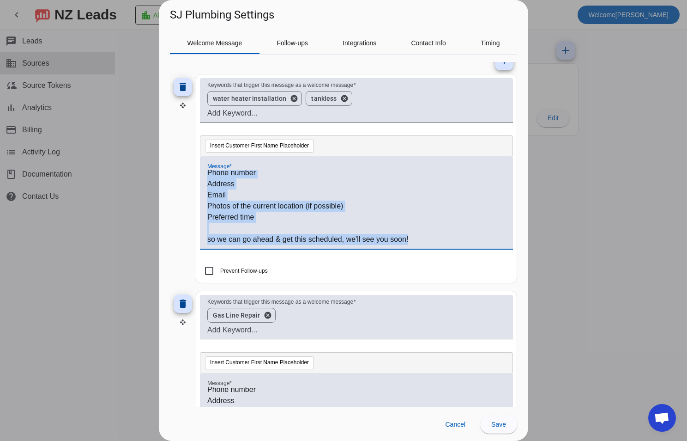
drag, startPoint x: 208, startPoint y: 208, endPoint x: 471, endPoint y: 254, distance: 266.7
click at [471, 254] on div "Message * Hello, #customer_first_name# . We offer installation of both standard…" at bounding box center [356, 207] width 313 height 102
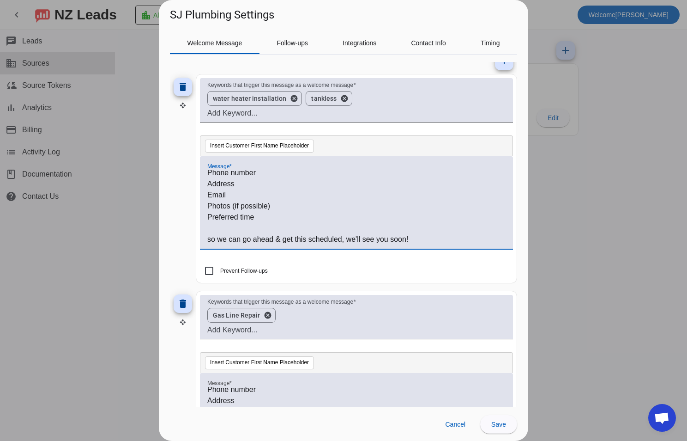
scroll to position [12, 0]
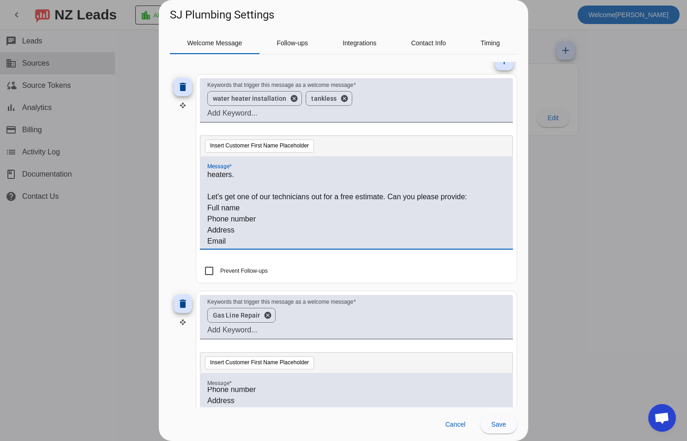
click at [384, 198] on p "Let's get one of our technicians out for a free estimate. Can you please provid…" at bounding box center [356, 196] width 298 height 11
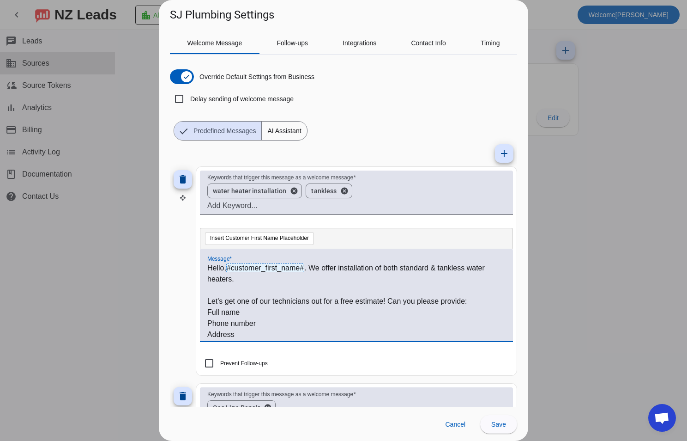
scroll to position [46, 0]
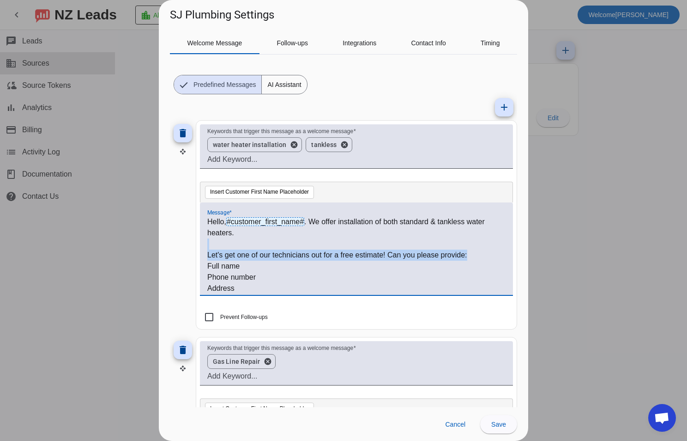
drag, startPoint x: 474, startPoint y: 253, endPoint x: 244, endPoint y: 247, distance: 230.1
click at [244, 247] on div "Hello, #customer_first_name# . We offer installation of both standard & tankles…" at bounding box center [356, 253] width 298 height 75
click at [345, 259] on p "Let's get one of our technicians out for a free estimate! Can you please provid…" at bounding box center [356, 254] width 298 height 11
drag, startPoint x: 467, startPoint y: 256, endPoint x: 202, endPoint y: 254, distance: 265.1
click at [202, 254] on div "Hello, #customer_first_name# . We offer installation of both standard & tankles…" at bounding box center [356, 248] width 313 height 92
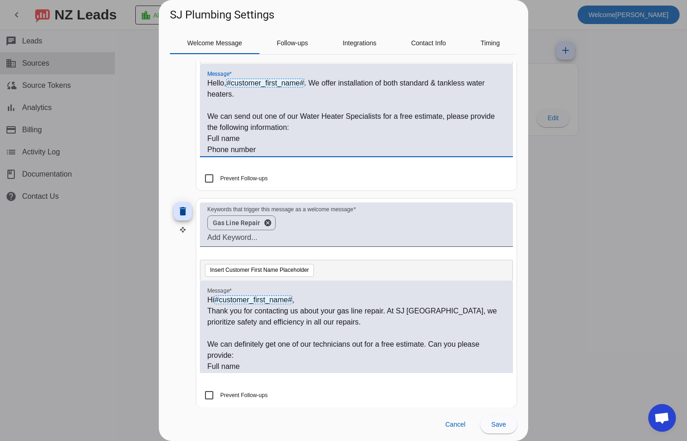
scroll to position [231, 0]
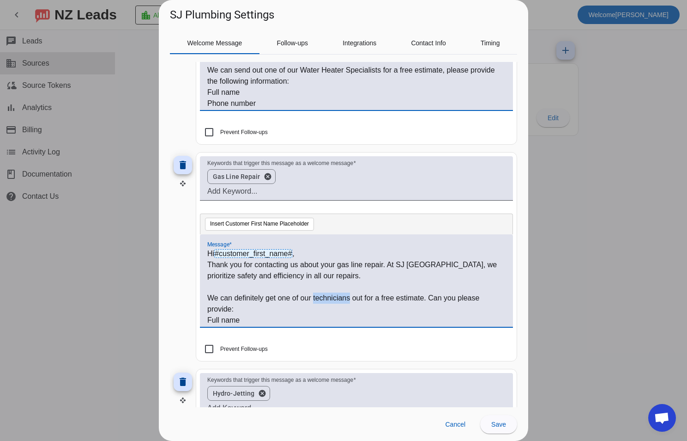
drag, startPoint x: 314, startPoint y: 298, endPoint x: 350, endPoint y: 298, distance: 36.0
click at [350, 298] on p "We can definitely get one of our technicians out for a free estimate. Can you p…" at bounding box center [356, 303] width 298 height 22
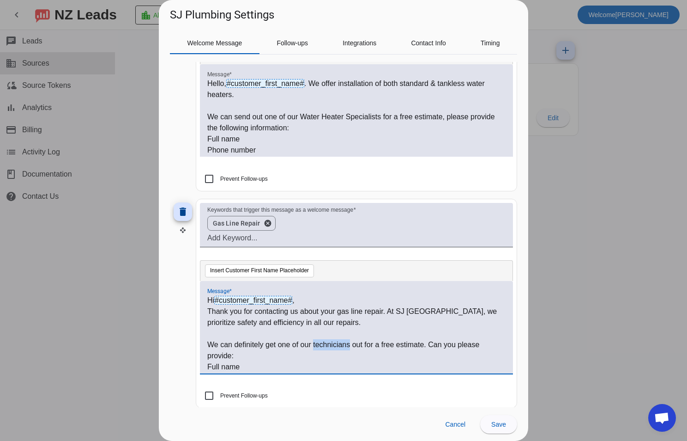
scroll to position [185, 0]
click at [335, 350] on p "We can definitely get one of our technicians out for a free estimate. Can you p…" at bounding box center [356, 350] width 298 height 22
drag, startPoint x: 424, startPoint y: 343, endPoint x: 206, endPoint y: 338, distance: 219.0
click at [206, 338] on div "Hi #customer_first_name# , Thank you for contacting us about your gas line repa…" at bounding box center [356, 326] width 313 height 92
click at [250, 330] on p at bounding box center [356, 332] width 298 height 11
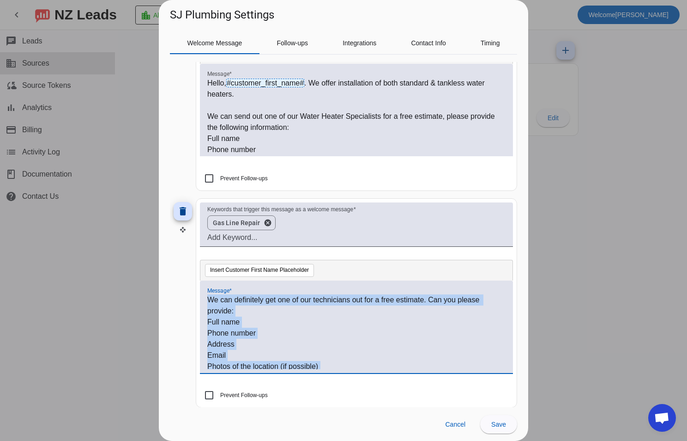
scroll to position [80, 0]
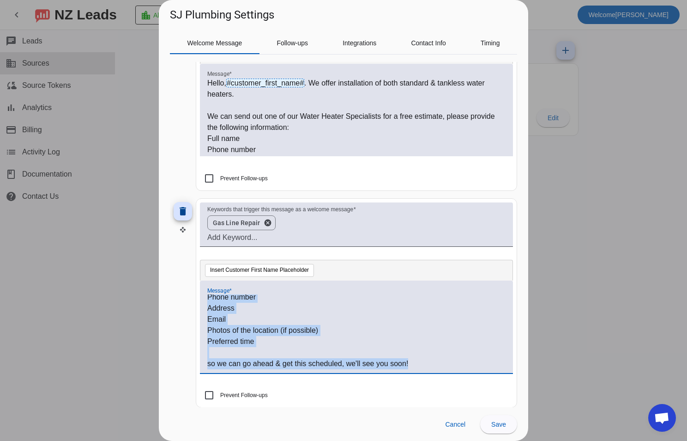
drag, startPoint x: 208, startPoint y: 300, endPoint x: 438, endPoint y: 381, distance: 244.1
click at [438, 381] on div "Message * Hi #customer_first_name# , Thank you for contacting us about your gas…" at bounding box center [356, 331] width 313 height 102
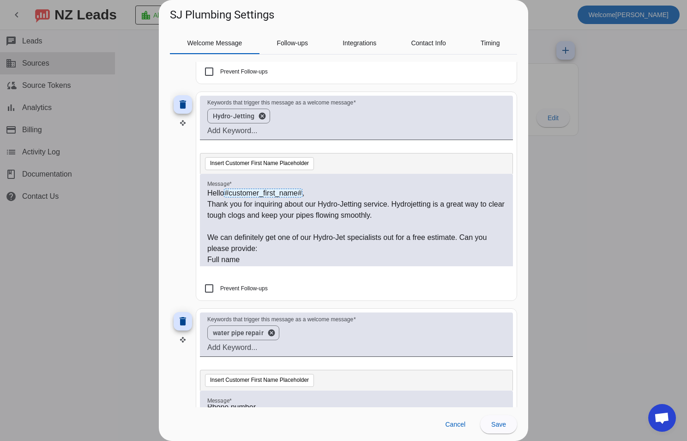
scroll to position [554, 0]
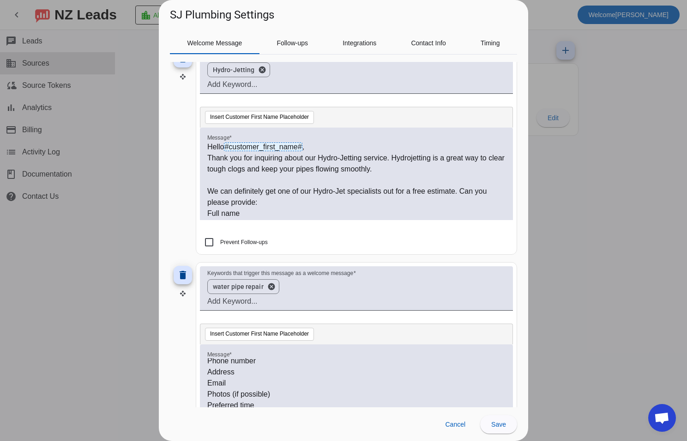
click at [269, 191] on p "We can definitely get one of our Hydro-Jet specialists out for a free estimate.…" at bounding box center [356, 197] width 298 height 22
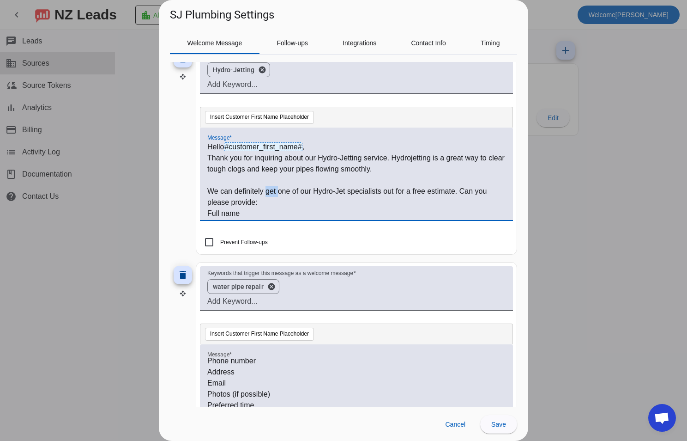
click at [269, 191] on p "We can definitely get one of our Hydro-Jet specialists out for a free estimate.…" at bounding box center [356, 197] width 298 height 22
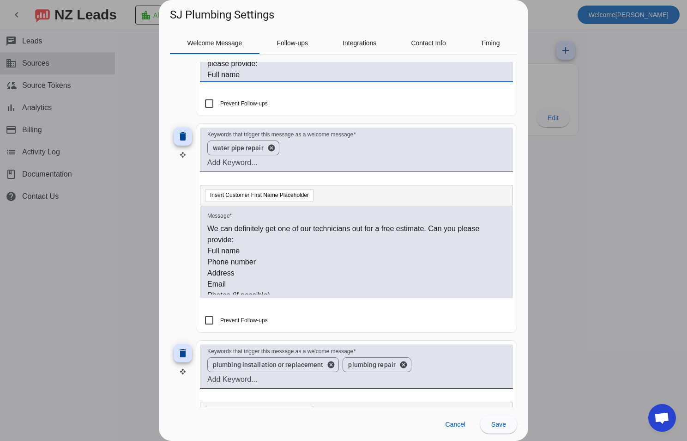
scroll to position [0, 0]
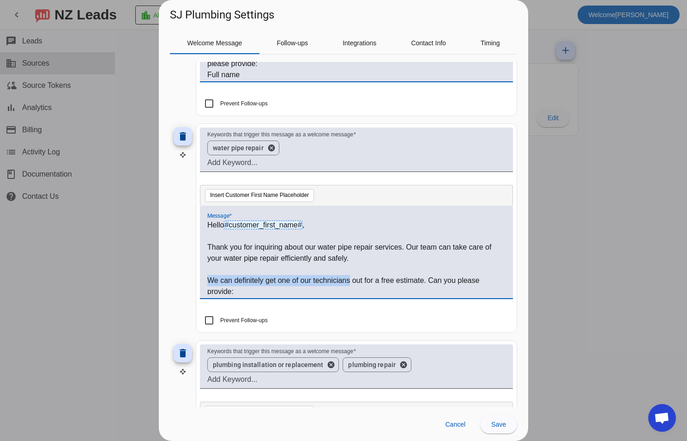
drag, startPoint x: 350, startPoint y: 279, endPoint x: 208, endPoint y: 281, distance: 141.8
click at [208, 281] on p "We can definitely get one of our technicians out for a free estimate. Can you p…" at bounding box center [356, 286] width 298 height 22
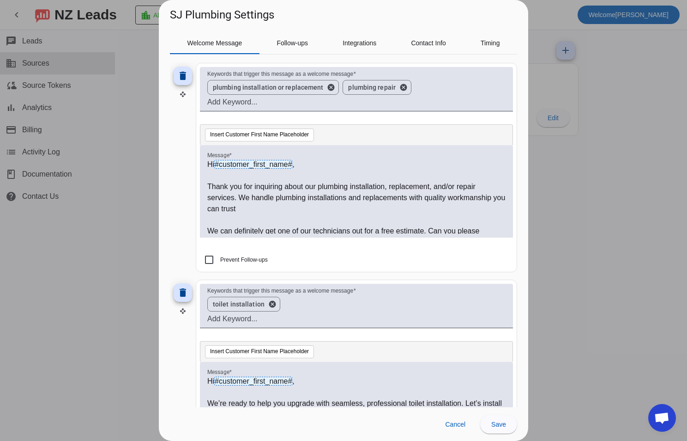
scroll to position [46, 0]
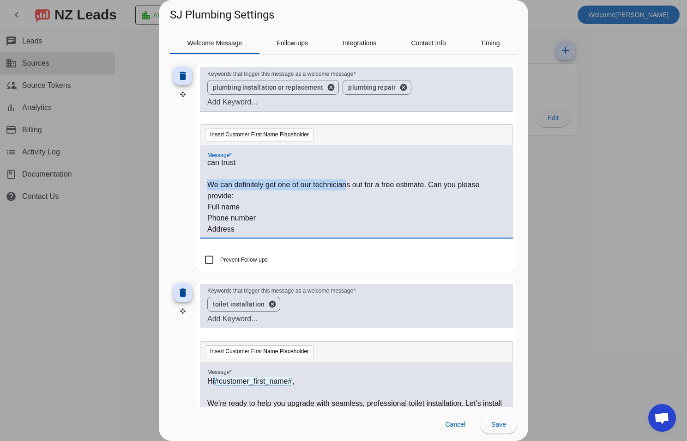
drag, startPoint x: 348, startPoint y: 185, endPoint x: 201, endPoint y: 187, distance: 146.4
click at [201, 187] on div "Hi #customer_first_name# , Thank you for inquiring about our plumbing installat…" at bounding box center [356, 191] width 313 height 92
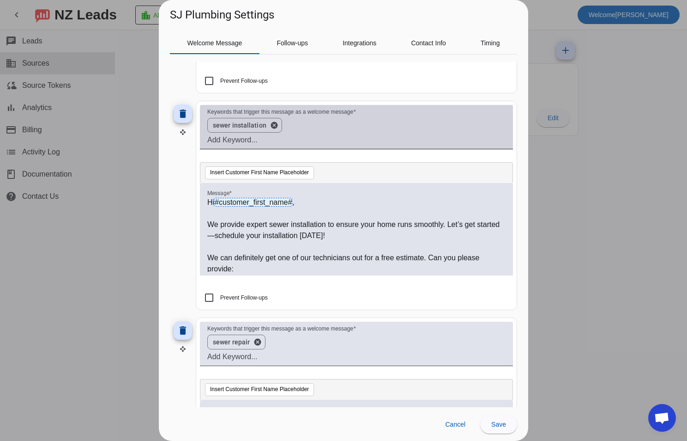
scroll to position [1801, 0]
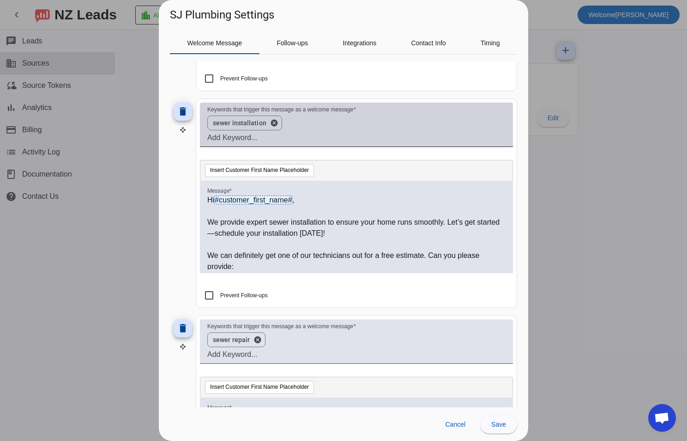
click at [391, 255] on p "We can definitely get one of our technicians out for a free estimate. Can you p…" at bounding box center [356, 261] width 298 height 22
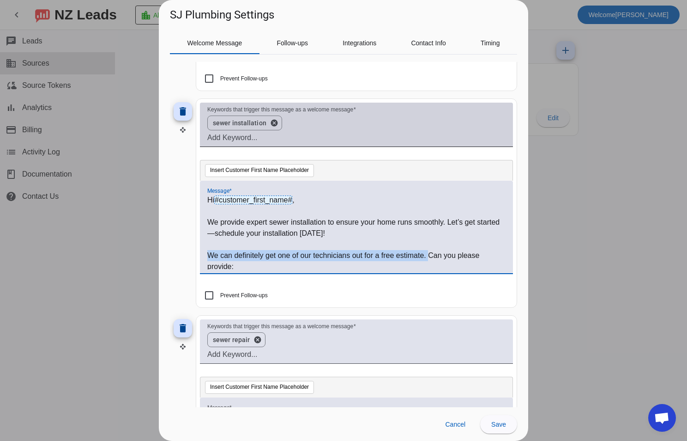
drag, startPoint x: 427, startPoint y: 255, endPoint x: 204, endPoint y: 252, distance: 223.1
click at [204, 252] on div "Hi #customer_first_name# , We provide expert sewer installation to ensure your …" at bounding box center [356, 227] width 313 height 92
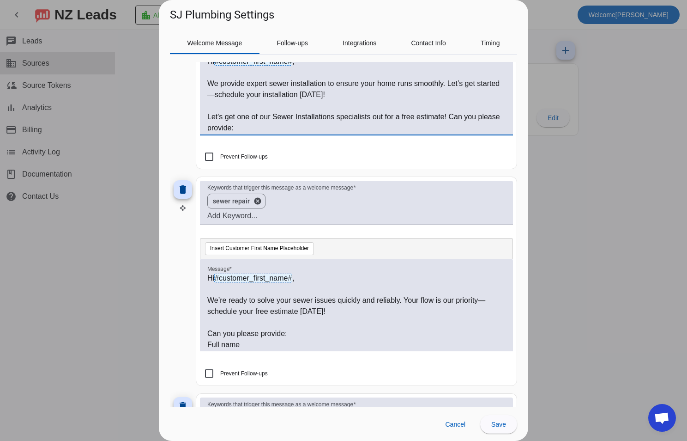
scroll to position [1986, 0]
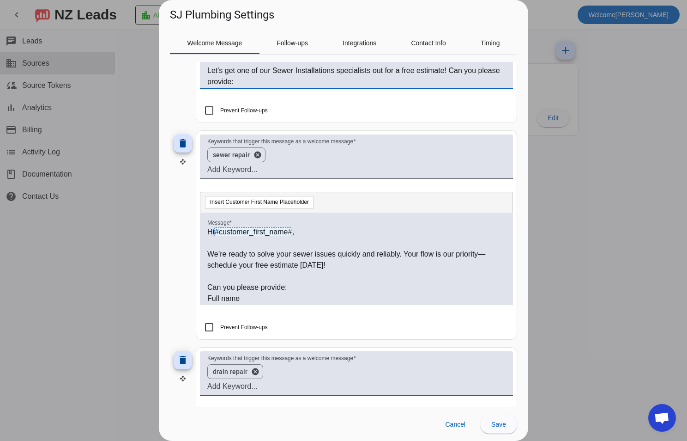
click at [303, 266] on p "We’re ready to solve your sewer issues quickly and reliably. Your flow is our p…" at bounding box center [356, 259] width 298 height 22
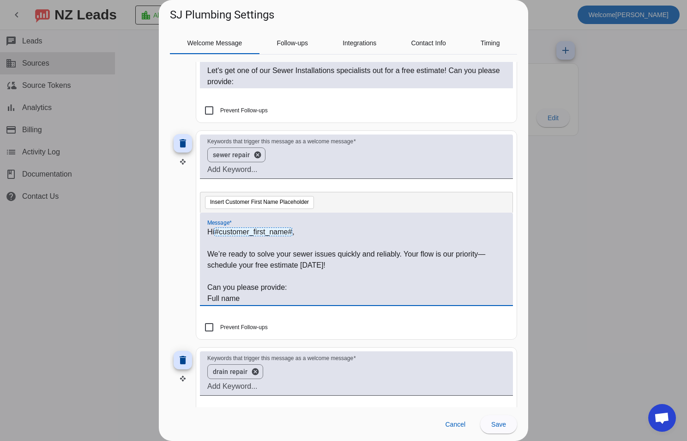
click at [299, 265] on p "We’re ready to solve your sewer issues quickly and reliably. Your flow is our p…" at bounding box center [356, 259] width 298 height 22
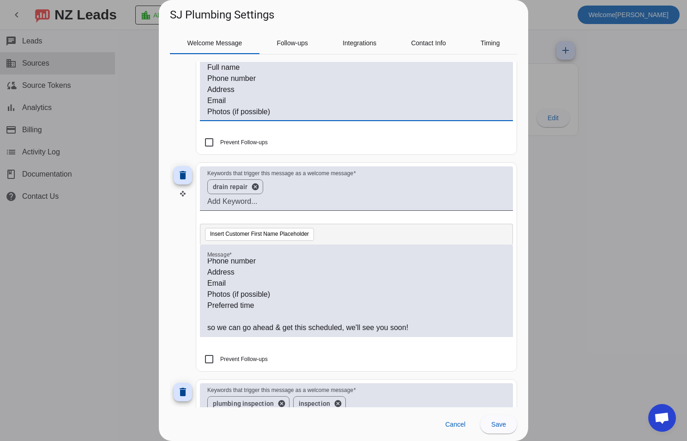
scroll to position [0, 0]
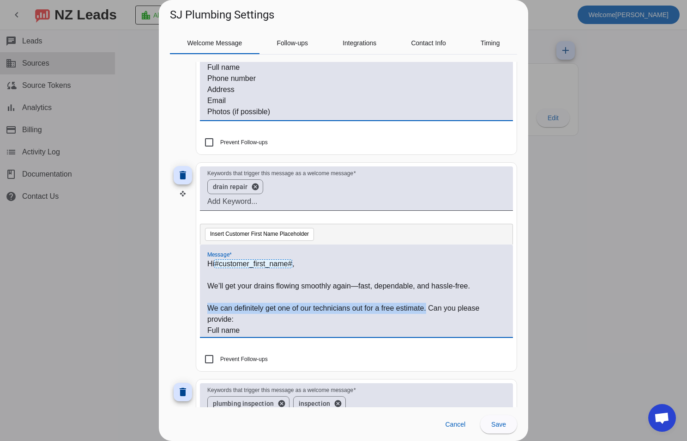
drag, startPoint x: 426, startPoint y: 309, endPoint x: 192, endPoint y: 307, distance: 233.7
click at [192, 307] on div "delete Keywords that trigger this message as a welcome message drain repair can…" at bounding box center [343, 266] width 347 height 209
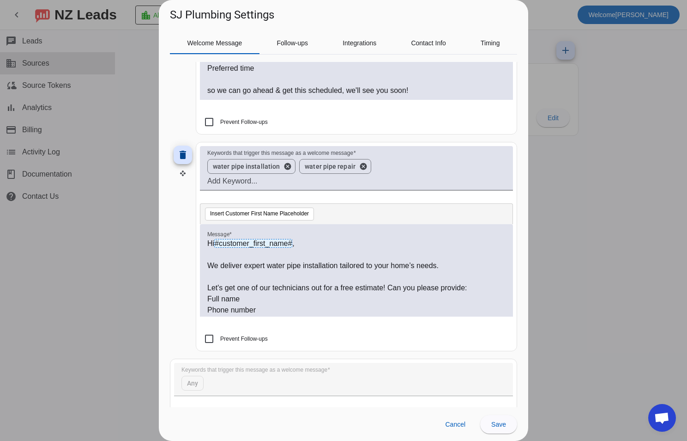
scroll to position [2633, 0]
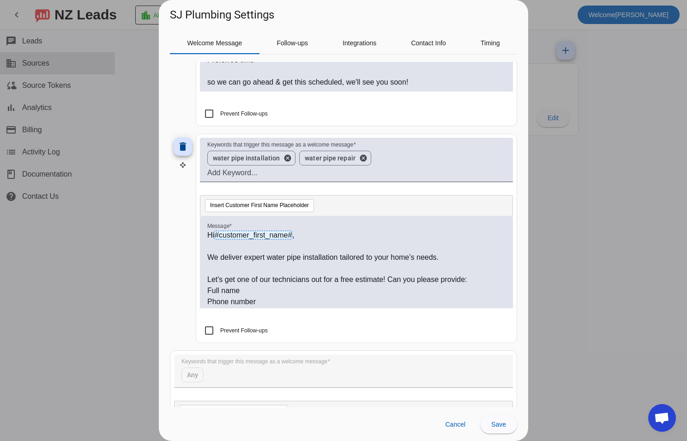
click at [314, 284] on p "Let's get one of our technicians out for a free estimate! Can you please provid…" at bounding box center [356, 279] width 298 height 11
drag, startPoint x: 282, startPoint y: 278, endPoint x: 348, endPoint y: 284, distance: 66.4
click at [339, 284] on p "Let's get one of our technicians out for a free estimate! Can you please provid…" at bounding box center [356, 279] width 298 height 11
drag, startPoint x: 351, startPoint y: 284, endPoint x: 381, endPoint y: 284, distance: 30.9
click at [381, 284] on p "Let's get one of our technicians out for a free estimate! Can you please provid…" at bounding box center [356, 279] width 298 height 11
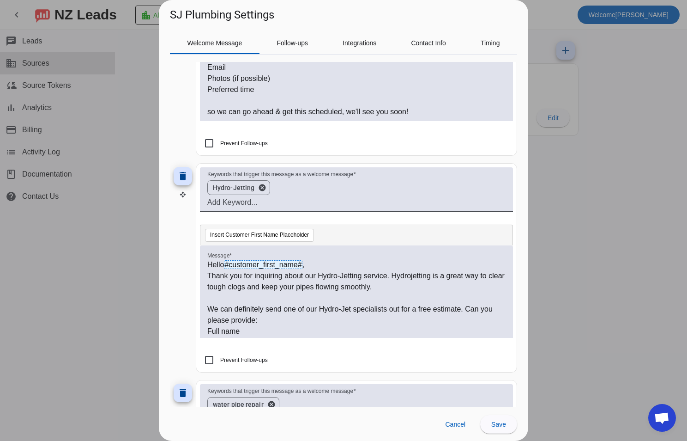
scroll to position [0, 0]
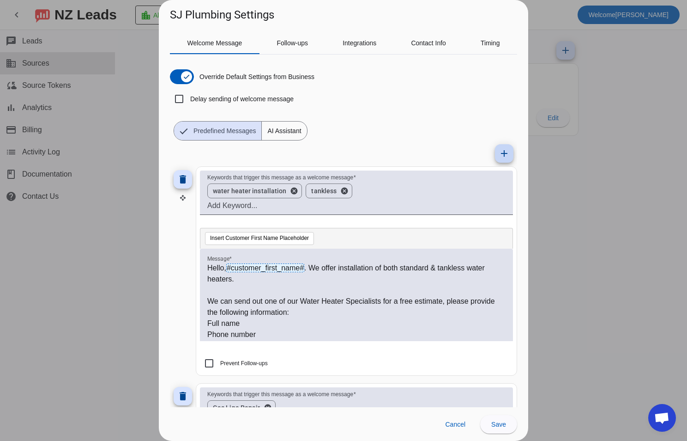
click at [496, 159] on span at bounding box center [504, 153] width 22 height 22
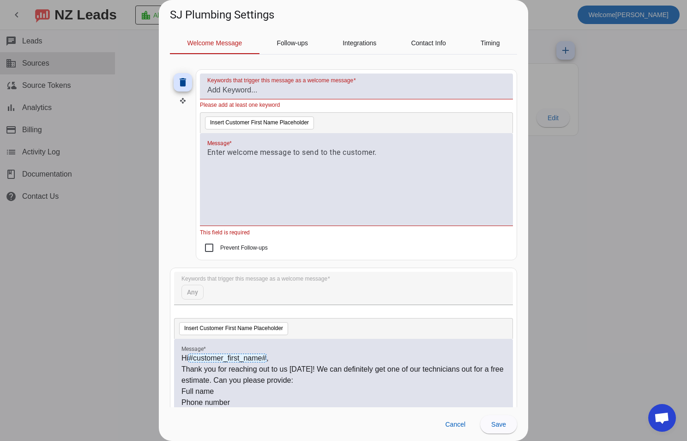
scroll to position [2821, 0]
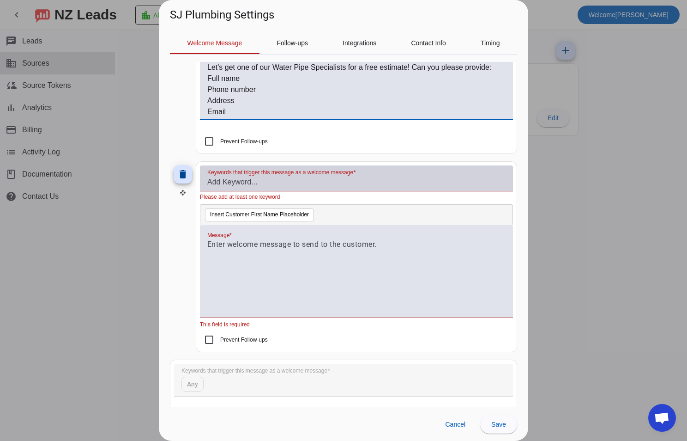
click at [312, 182] on input "Keywords that trigger this message as a welcome message" at bounding box center [356, 181] width 298 height 11
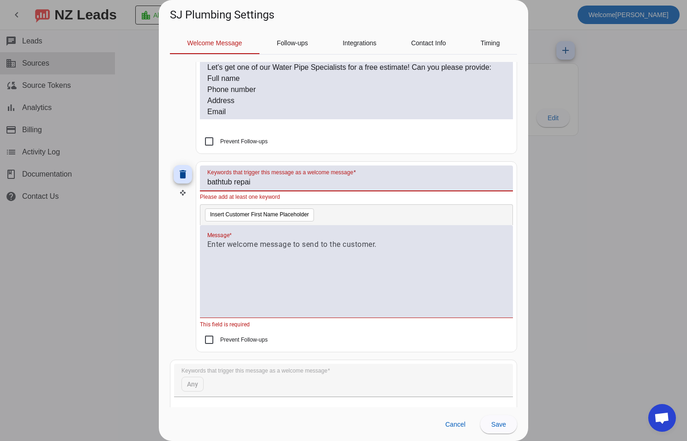
type input "bathtub repair"
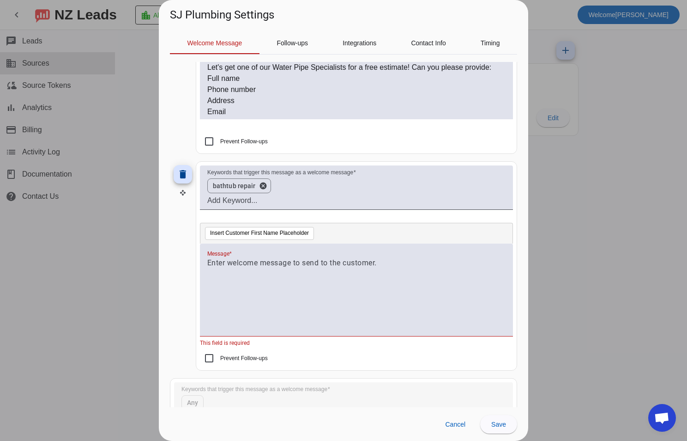
click at [248, 276] on div at bounding box center [356, 294] width 298 height 75
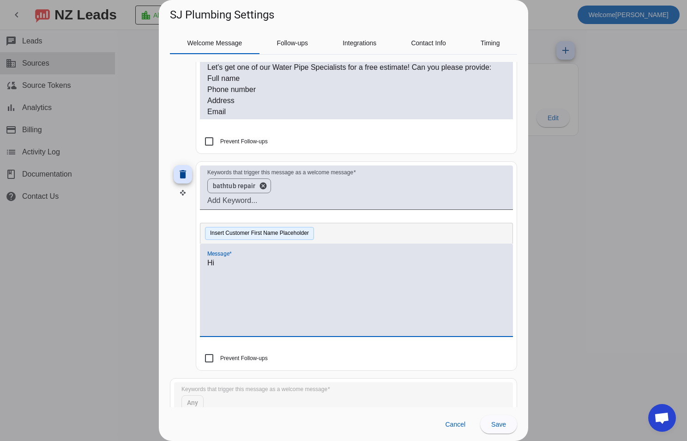
click at [275, 230] on button "Insert Customer First Name Placeholder" at bounding box center [259, 233] width 109 height 13
drag, startPoint x: 343, startPoint y: 286, endPoint x: 338, endPoint y: 290, distance: 6.7
click at [343, 286] on p at bounding box center [356, 284] width 298 height 11
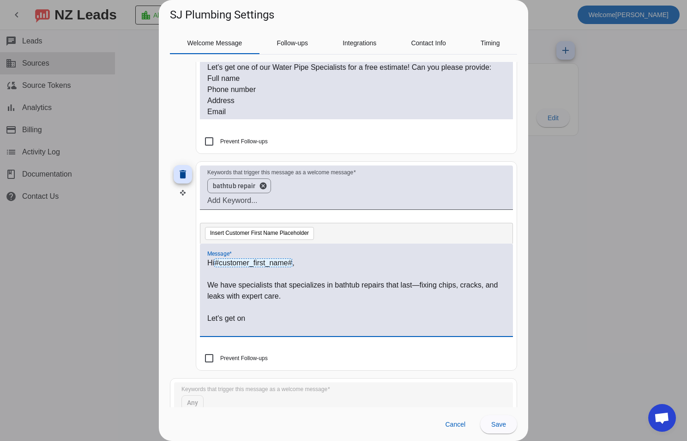
click at [314, 323] on p "Let's get on" at bounding box center [356, 318] width 298 height 11
drag, startPoint x: 315, startPoint y: 320, endPoint x: 194, endPoint y: 320, distance: 120.5
click at [194, 320] on div "delete Keywords that trigger this message as a welcome message bathtub repair c…" at bounding box center [343, 265] width 347 height 209
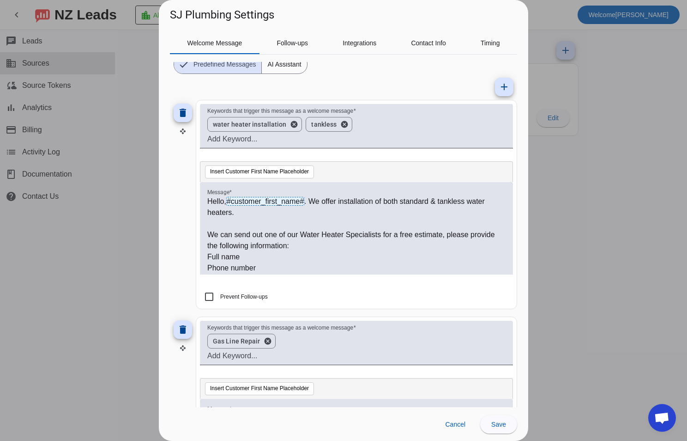
scroll to position [0, 0]
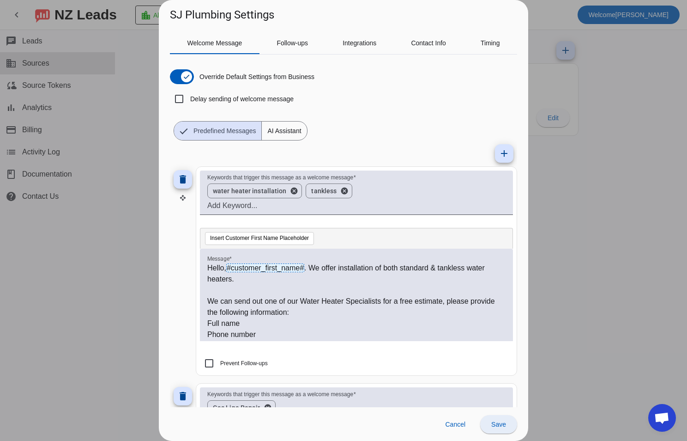
click at [504, 421] on span "Save" at bounding box center [498, 423] width 15 height 7
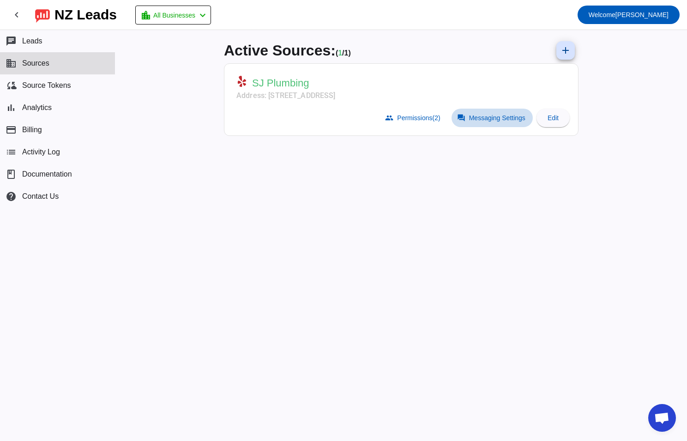
click at [514, 120] on span "Messaging Settings" at bounding box center [497, 117] width 56 height 7
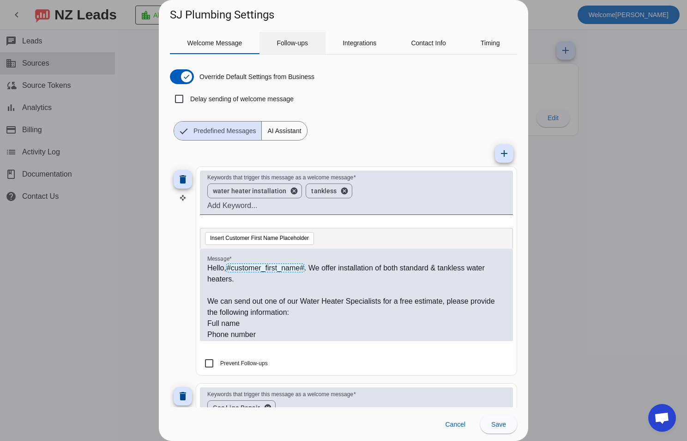
click at [306, 48] on span "Follow-ups" at bounding box center [292, 43] width 31 height 22
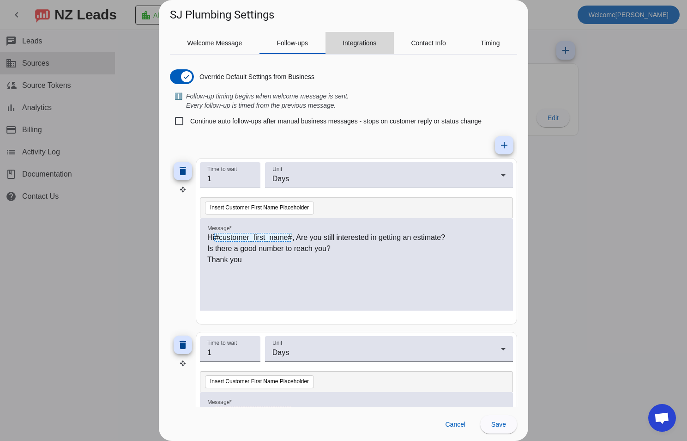
click at [359, 42] on span "Integrations" at bounding box center [360, 43] width 34 height 6
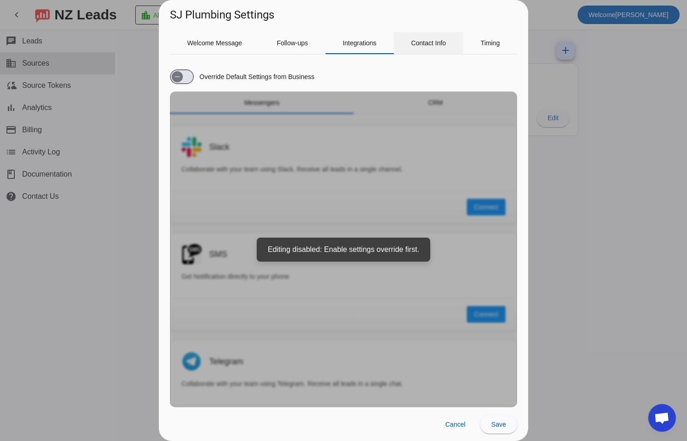
click at [414, 43] on span "Contact Info" at bounding box center [428, 43] width 35 height 6
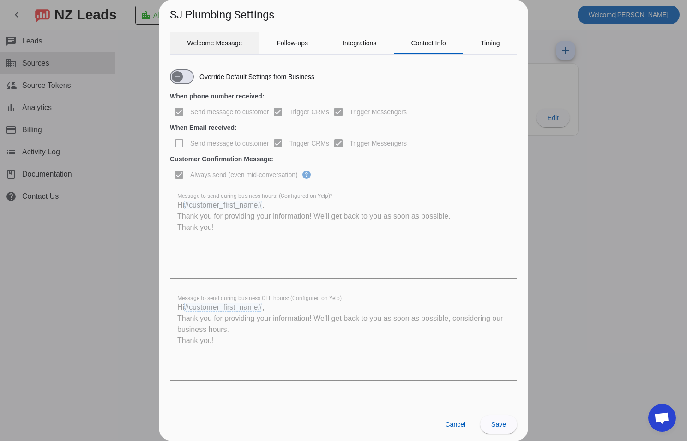
click at [226, 40] on span "Welcome Message" at bounding box center [215, 43] width 55 height 6
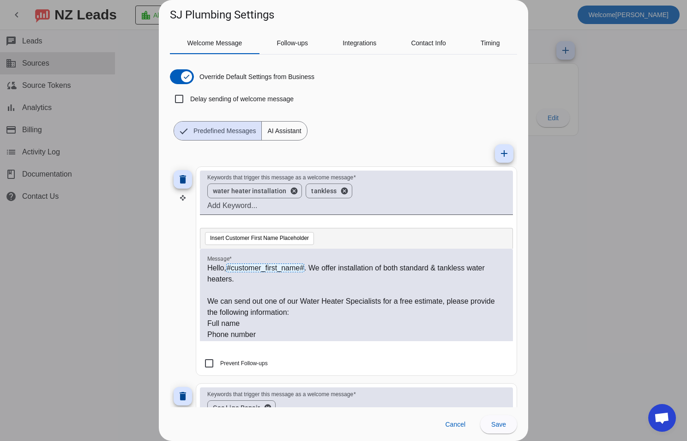
click at [620, 284] on div at bounding box center [343, 220] width 687 height 441
